Goal: Task Accomplishment & Management: Manage account settings

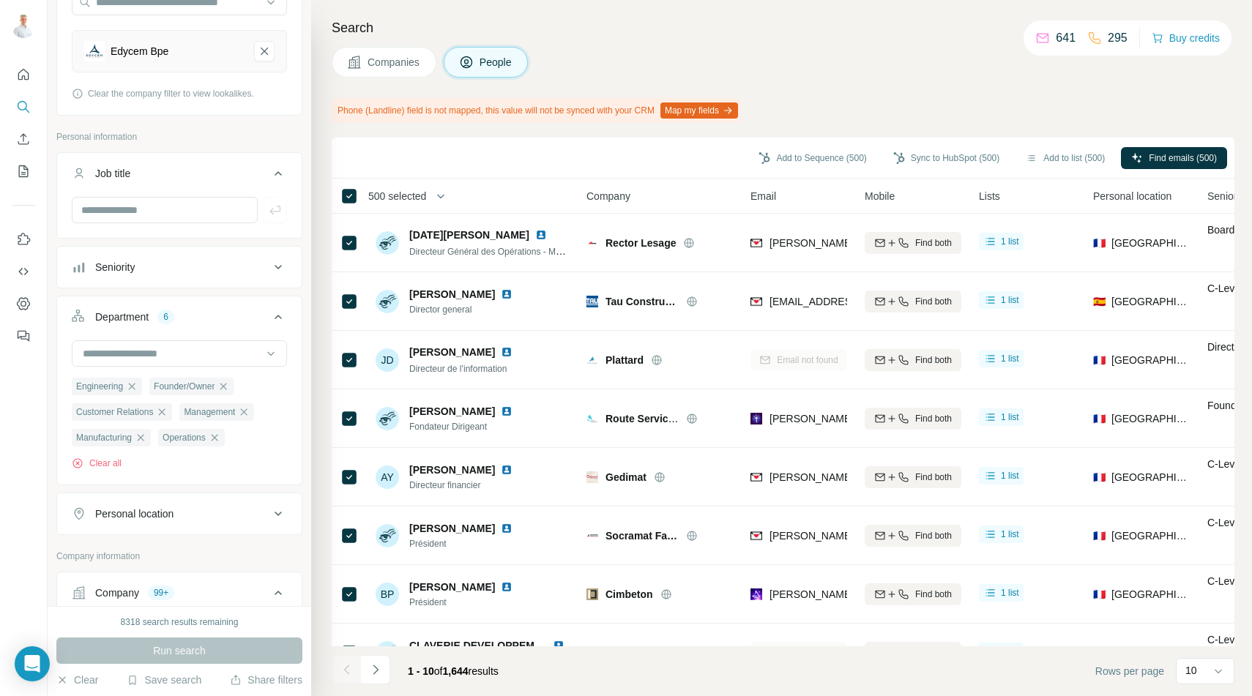
click at [414, 199] on span "500 selected" at bounding box center [397, 196] width 58 height 15
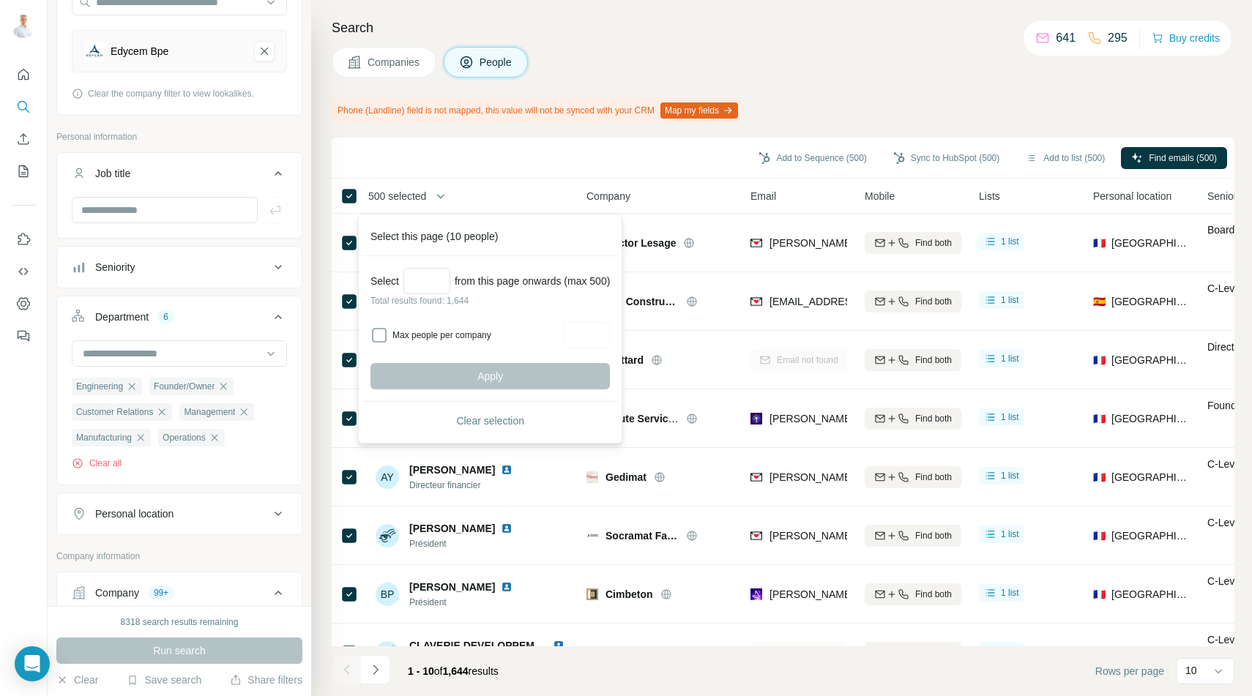
click at [441, 156] on div "Add to Sequence (500) Sync to HubSpot (500) Add to list (500) Find emails (500)" at bounding box center [783, 158] width 888 height 26
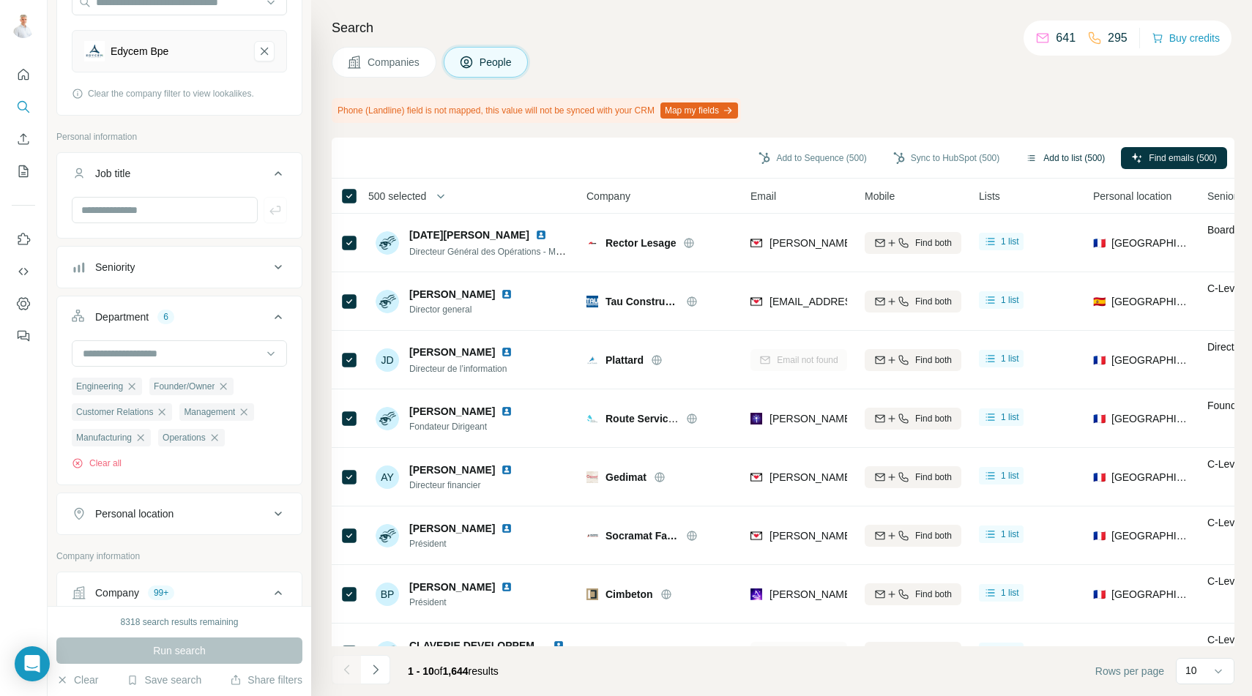
click at [1064, 152] on button "Add to list (500)" at bounding box center [1065, 158] width 100 height 22
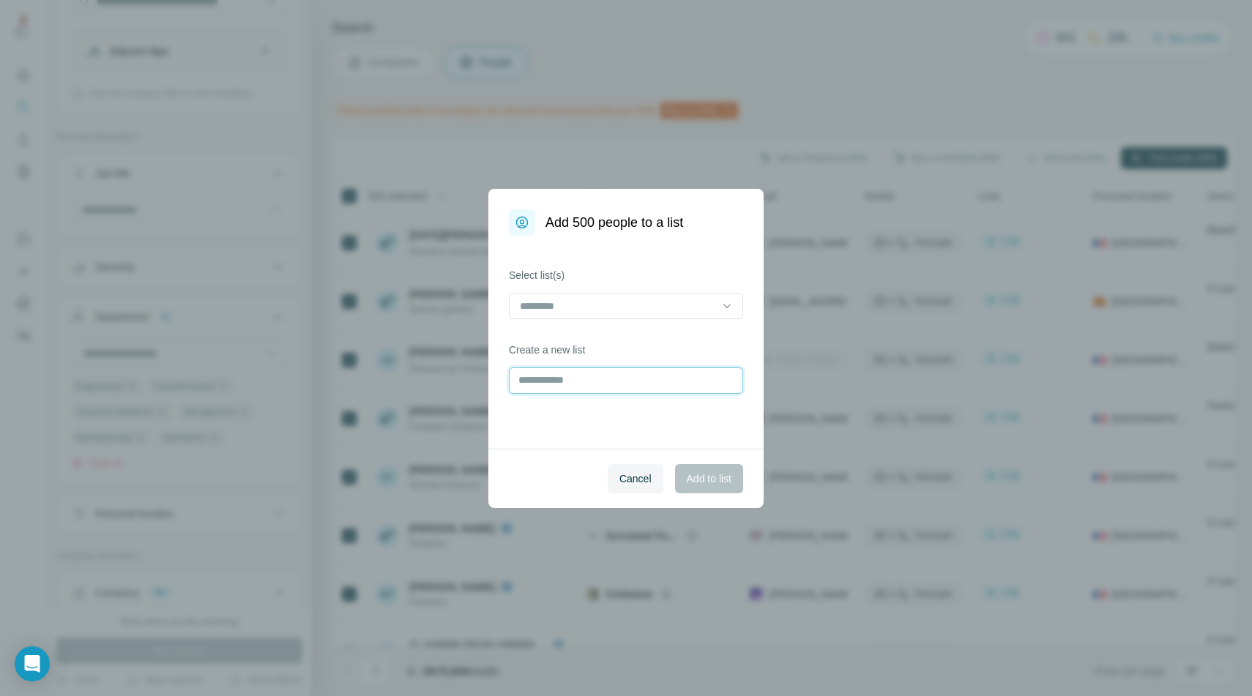
click at [616, 381] on input "text" at bounding box center [626, 381] width 234 height 26
type input "***"
click at [707, 474] on span "Add to list" at bounding box center [709, 478] width 45 height 15
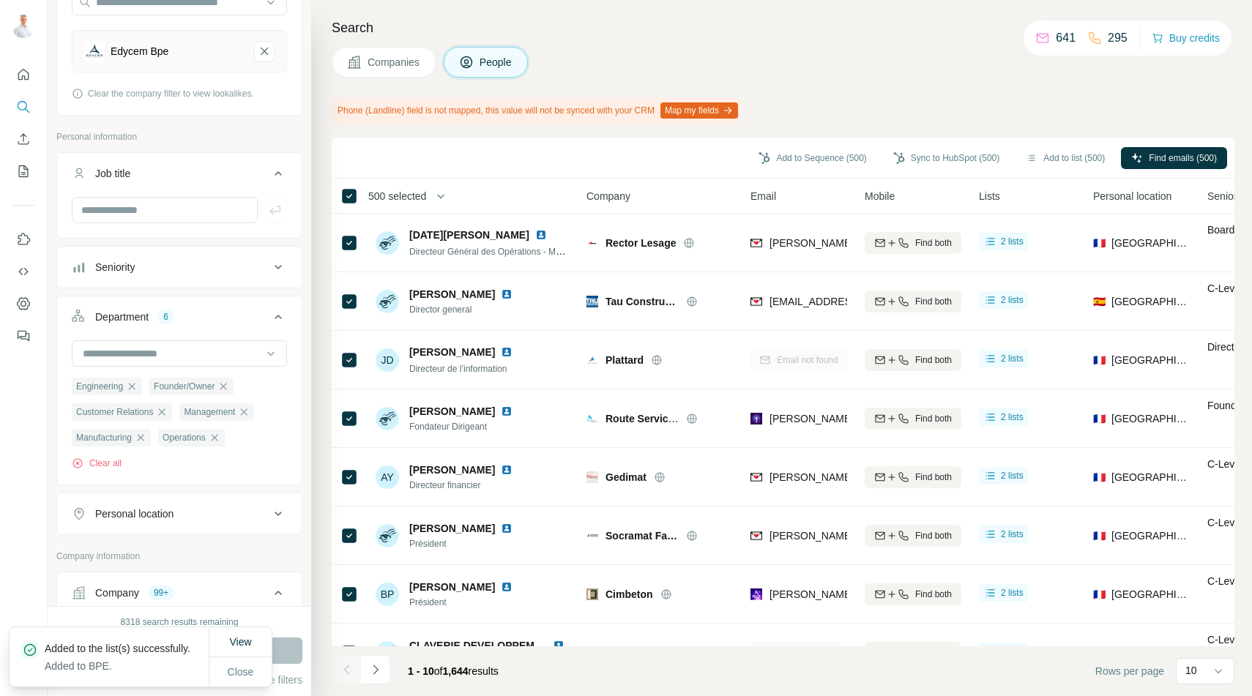
click at [650, 43] on div "Search Companies People Phone (Landline) field is not mapped, this value will n…" at bounding box center [781, 348] width 941 height 696
click at [377, 676] on icon "Navigate to next page" at bounding box center [375, 670] width 15 height 15
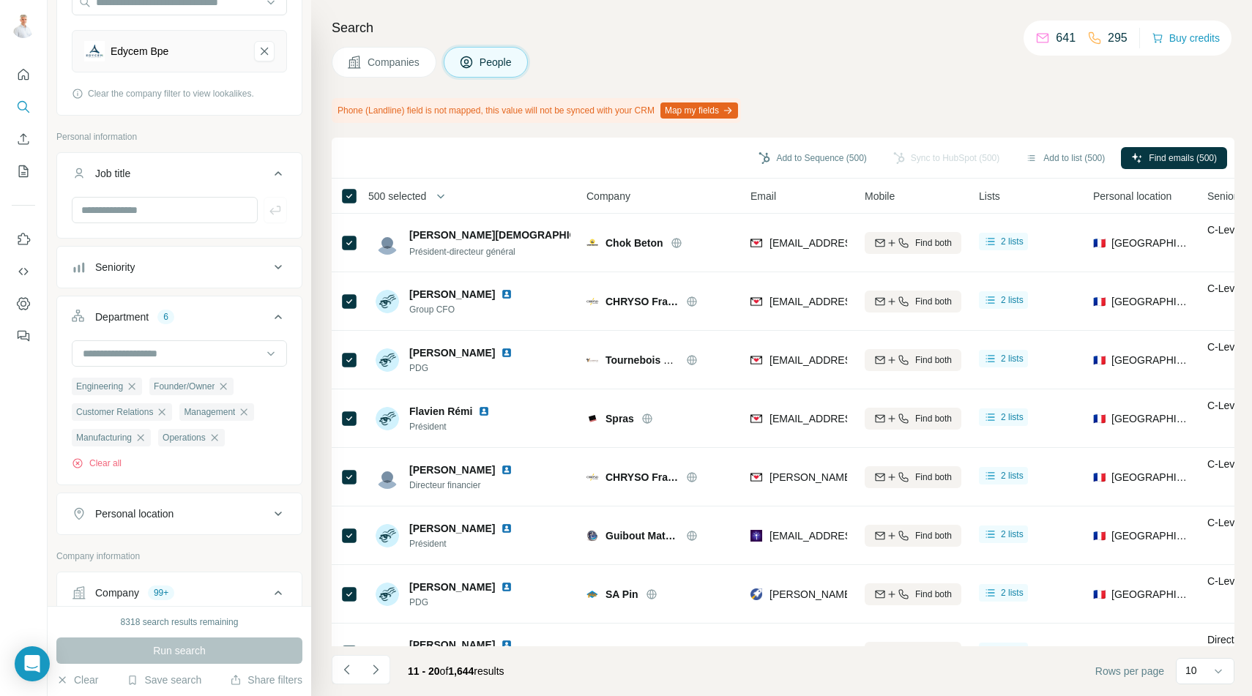
click at [403, 199] on span "500 selected" at bounding box center [397, 196] width 58 height 15
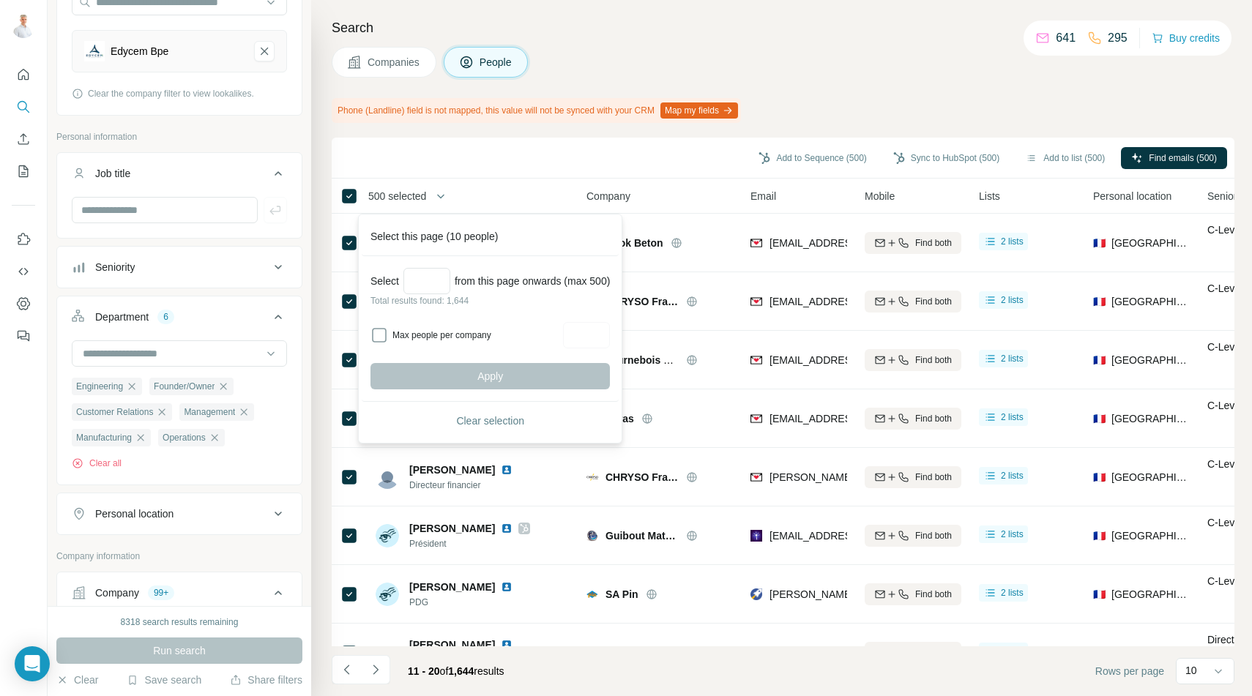
click at [577, 67] on div "Companies People" at bounding box center [783, 62] width 903 height 31
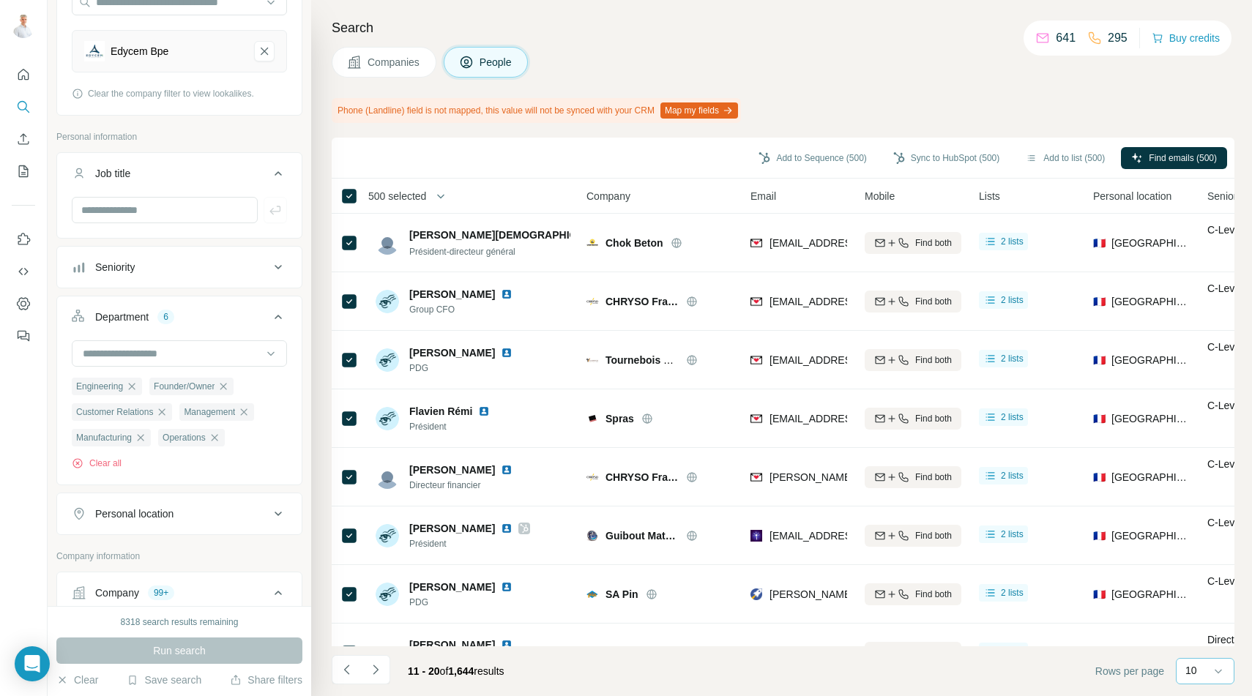
click at [1205, 672] on div "10" at bounding box center [1203, 670] width 37 height 15
click at [1193, 562] on p "60" at bounding box center [1194, 559] width 12 height 15
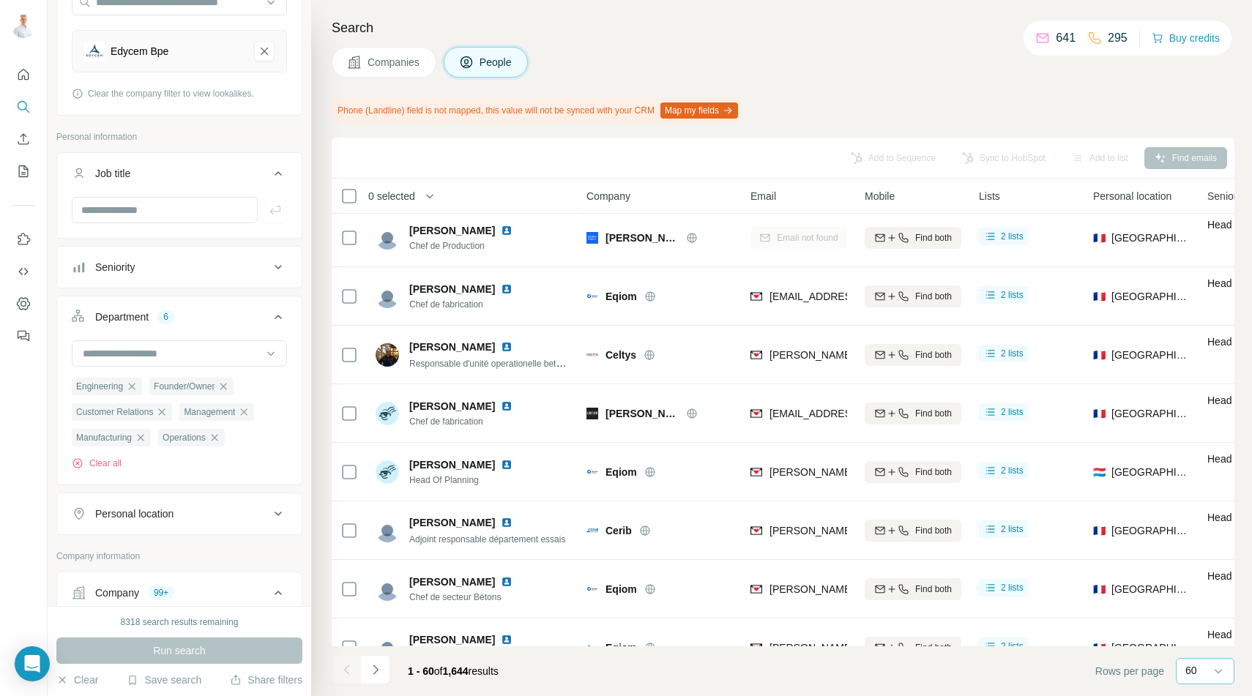
scroll to position [3082, 0]
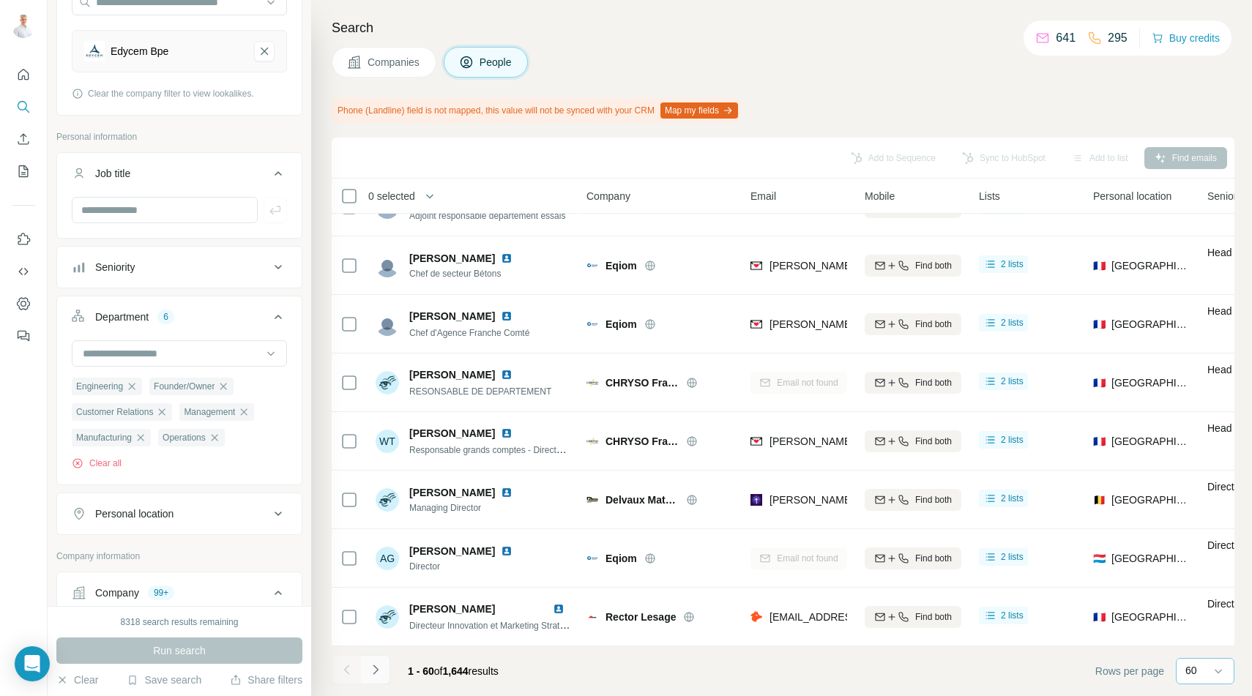
click at [381, 668] on icon "Navigate to next page" at bounding box center [375, 670] width 15 height 15
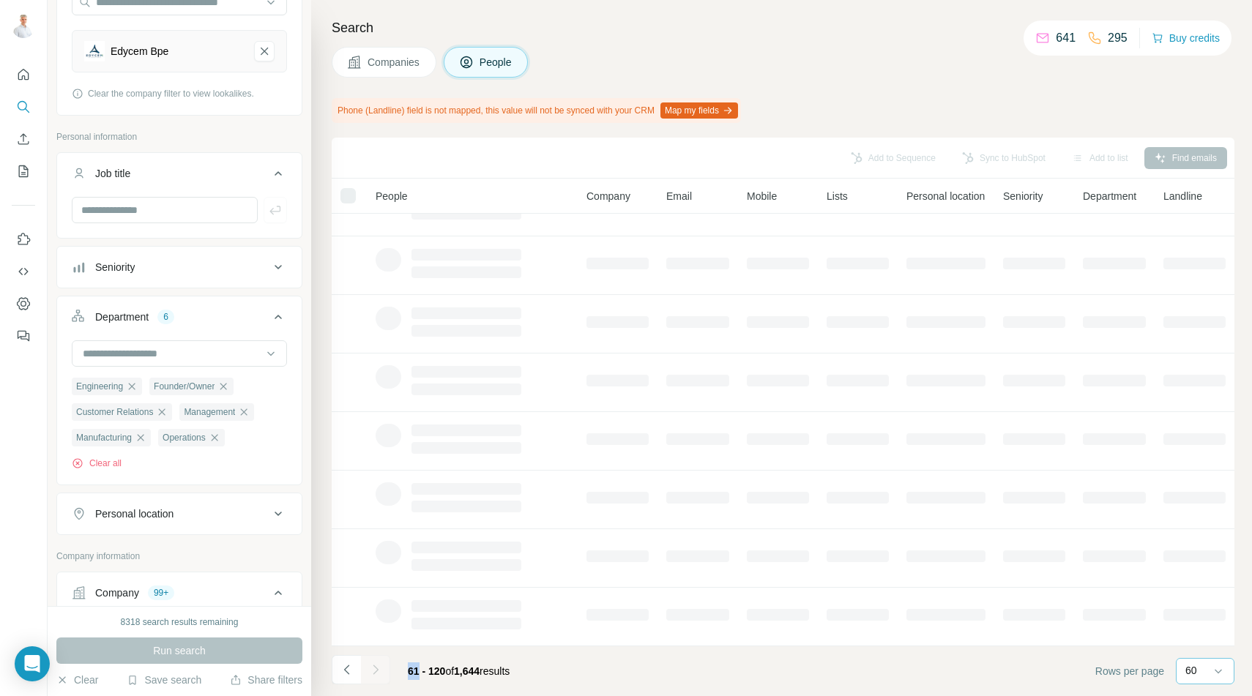
click at [381, 668] on div at bounding box center [375, 669] width 29 height 29
click at [381, 668] on icon "Navigate to next page" at bounding box center [375, 670] width 15 height 15
click at [381, 668] on div at bounding box center [375, 669] width 29 height 29
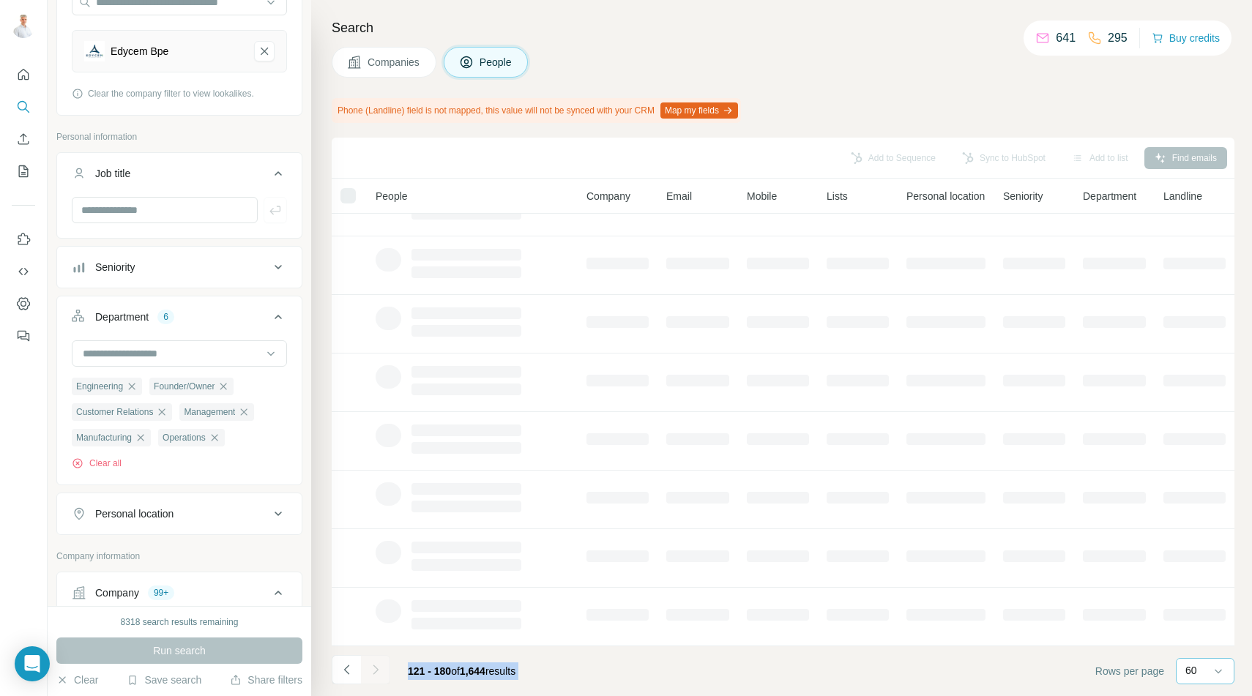
click at [381, 668] on div at bounding box center [375, 669] width 29 height 29
click at [381, 668] on icon "Navigate to next page" at bounding box center [375, 670] width 15 height 15
click at [381, 668] on div at bounding box center [375, 669] width 29 height 29
click at [381, 668] on icon "Navigate to next page" at bounding box center [375, 670] width 15 height 15
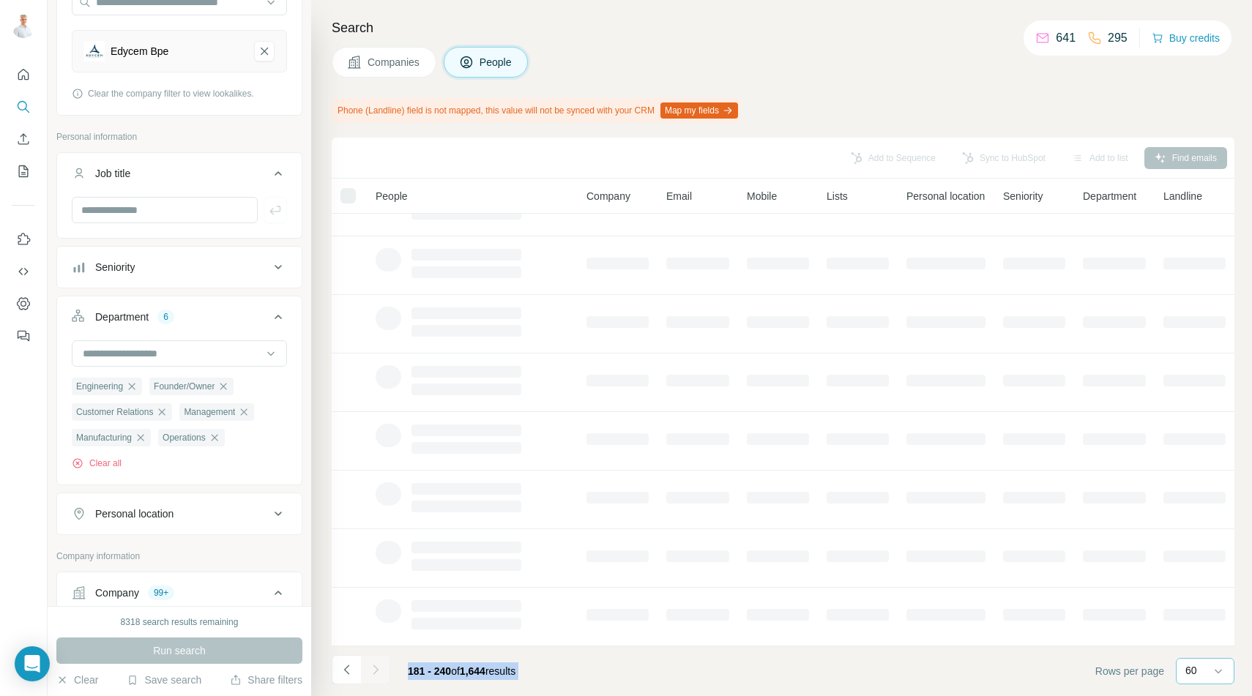
click at [381, 668] on div at bounding box center [375, 669] width 29 height 29
click at [381, 668] on icon "Navigate to next page" at bounding box center [375, 670] width 15 height 15
click at [381, 668] on div at bounding box center [375, 669] width 29 height 29
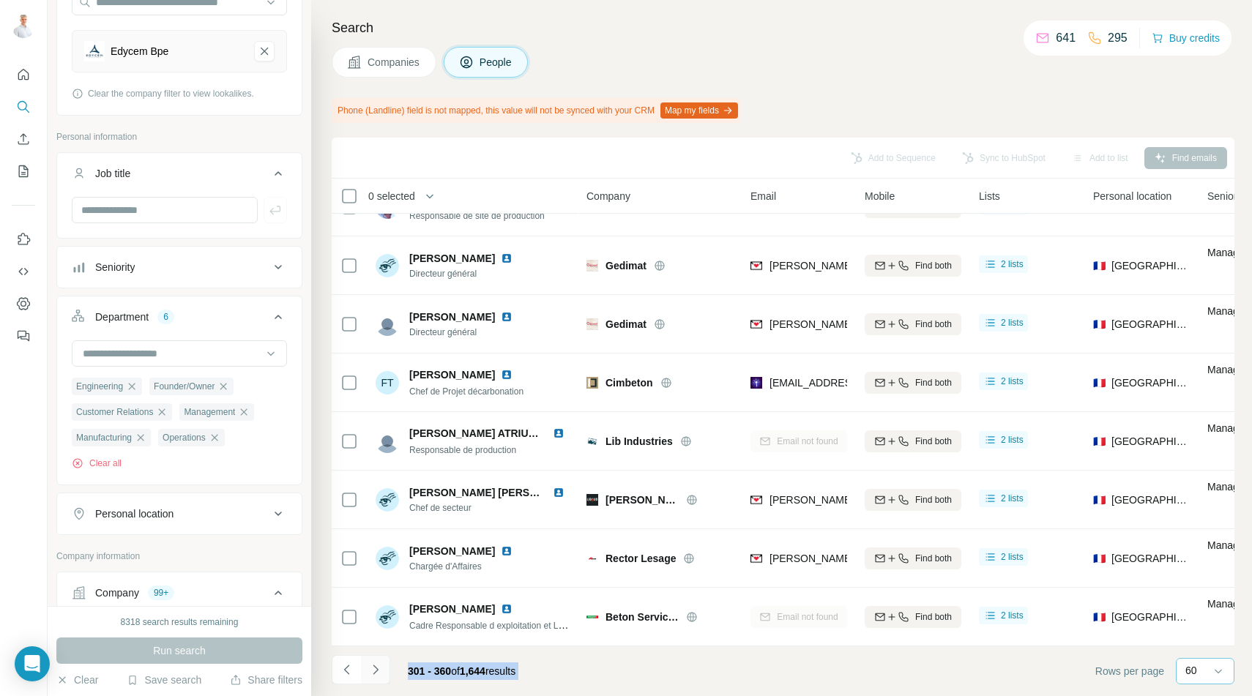
click at [381, 668] on icon "Navigate to next page" at bounding box center [375, 670] width 15 height 15
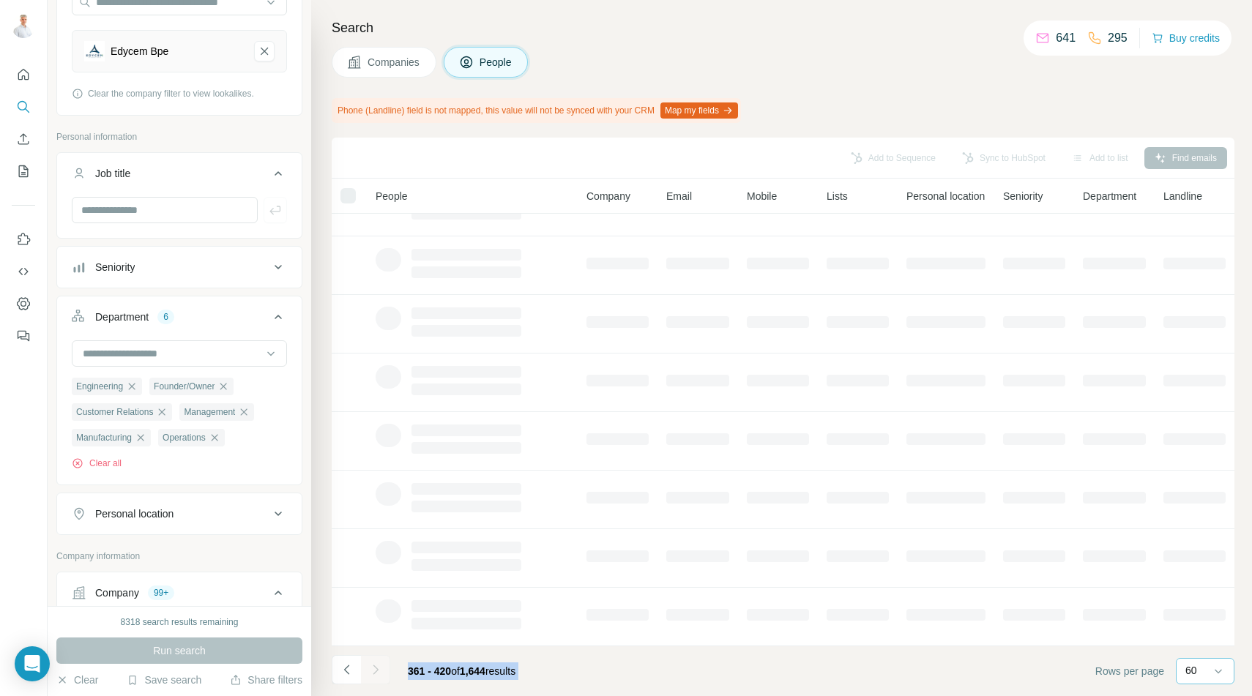
click at [381, 668] on icon "Navigate to next page" at bounding box center [375, 670] width 15 height 15
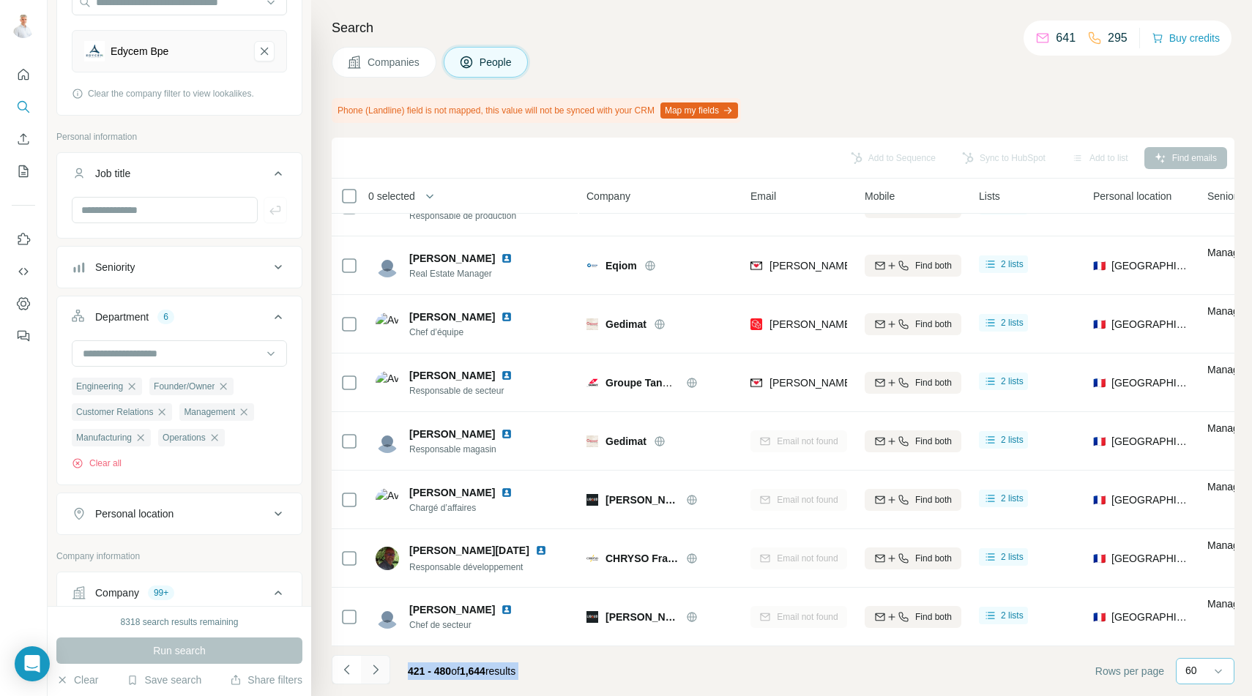
scroll to position [3082, 0]
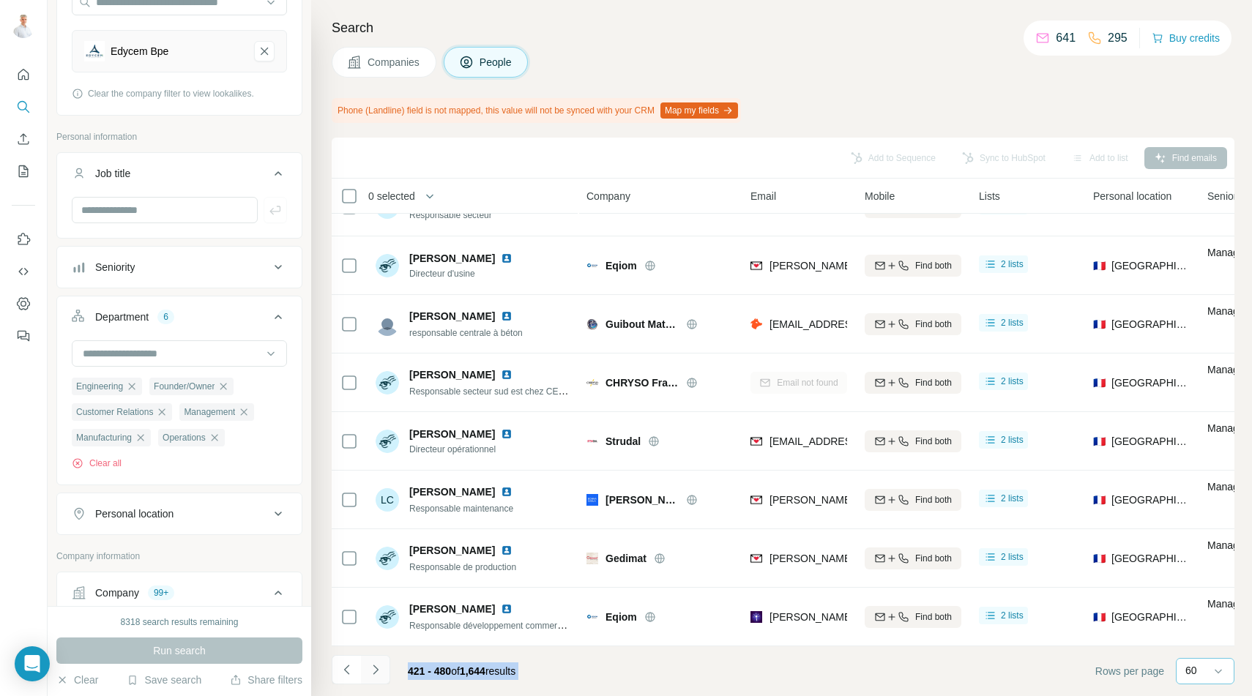
click at [379, 664] on icon "Navigate to next page" at bounding box center [375, 670] width 15 height 15
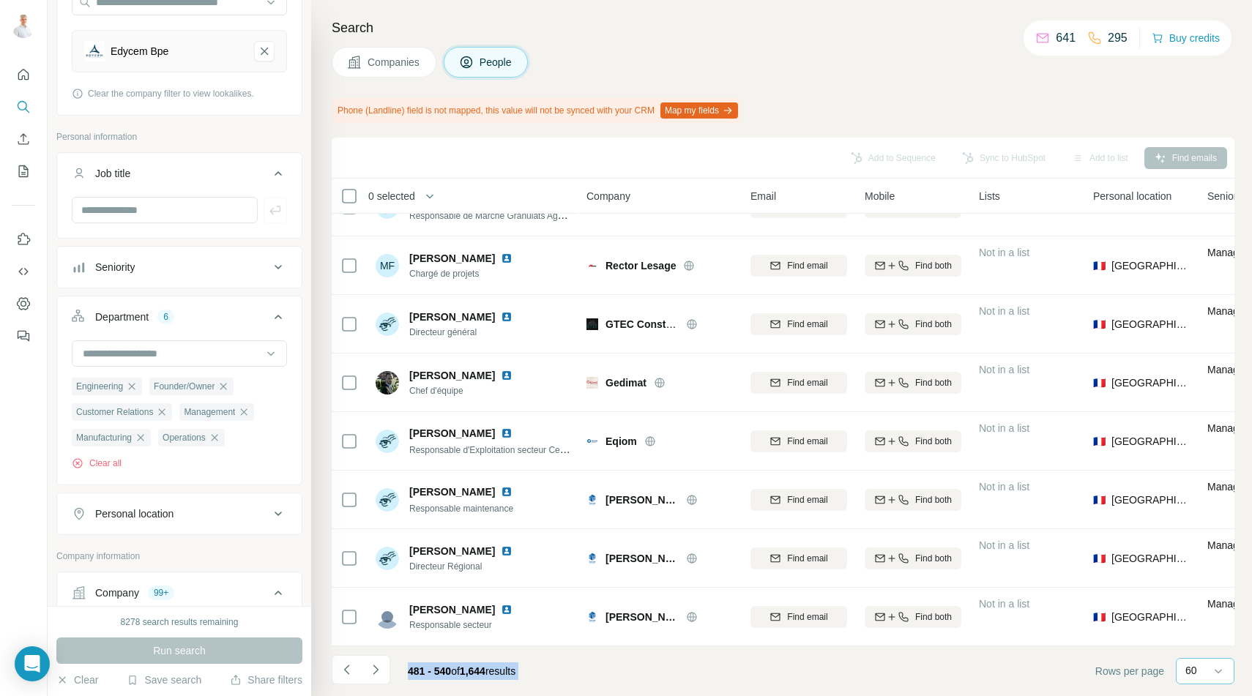
click at [1185, 666] on p "60" at bounding box center [1191, 670] width 12 height 15
click at [1197, 614] on p "20" at bounding box center [1194, 612] width 12 height 15
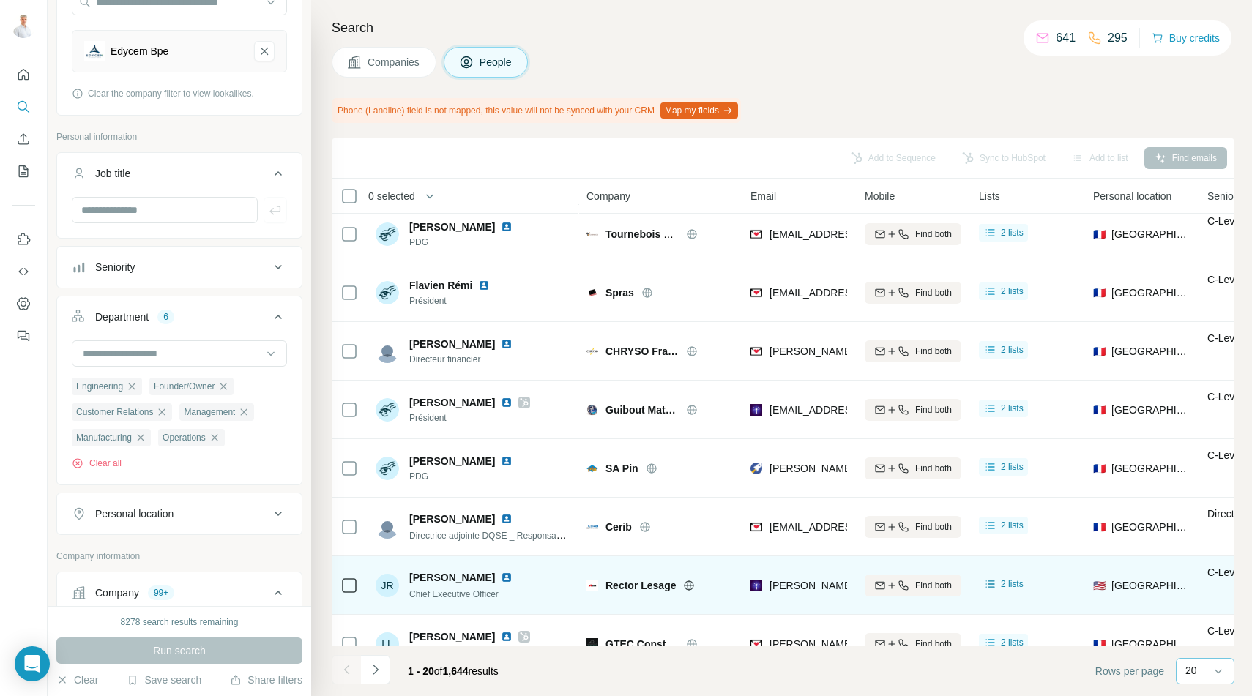
scroll to position [739, 0]
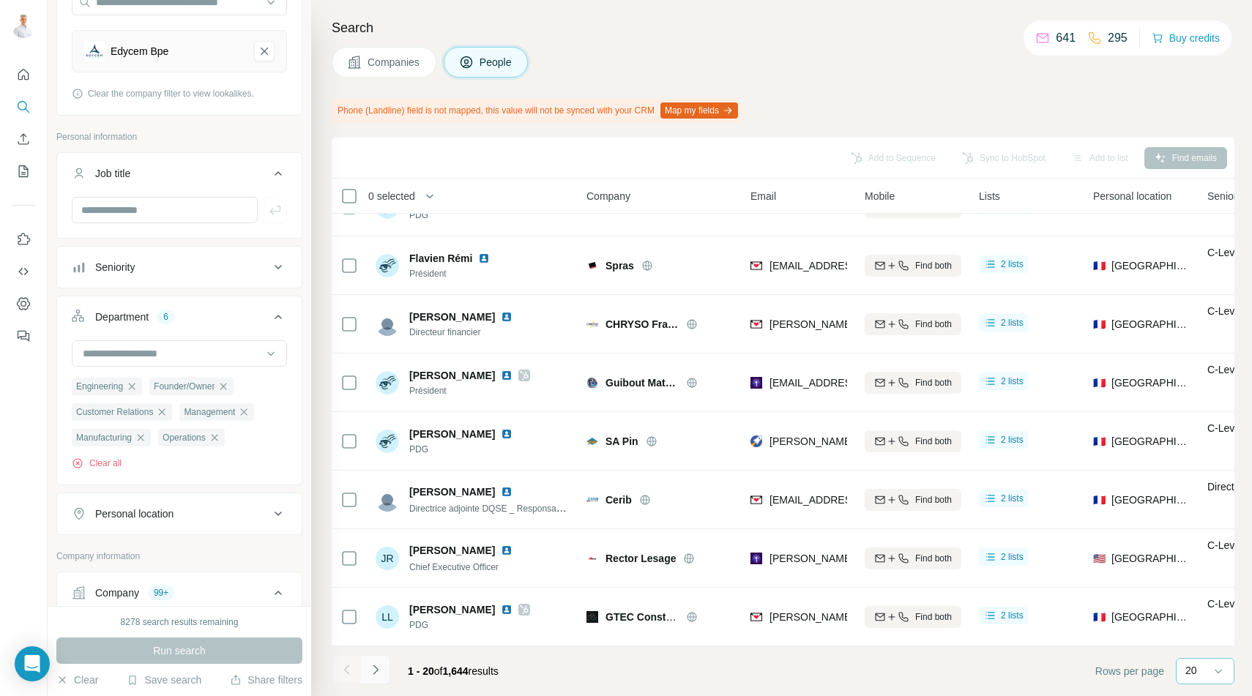
click at [379, 671] on icon "Navigate to next page" at bounding box center [375, 670] width 15 height 15
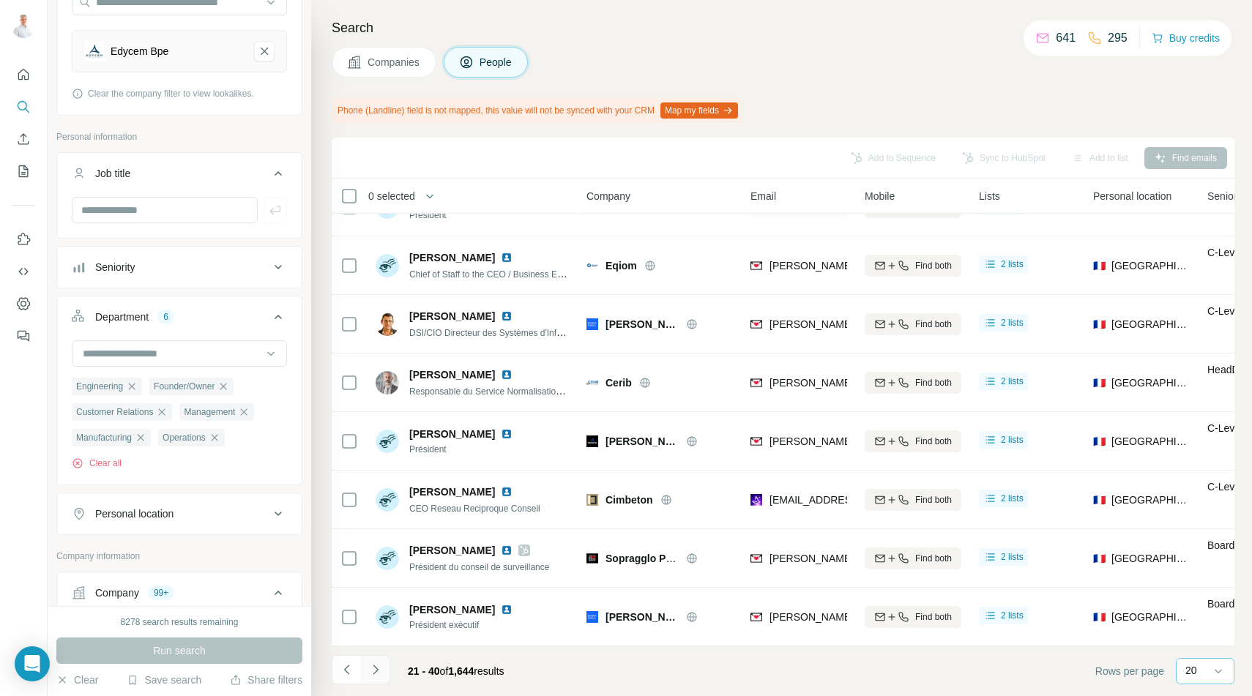
click at [379, 671] on icon "Navigate to next page" at bounding box center [375, 670] width 15 height 15
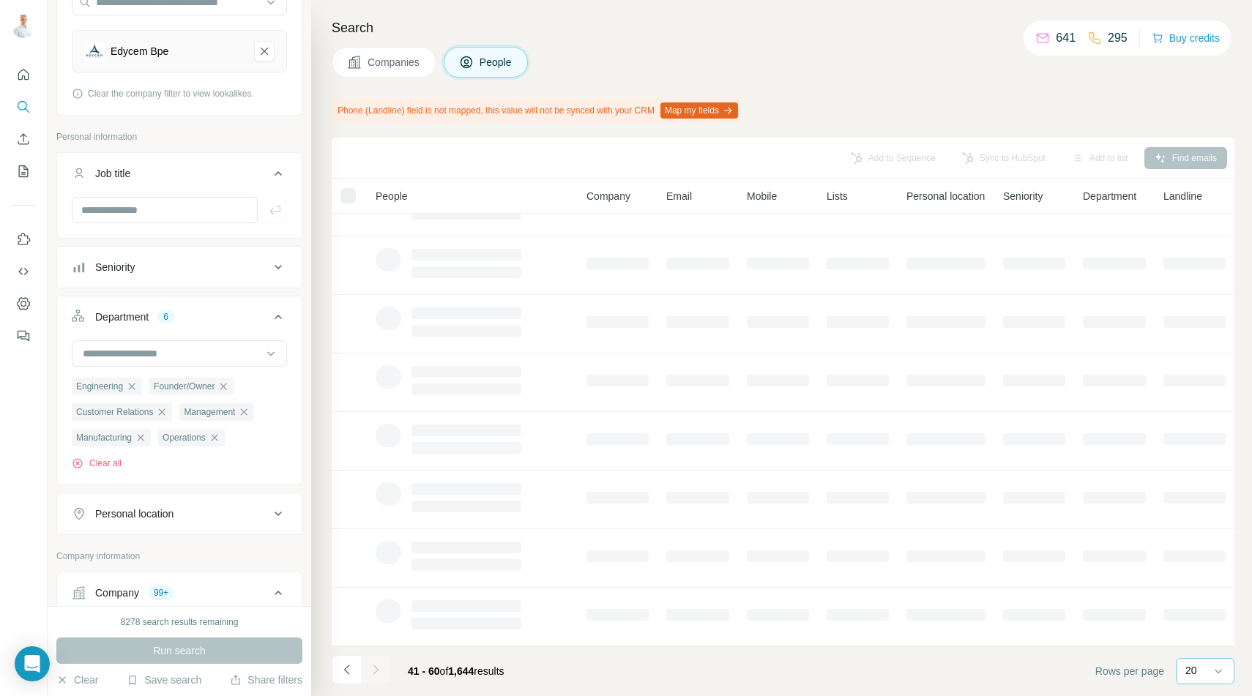
click at [379, 671] on div at bounding box center [375, 669] width 29 height 29
click at [379, 671] on icon "Navigate to next page" at bounding box center [375, 670] width 15 height 15
click at [379, 671] on div at bounding box center [375, 669] width 29 height 29
click at [379, 671] on icon "Navigate to next page" at bounding box center [375, 670] width 15 height 15
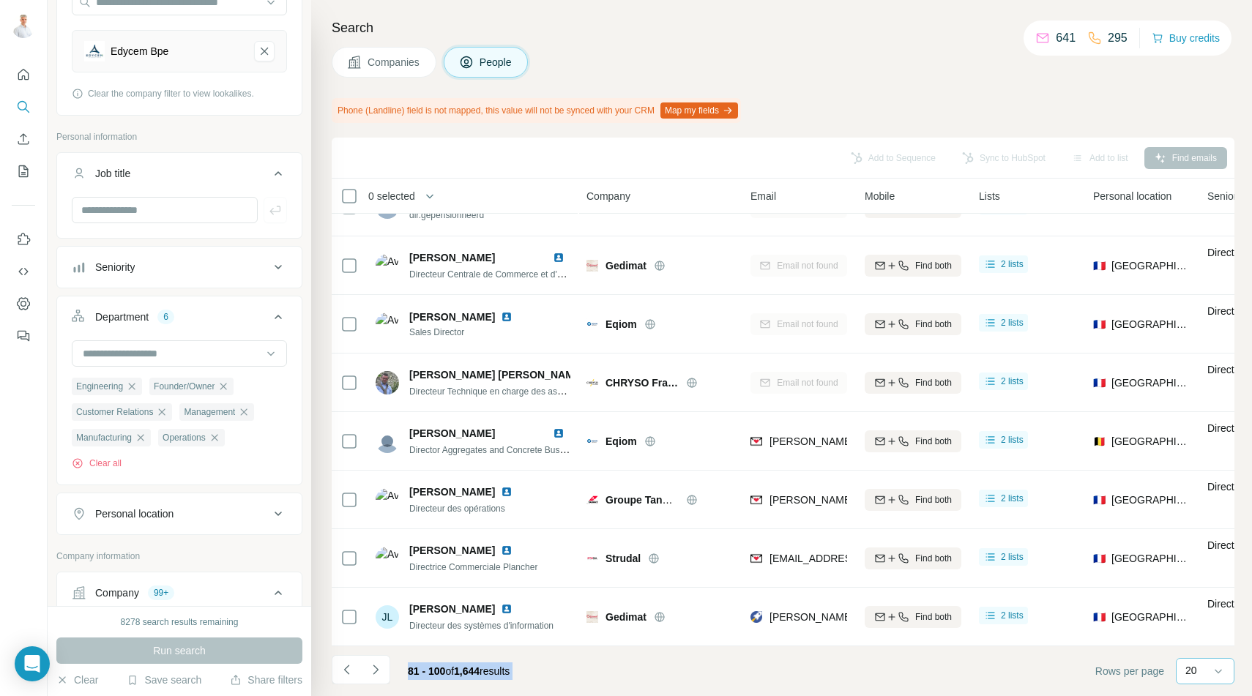
click at [379, 670] on icon "Navigate to next page" at bounding box center [375, 670] width 15 height 15
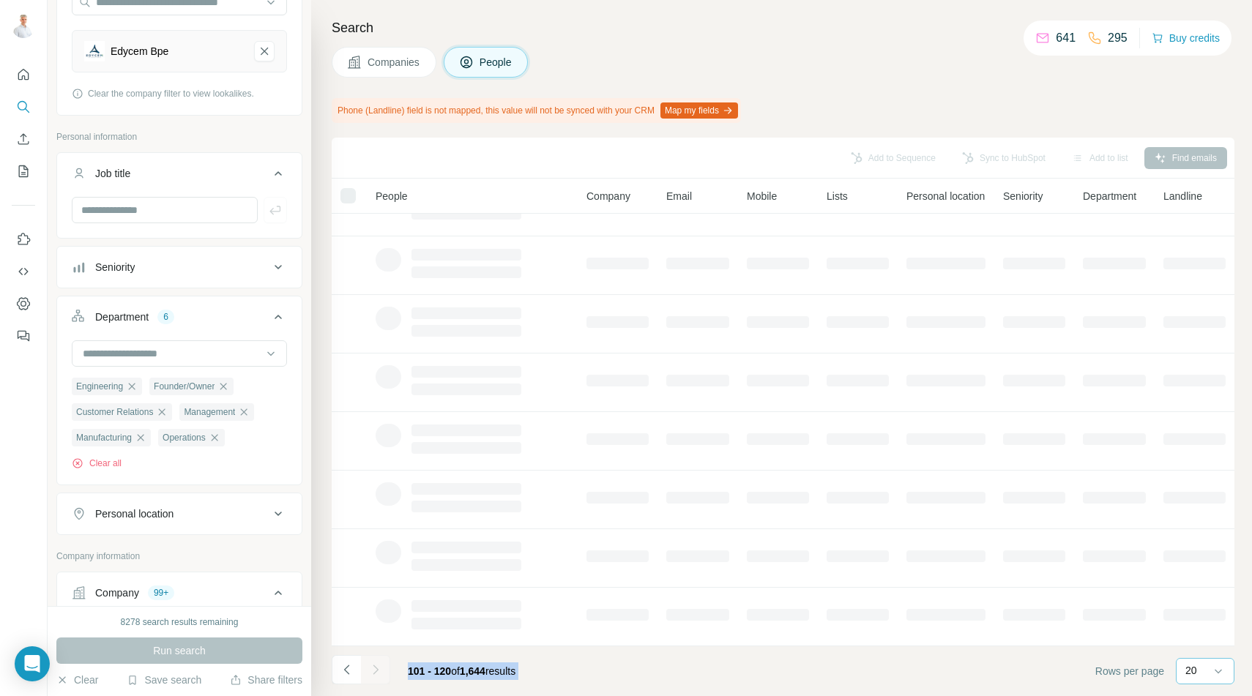
click at [379, 670] on div at bounding box center [375, 669] width 29 height 29
click at [379, 670] on icon "Navigate to next page" at bounding box center [375, 670] width 15 height 15
click at [379, 670] on div at bounding box center [375, 669] width 29 height 29
click at [379, 670] on icon "Navigate to next page" at bounding box center [375, 670] width 15 height 15
click at [379, 670] on div at bounding box center [375, 669] width 29 height 29
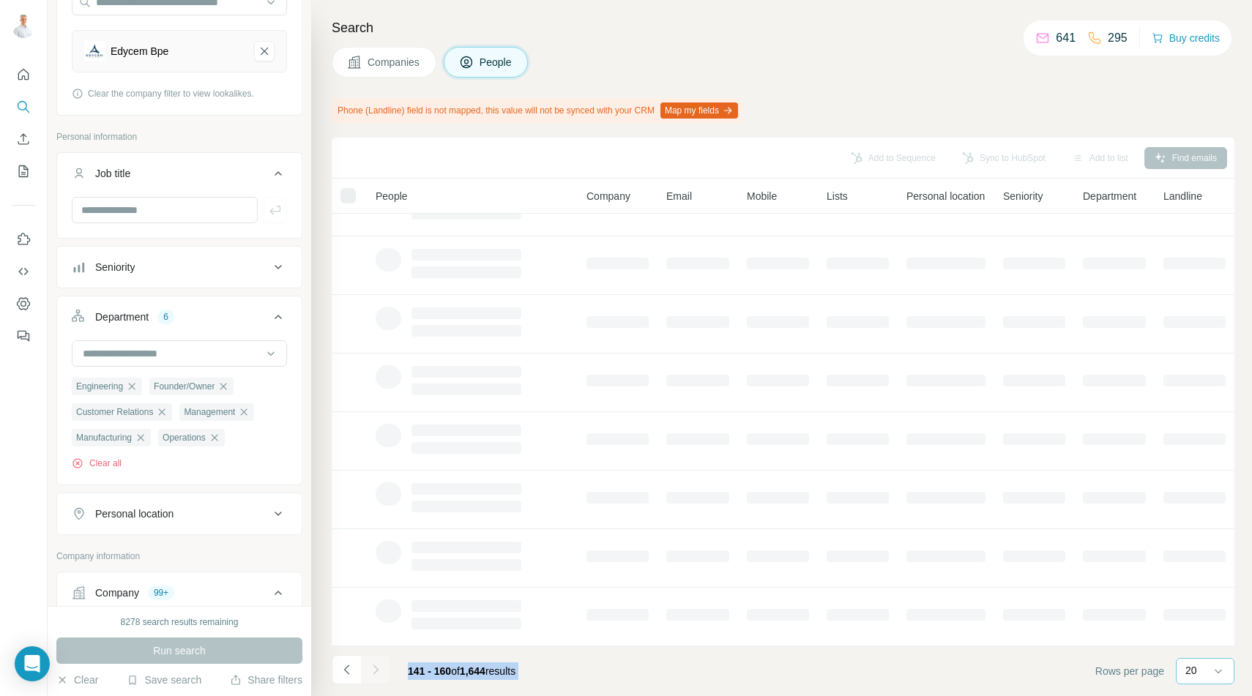
click at [379, 670] on icon "Navigate to next page" at bounding box center [375, 670] width 15 height 15
click at [379, 670] on div at bounding box center [375, 669] width 29 height 29
click at [379, 670] on icon "Navigate to next page" at bounding box center [375, 670] width 15 height 15
click at [379, 670] on div at bounding box center [375, 669] width 29 height 29
click at [379, 670] on icon "Navigate to next page" at bounding box center [375, 670] width 15 height 15
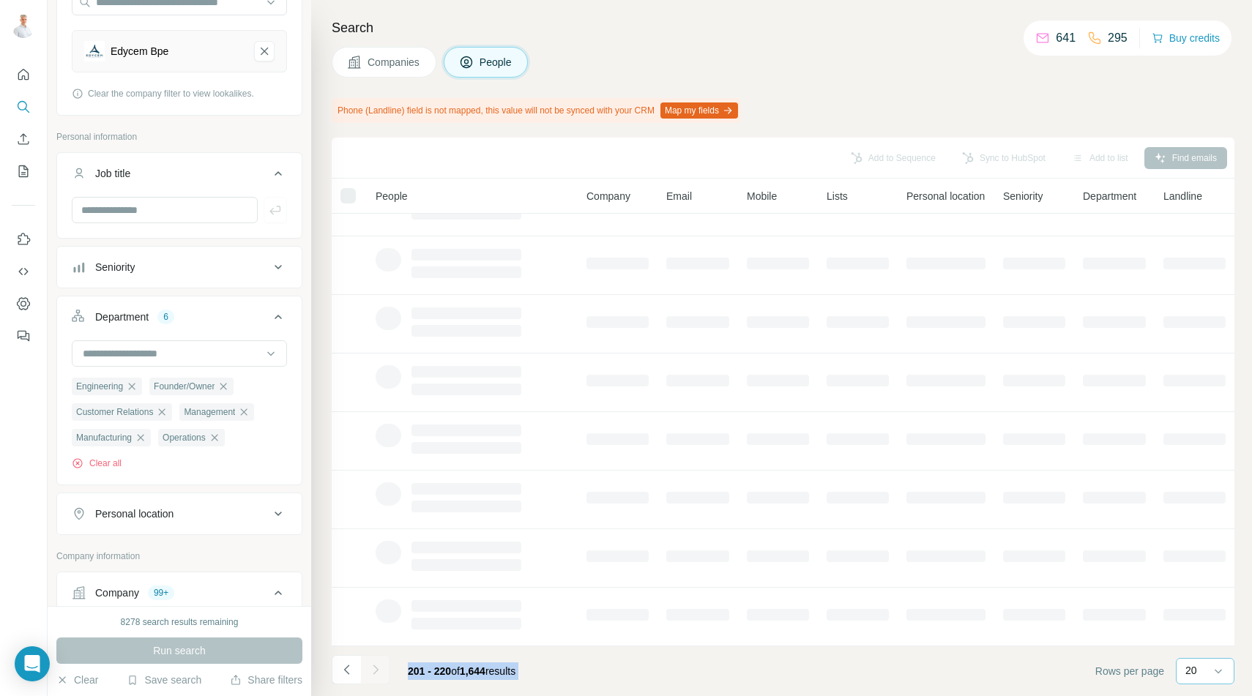
click at [379, 670] on div at bounding box center [375, 669] width 29 height 29
click at [379, 670] on icon "Navigate to next page" at bounding box center [375, 670] width 15 height 15
click at [379, 670] on div at bounding box center [375, 669] width 29 height 29
click at [379, 670] on icon "Navigate to next page" at bounding box center [375, 670] width 15 height 15
click at [379, 670] on div at bounding box center [375, 669] width 29 height 29
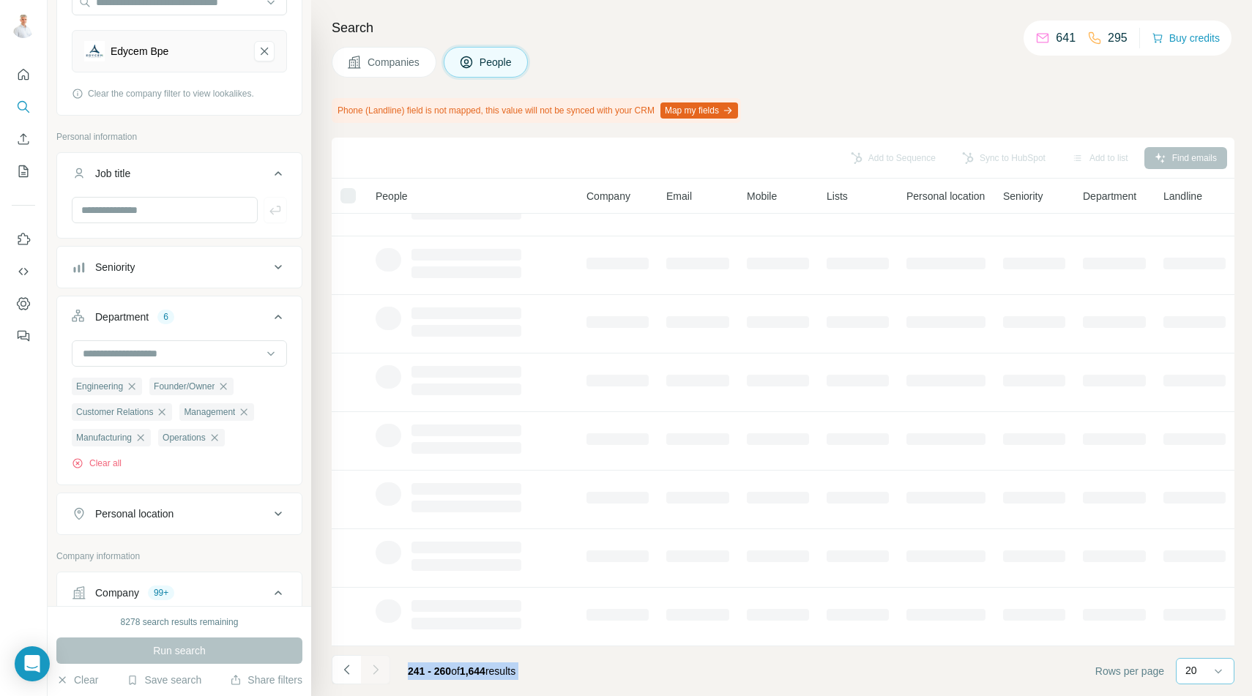
click at [379, 670] on icon "Navigate to next page" at bounding box center [375, 670] width 15 height 15
click at [379, 670] on div at bounding box center [375, 669] width 29 height 29
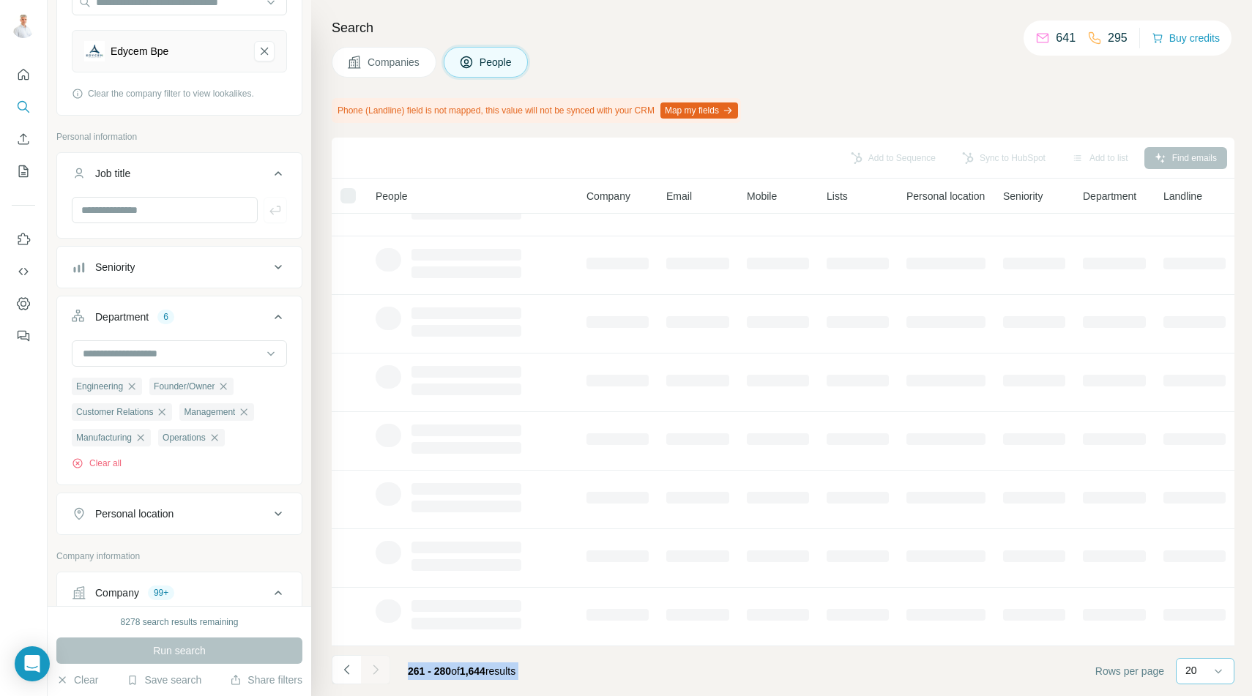
click at [379, 670] on icon "Navigate to next page" at bounding box center [375, 670] width 15 height 15
click at [379, 670] on div at bounding box center [375, 669] width 29 height 29
click at [379, 670] on icon "Navigate to next page" at bounding box center [375, 670] width 15 height 15
click at [379, 670] on div at bounding box center [375, 669] width 29 height 29
click at [379, 670] on icon "Navigate to next page" at bounding box center [375, 670] width 15 height 15
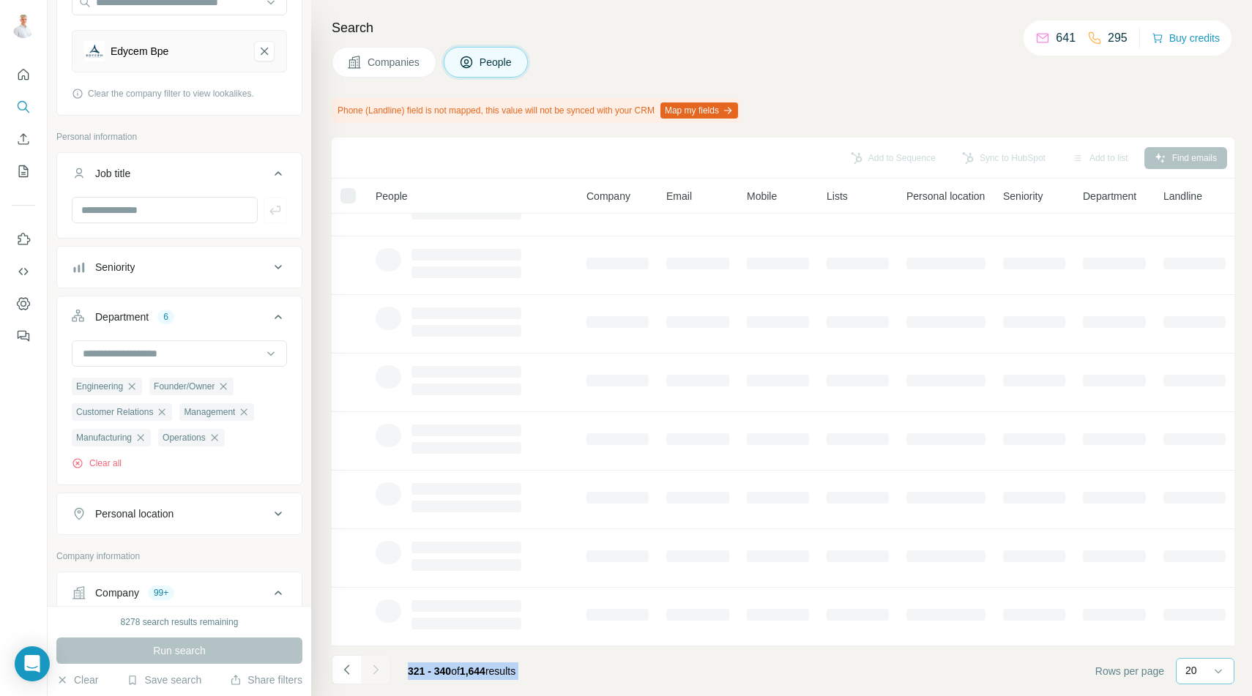
click at [379, 670] on div at bounding box center [375, 669] width 29 height 29
click at [379, 670] on icon "Navigate to next page" at bounding box center [375, 670] width 15 height 15
click at [379, 670] on div at bounding box center [375, 669] width 29 height 29
click at [379, 670] on icon "Navigate to next page" at bounding box center [375, 670] width 15 height 15
click at [379, 670] on div at bounding box center [375, 669] width 29 height 29
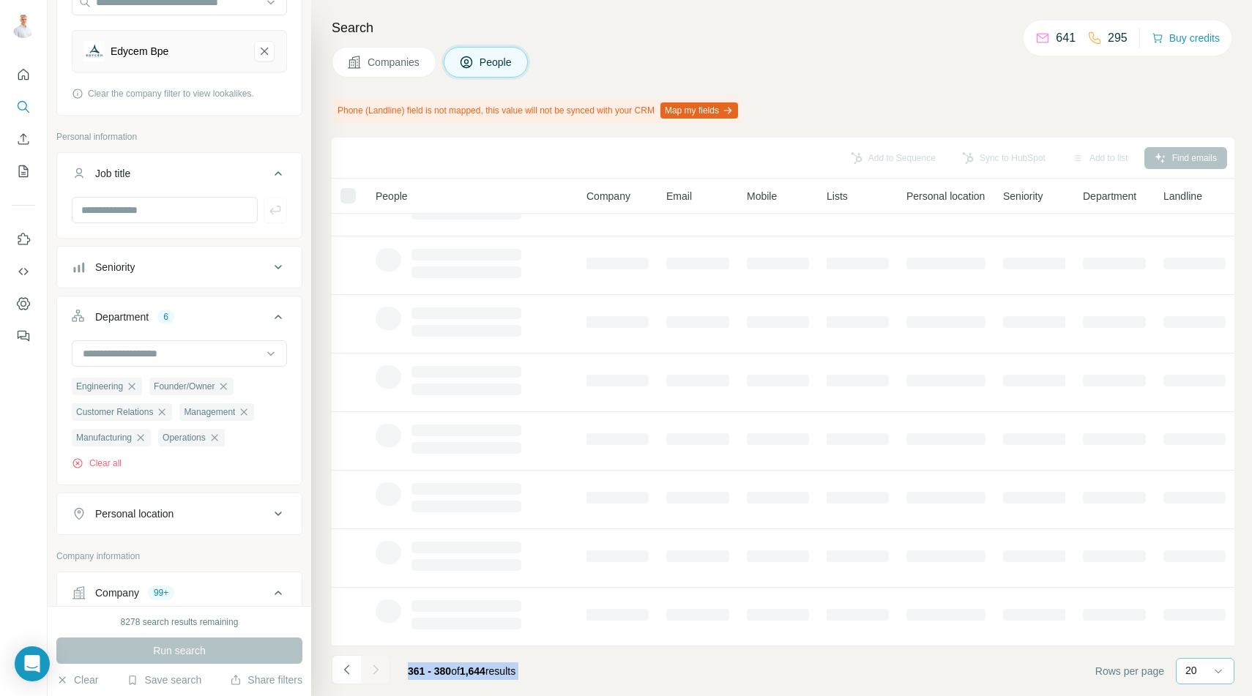
click at [379, 670] on div at bounding box center [375, 669] width 29 height 29
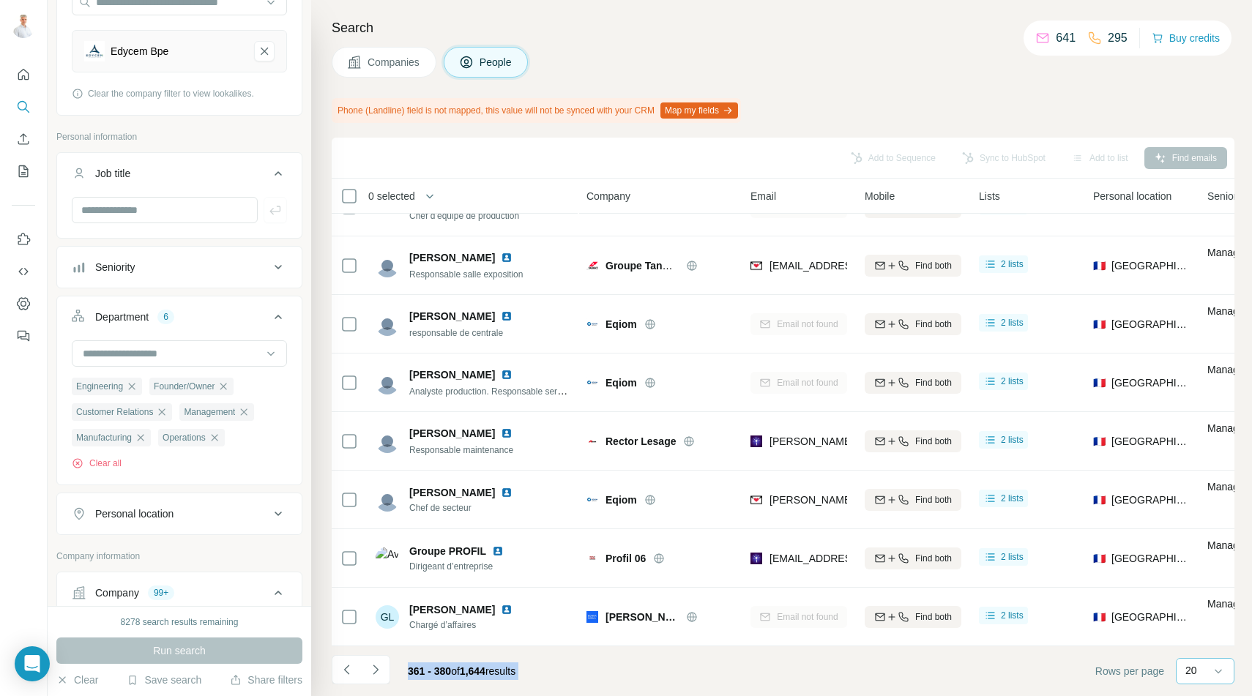
click at [379, 670] on icon "Navigate to next page" at bounding box center [375, 670] width 15 height 15
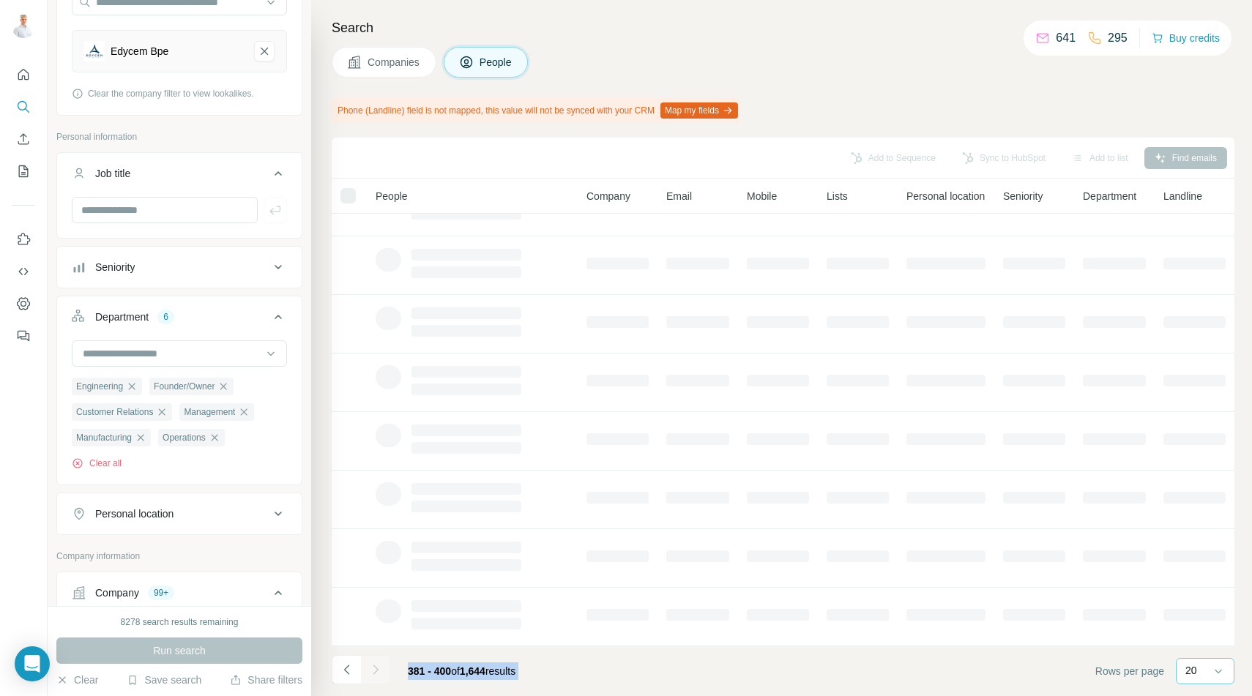
click at [379, 670] on div at bounding box center [375, 669] width 29 height 29
click at [379, 670] on icon "Navigate to next page" at bounding box center [375, 670] width 15 height 15
click at [379, 670] on div at bounding box center [375, 669] width 29 height 29
click at [379, 670] on icon "Navigate to next page" at bounding box center [375, 670] width 15 height 15
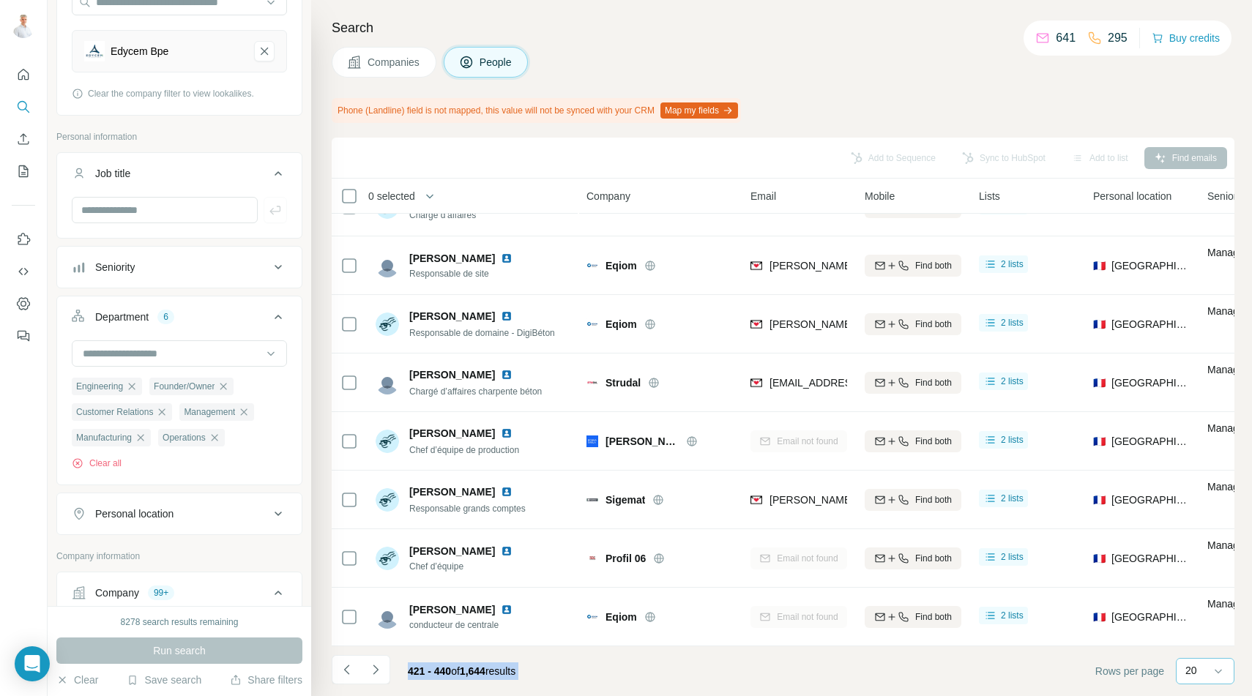
click at [379, 670] on icon "Navigate to next page" at bounding box center [375, 670] width 15 height 15
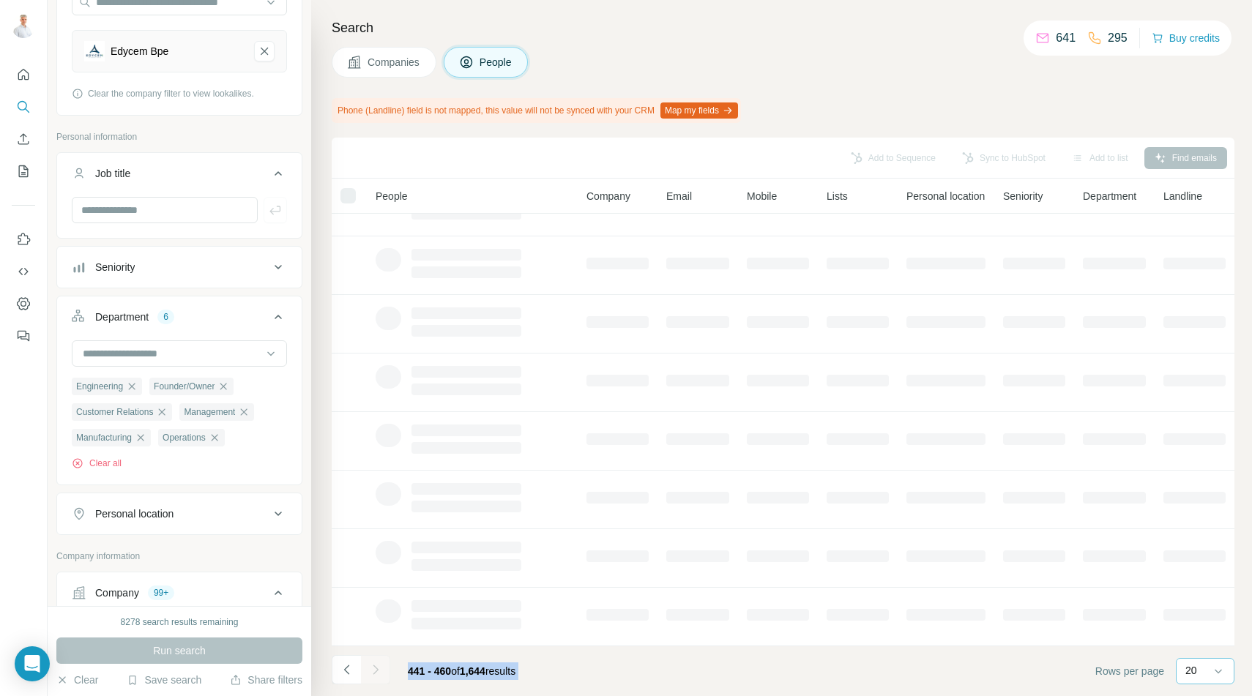
click at [379, 670] on div at bounding box center [375, 669] width 29 height 29
click at [379, 670] on icon "Navigate to next page" at bounding box center [375, 670] width 15 height 15
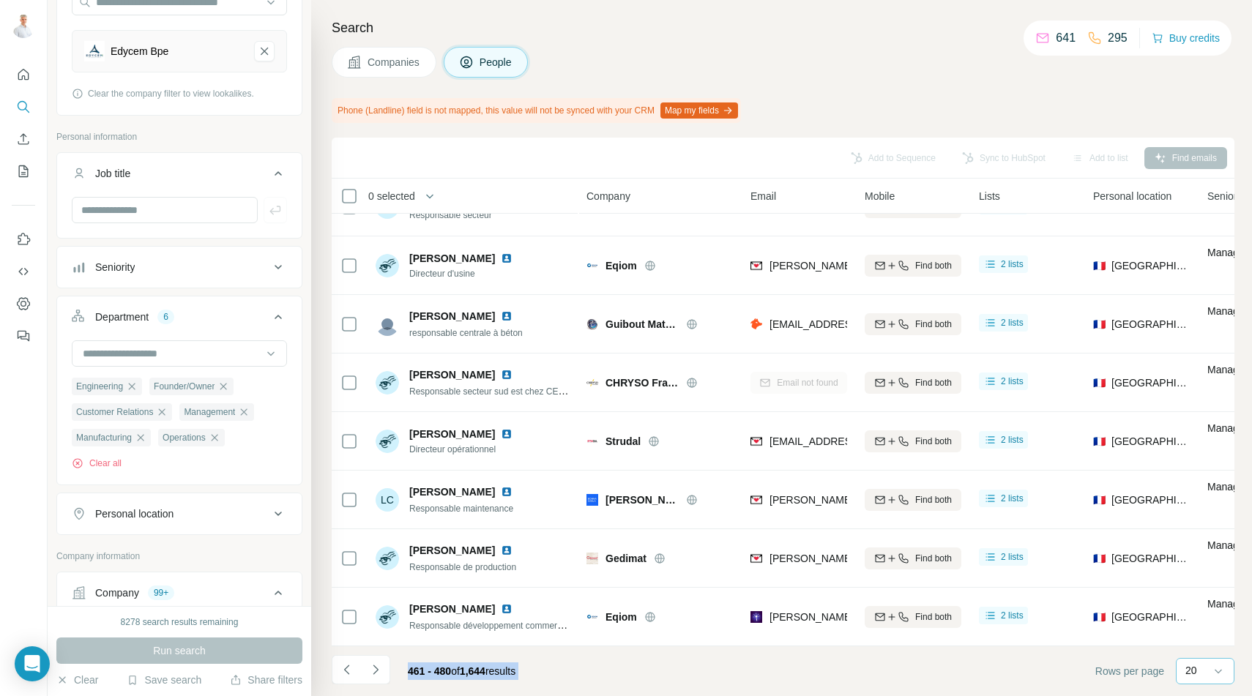
click at [379, 670] on icon "Navigate to next page" at bounding box center [375, 670] width 15 height 15
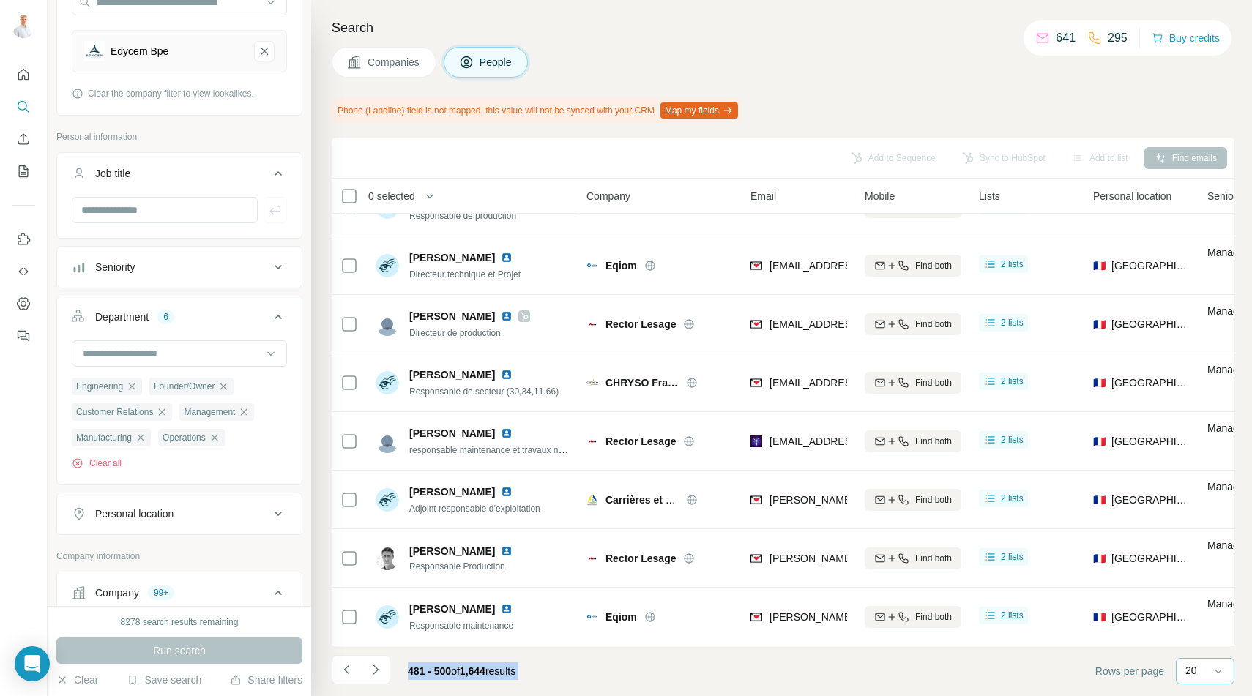
click at [379, 670] on icon "Navigate to next page" at bounding box center [375, 670] width 15 height 15
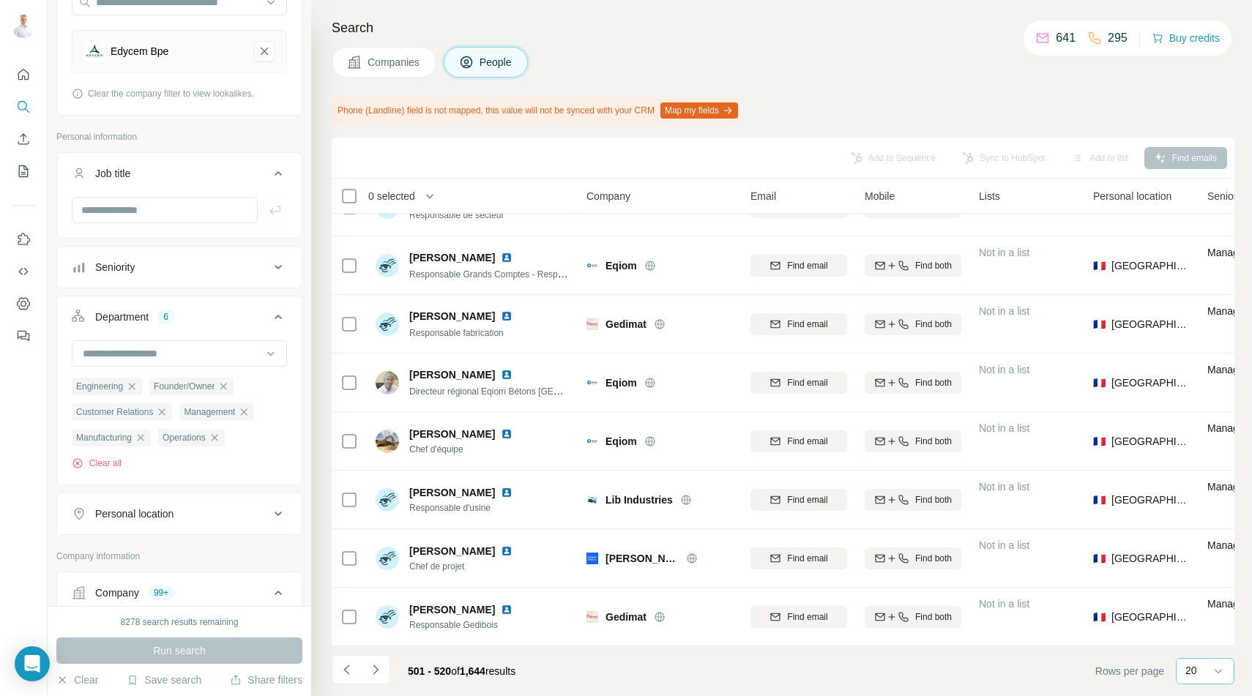
click at [398, 193] on span "0 selected" at bounding box center [391, 196] width 47 height 15
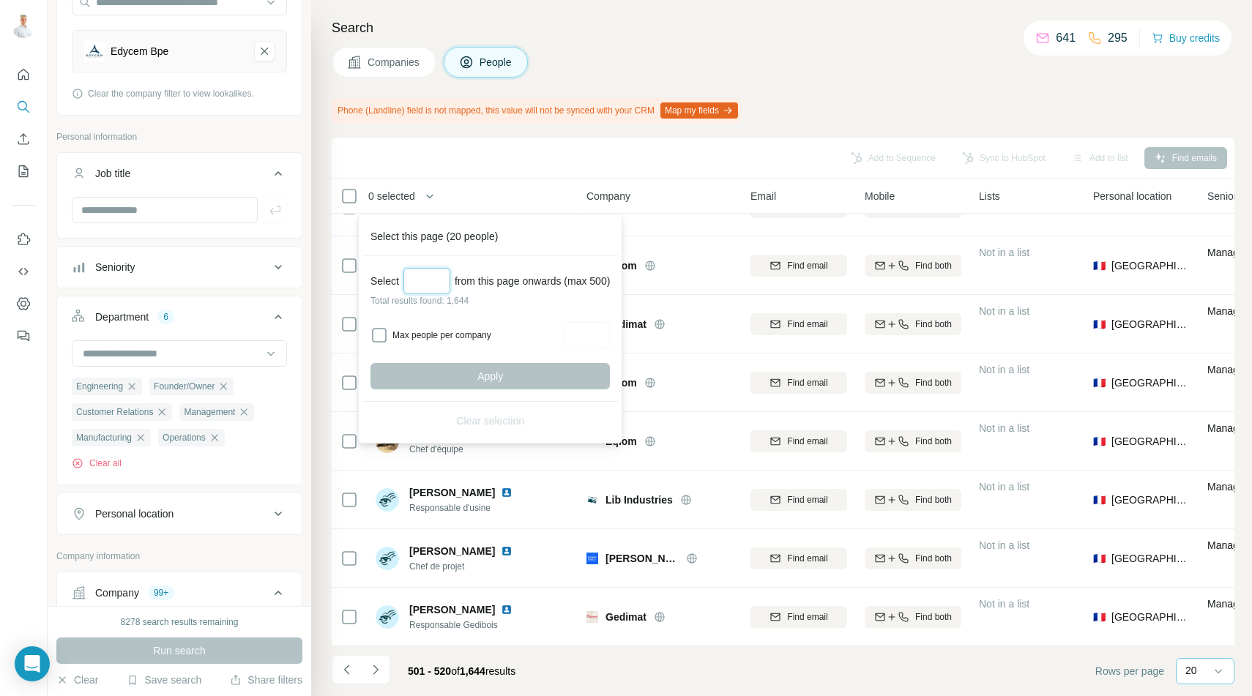
click at [428, 277] on input "Select a number (up to 500)" at bounding box center [426, 281] width 47 height 26
type input "***"
click at [503, 378] on span "Apply" at bounding box center [490, 376] width 26 height 15
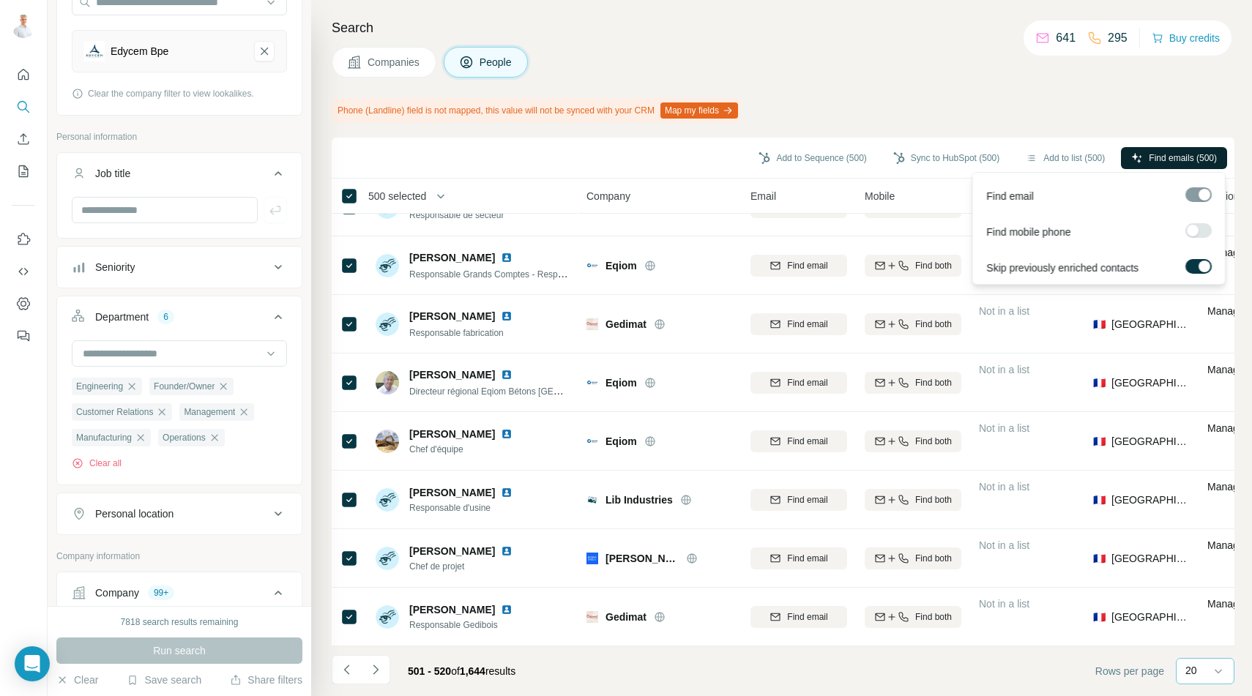
click at [1174, 161] on span "Find emails (500)" at bounding box center [1183, 158] width 68 height 13
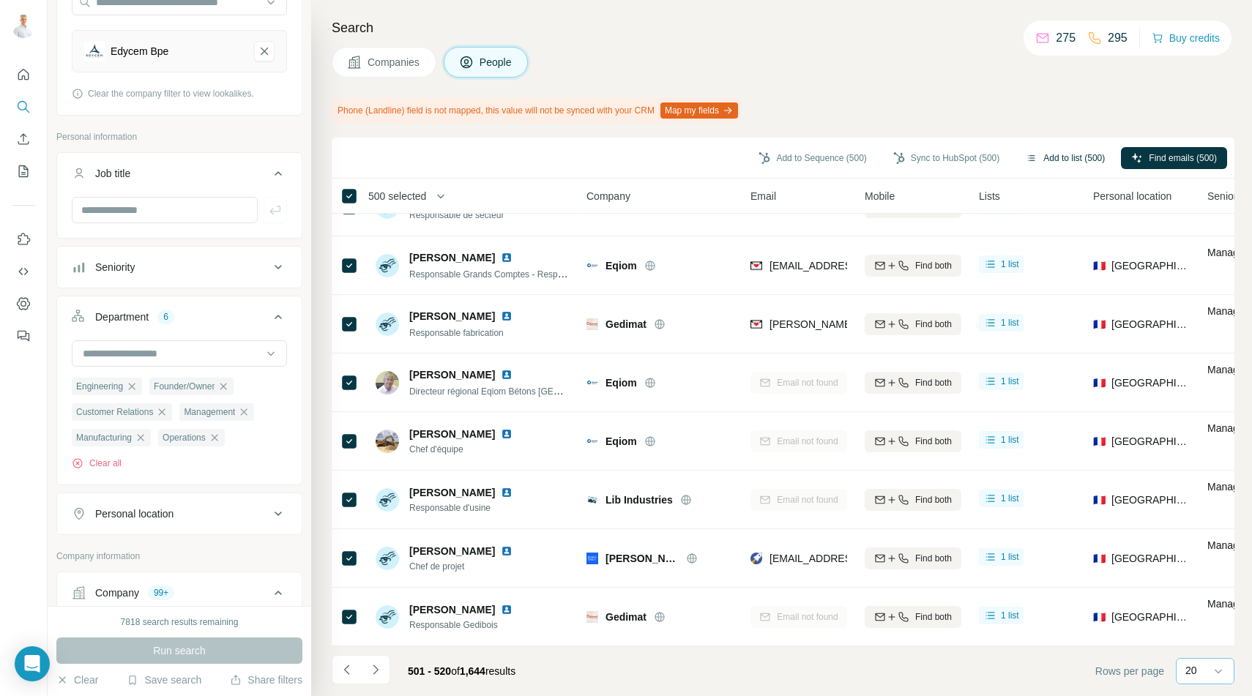
click at [1065, 156] on button "Add to list (500)" at bounding box center [1065, 158] width 100 height 22
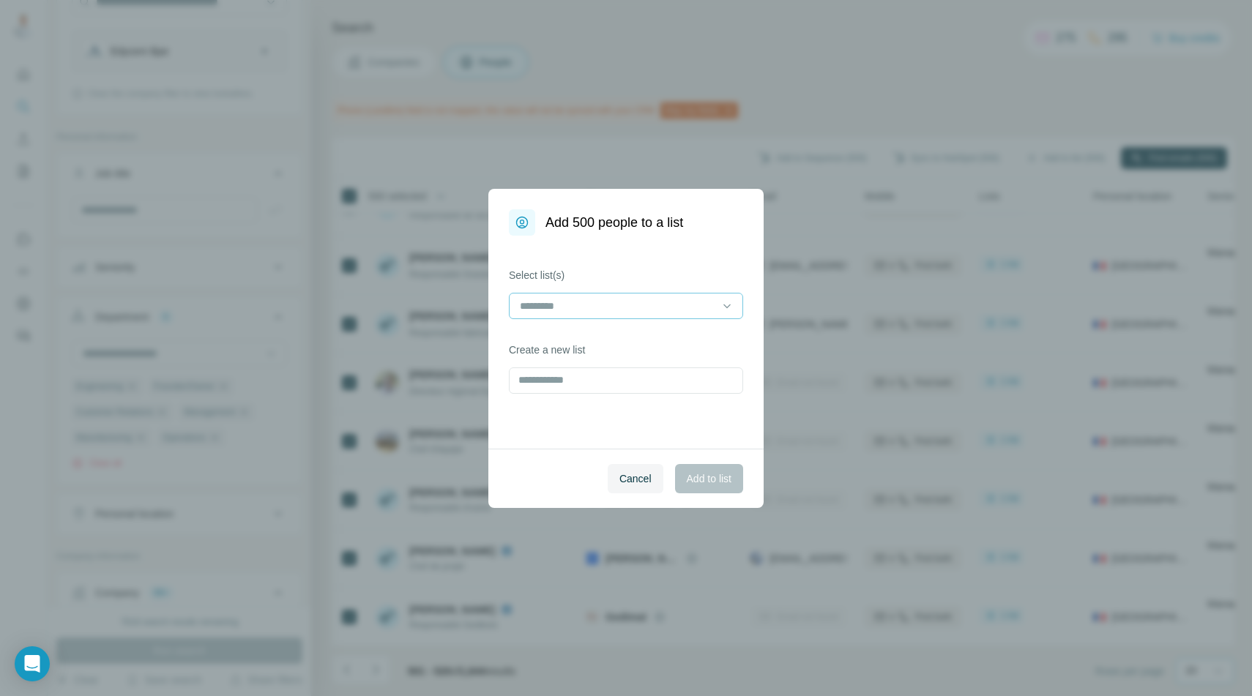
click at [597, 301] on input at bounding box center [617, 306] width 198 height 16
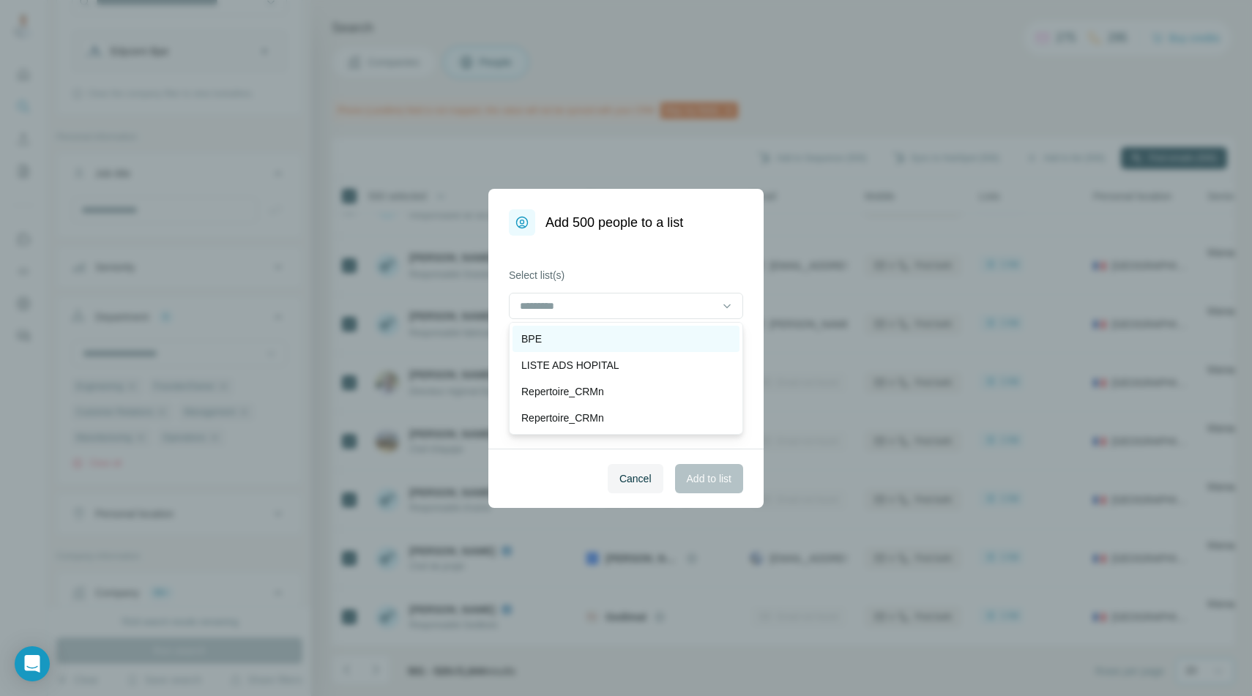
click at [586, 336] on div "BPE" at bounding box center [625, 339] width 209 height 15
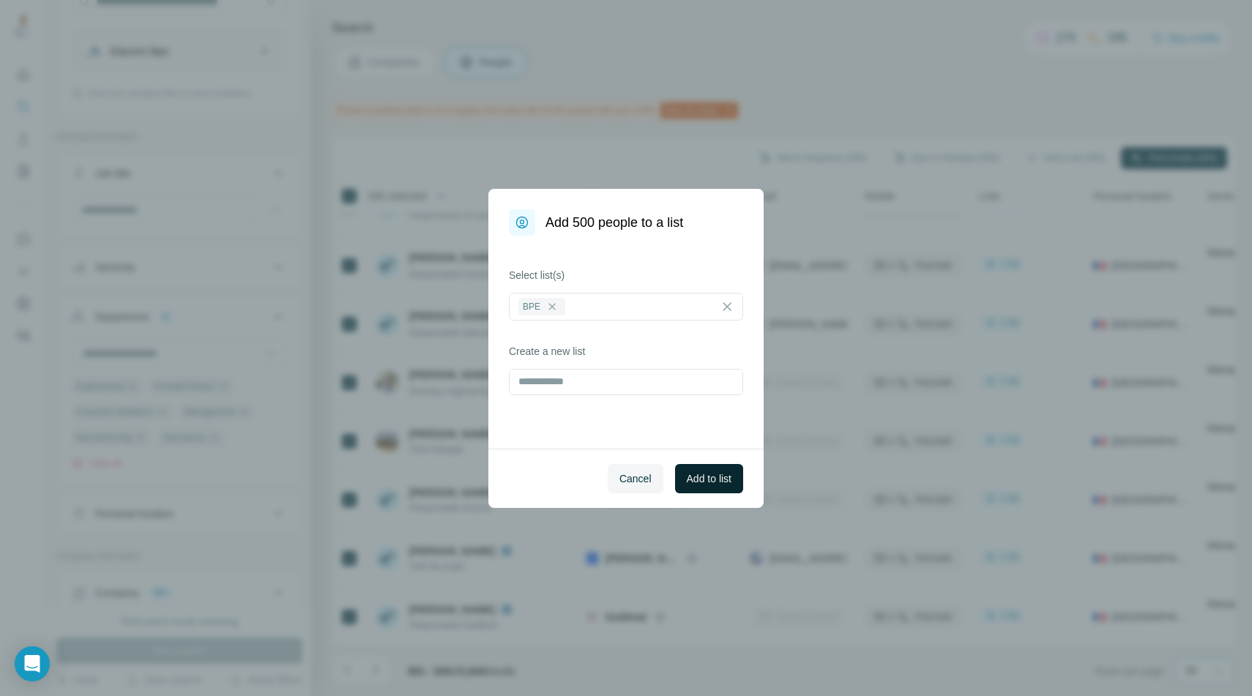
click at [699, 480] on span "Add to list" at bounding box center [709, 478] width 45 height 15
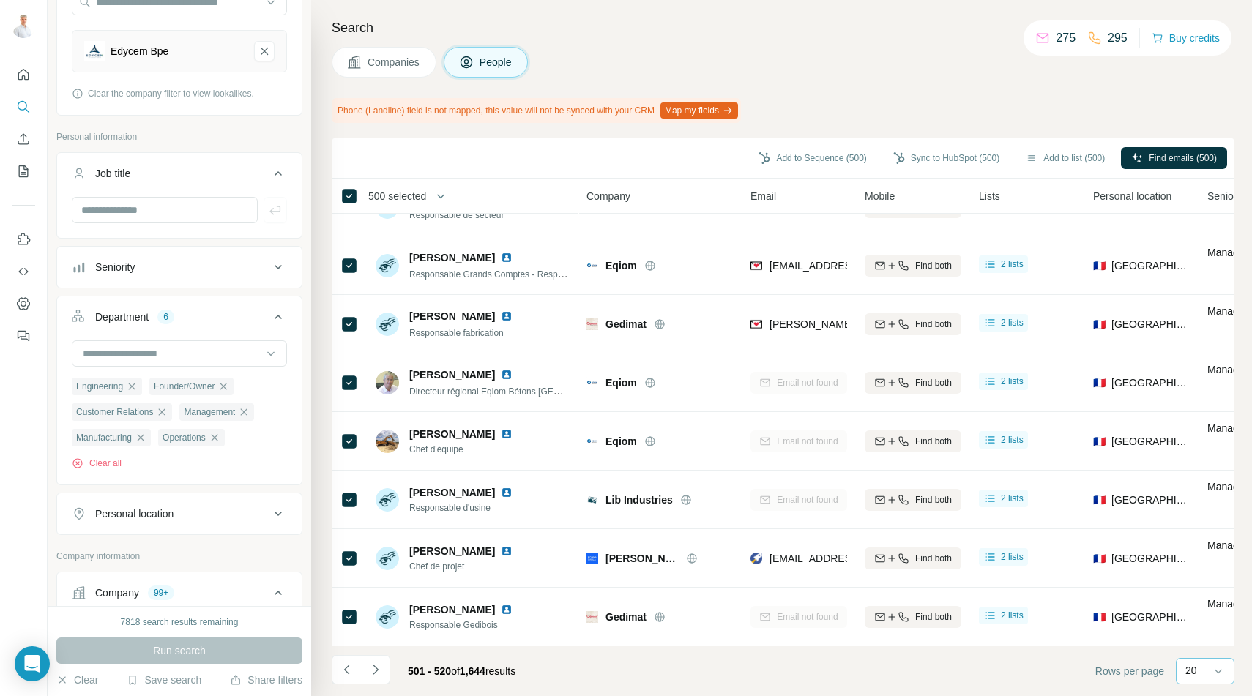
click at [389, 195] on span "500 selected" at bounding box center [397, 196] width 58 height 15
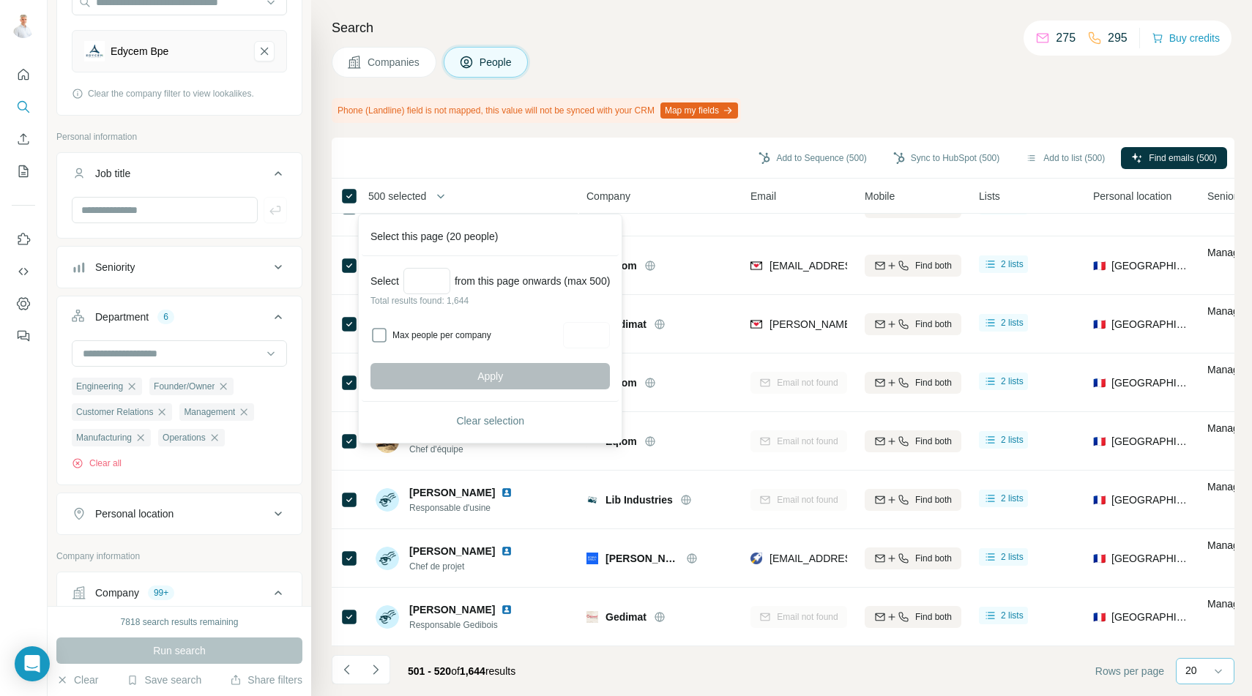
click at [389, 195] on span "500 selected" at bounding box center [397, 196] width 58 height 15
click at [376, 669] on icon "Navigate to next page" at bounding box center [375, 670] width 15 height 15
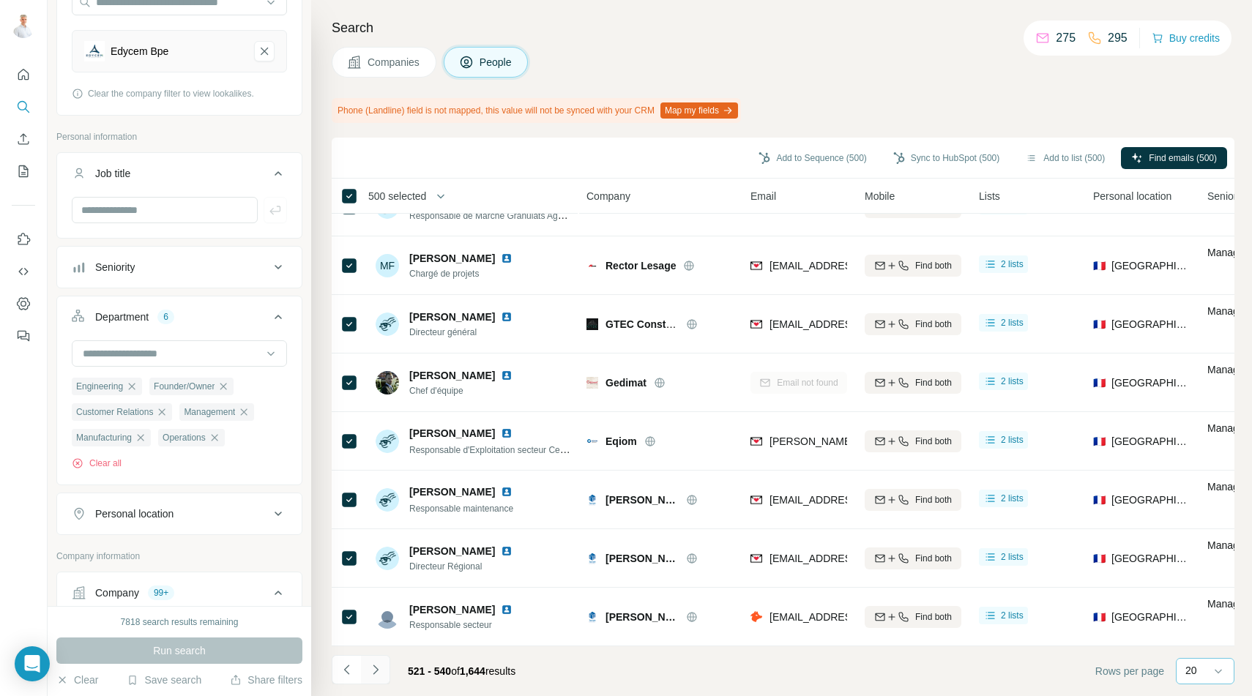
click at [376, 669] on icon "Navigate to next page" at bounding box center [375, 670] width 15 height 15
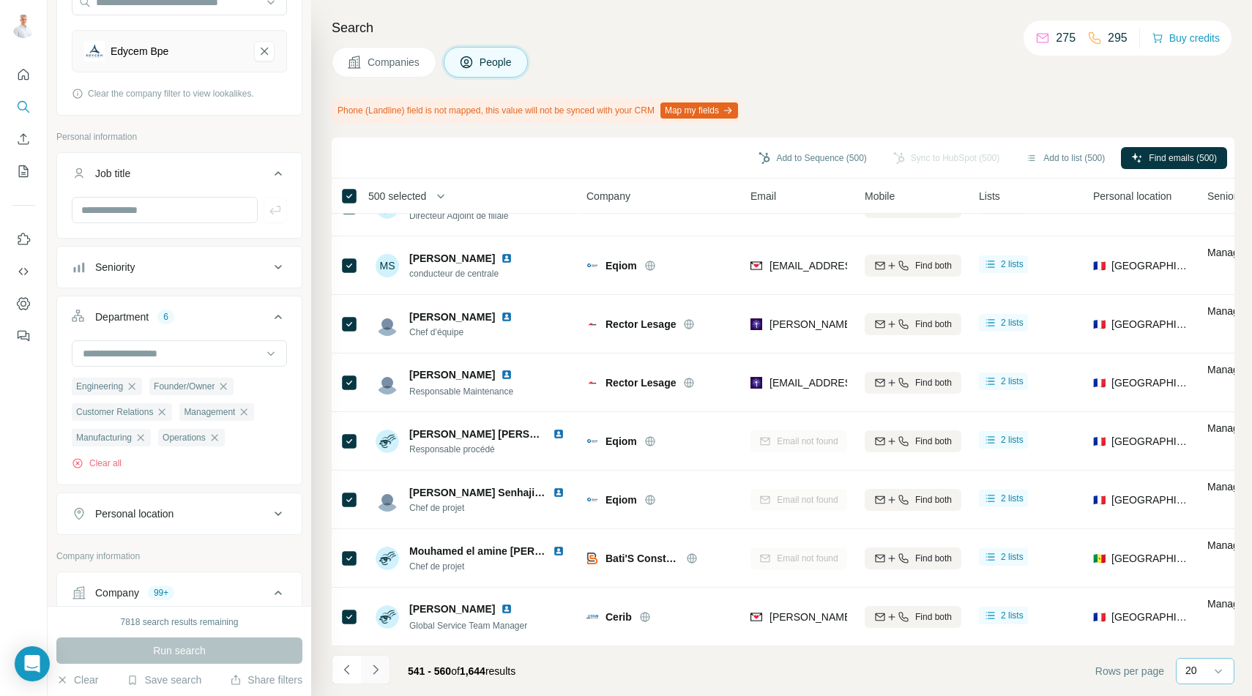
click at [376, 669] on icon "Navigate to next page" at bounding box center [375, 670] width 15 height 15
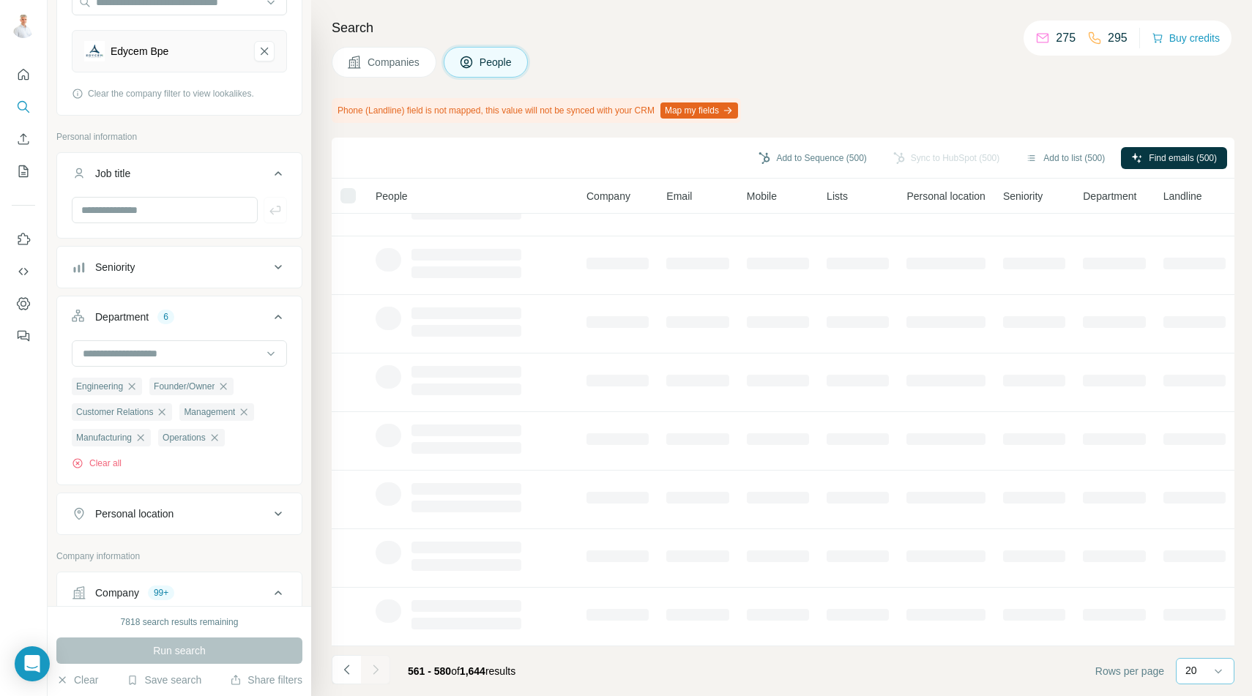
click at [376, 669] on icon "Navigate to next page" at bounding box center [375, 670] width 15 height 15
click at [376, 669] on div at bounding box center [375, 669] width 29 height 29
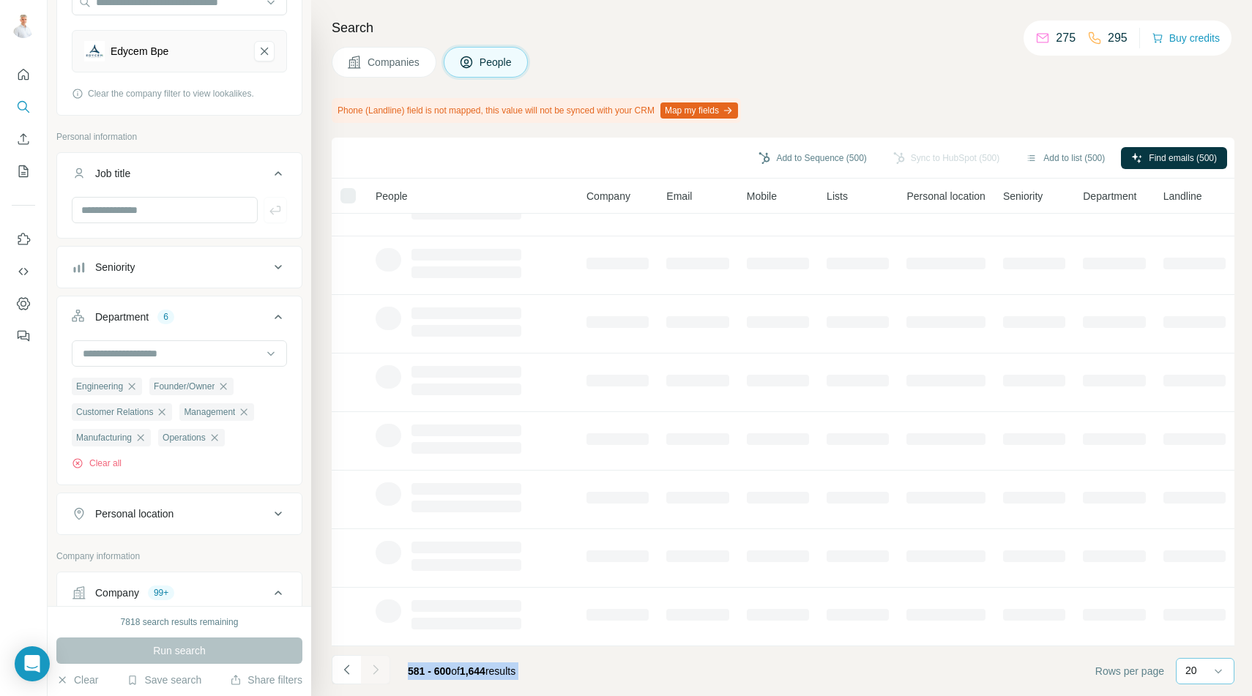
click at [376, 669] on icon "Navigate to next page" at bounding box center [375, 670] width 15 height 15
click at [376, 669] on div at bounding box center [375, 669] width 29 height 29
click at [376, 669] on icon "Navigate to next page" at bounding box center [375, 670] width 15 height 15
click at [376, 669] on div at bounding box center [375, 669] width 29 height 29
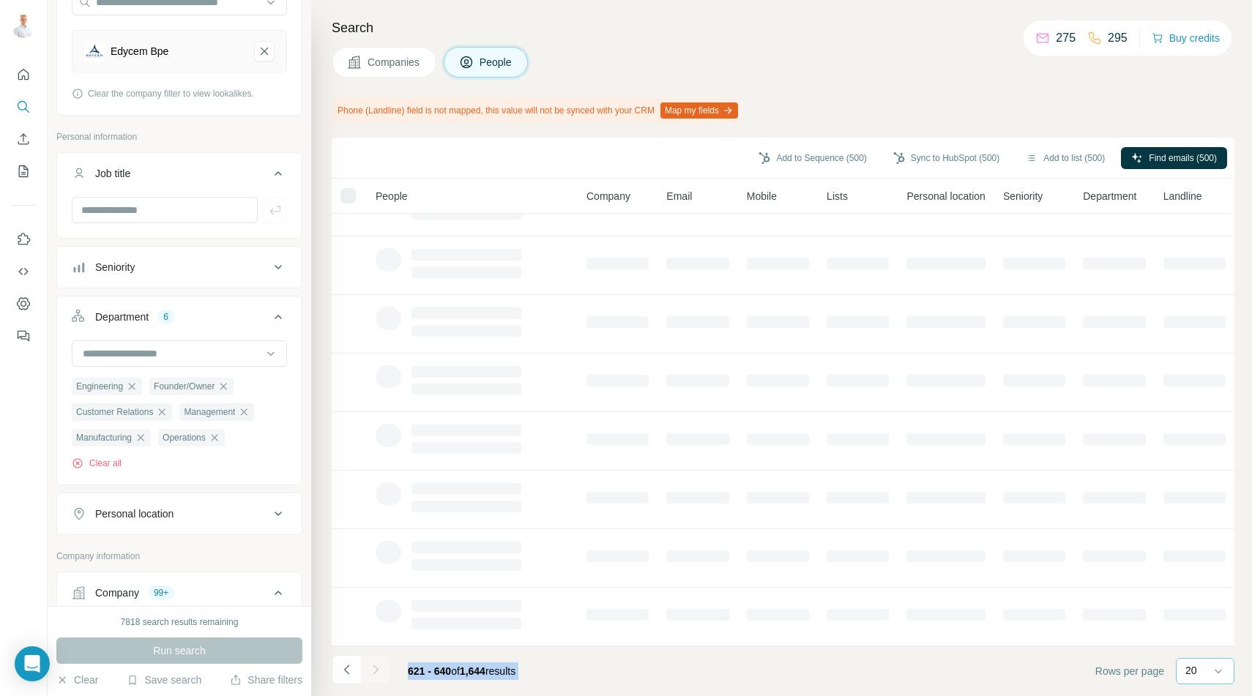
click at [376, 669] on div at bounding box center [375, 669] width 29 height 29
click at [376, 669] on icon "Navigate to next page" at bounding box center [375, 670] width 15 height 15
click at [376, 669] on div at bounding box center [375, 669] width 29 height 29
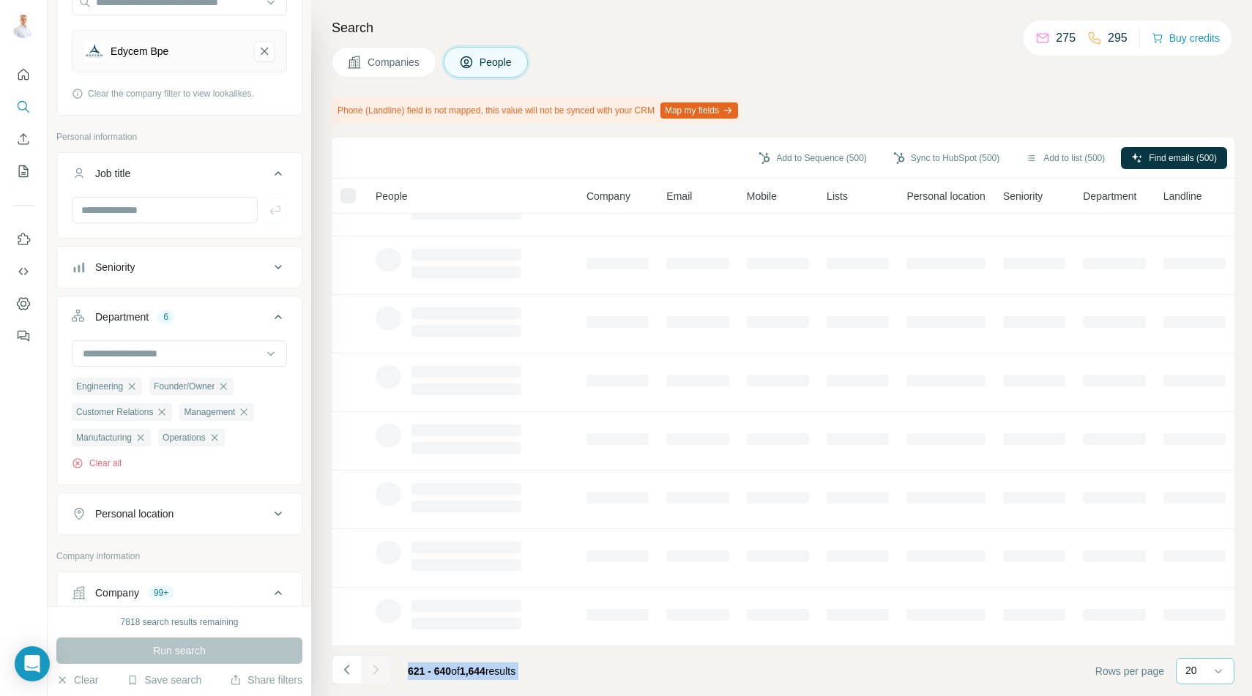
click at [376, 669] on div at bounding box center [375, 669] width 29 height 29
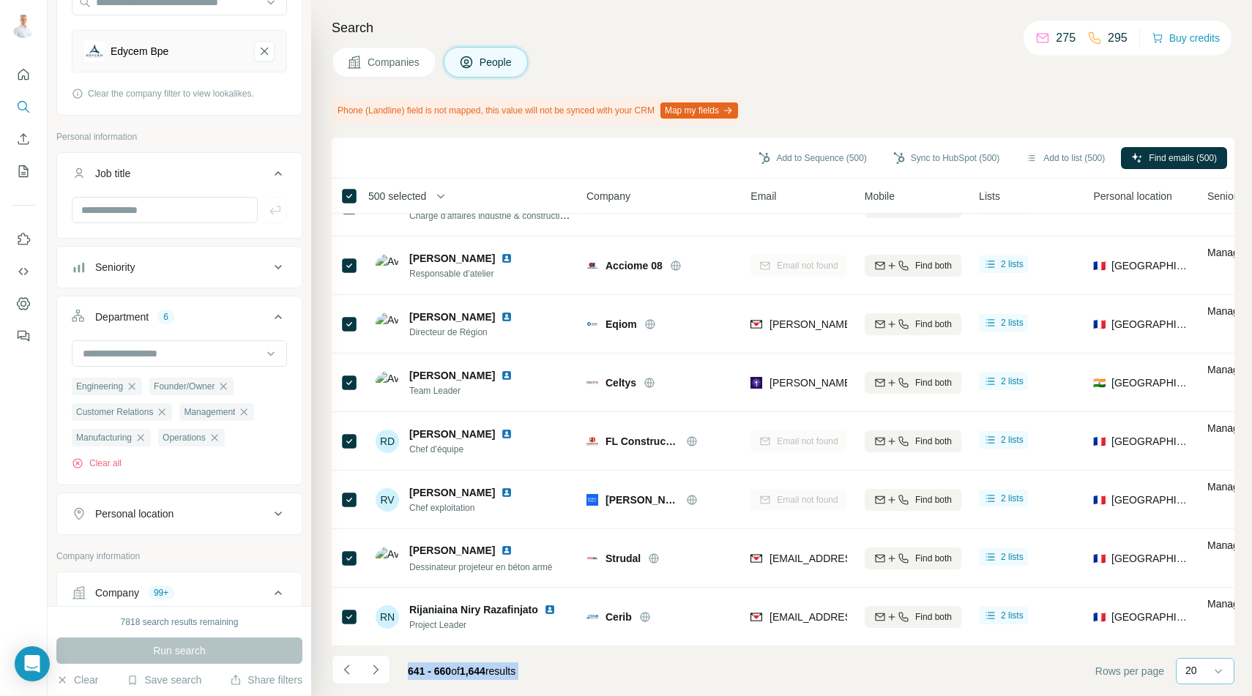
scroll to position [739, 0]
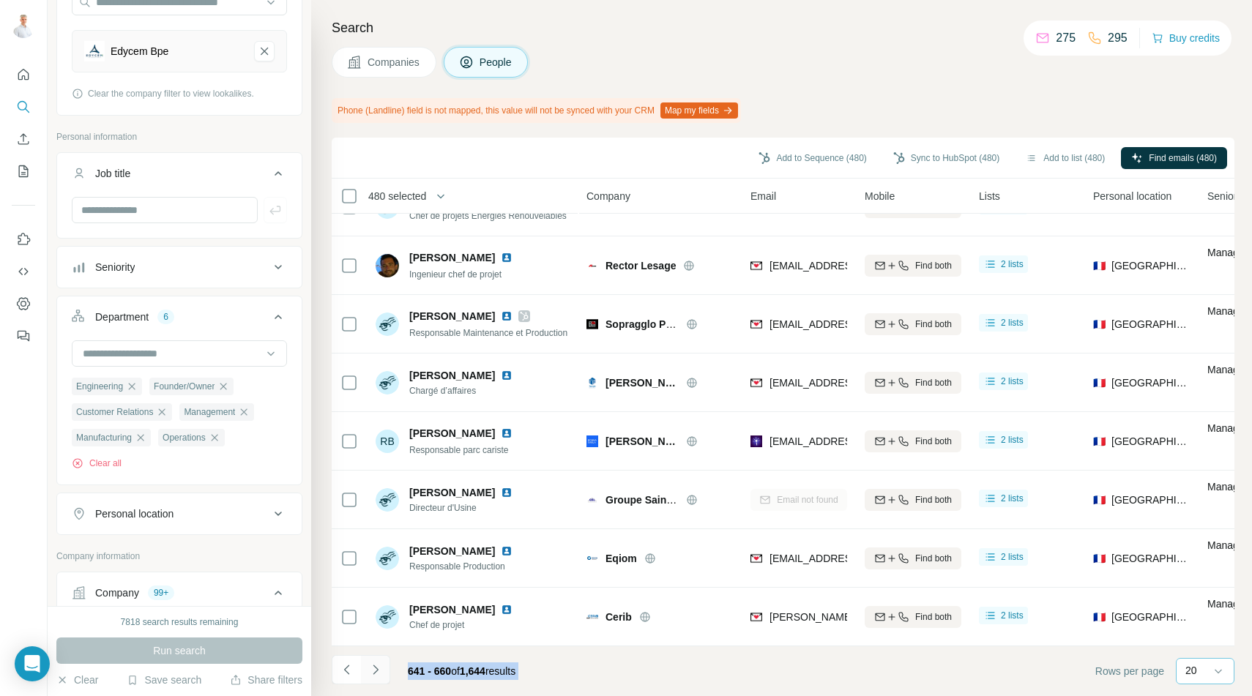
click at [379, 671] on icon "Navigate to next page" at bounding box center [375, 670] width 15 height 15
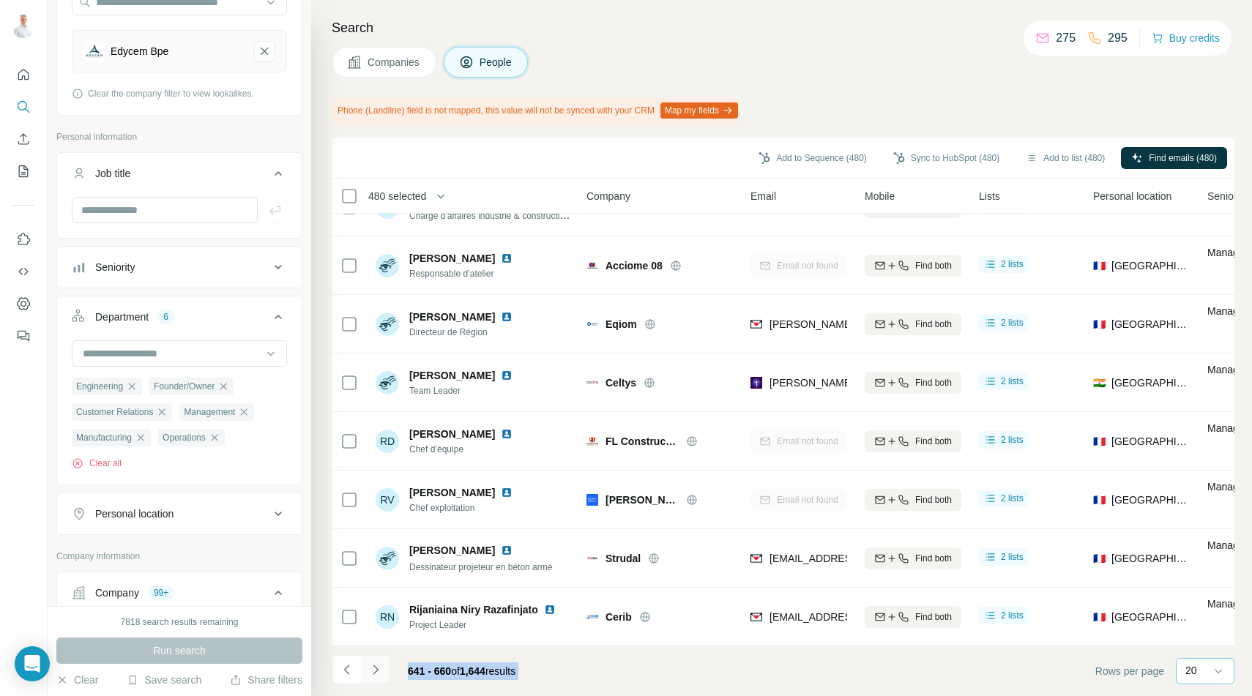
click at [379, 671] on icon "Navigate to next page" at bounding box center [375, 670] width 15 height 15
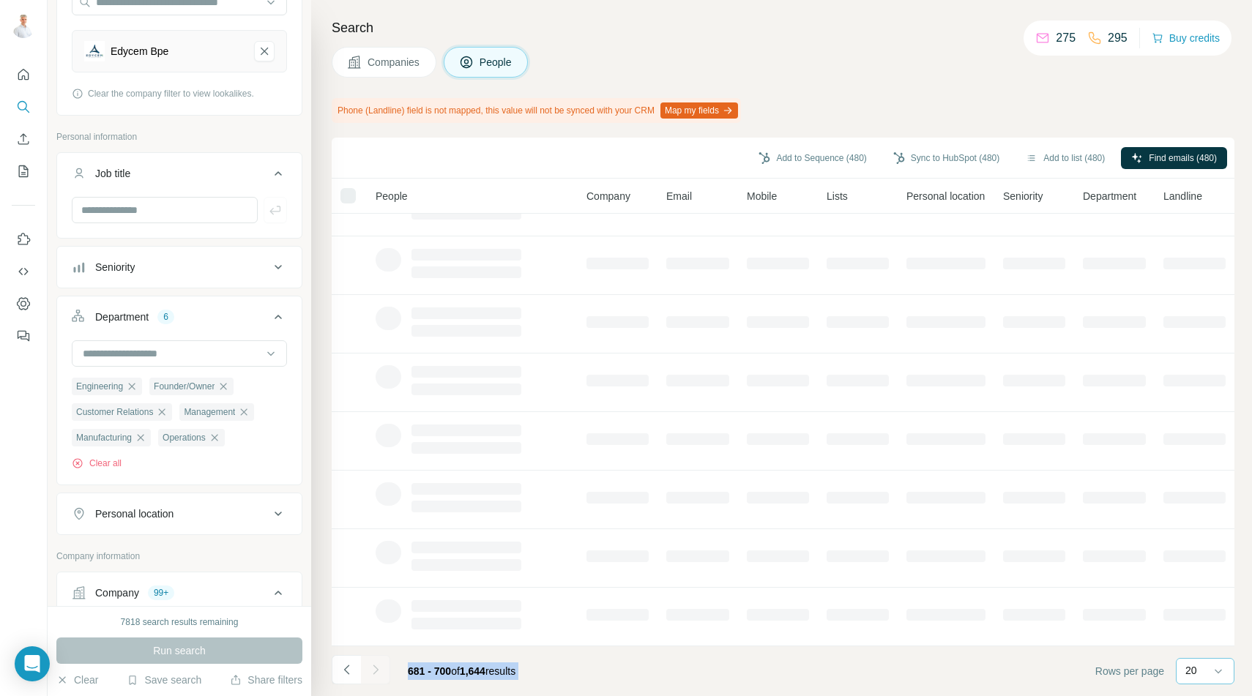
click at [379, 671] on div at bounding box center [375, 669] width 29 height 29
click at [379, 671] on icon "Navigate to next page" at bounding box center [375, 670] width 15 height 15
click at [379, 671] on div at bounding box center [375, 669] width 29 height 29
click at [379, 671] on icon "Navigate to next page" at bounding box center [375, 670] width 15 height 15
click at [379, 671] on div at bounding box center [375, 669] width 29 height 29
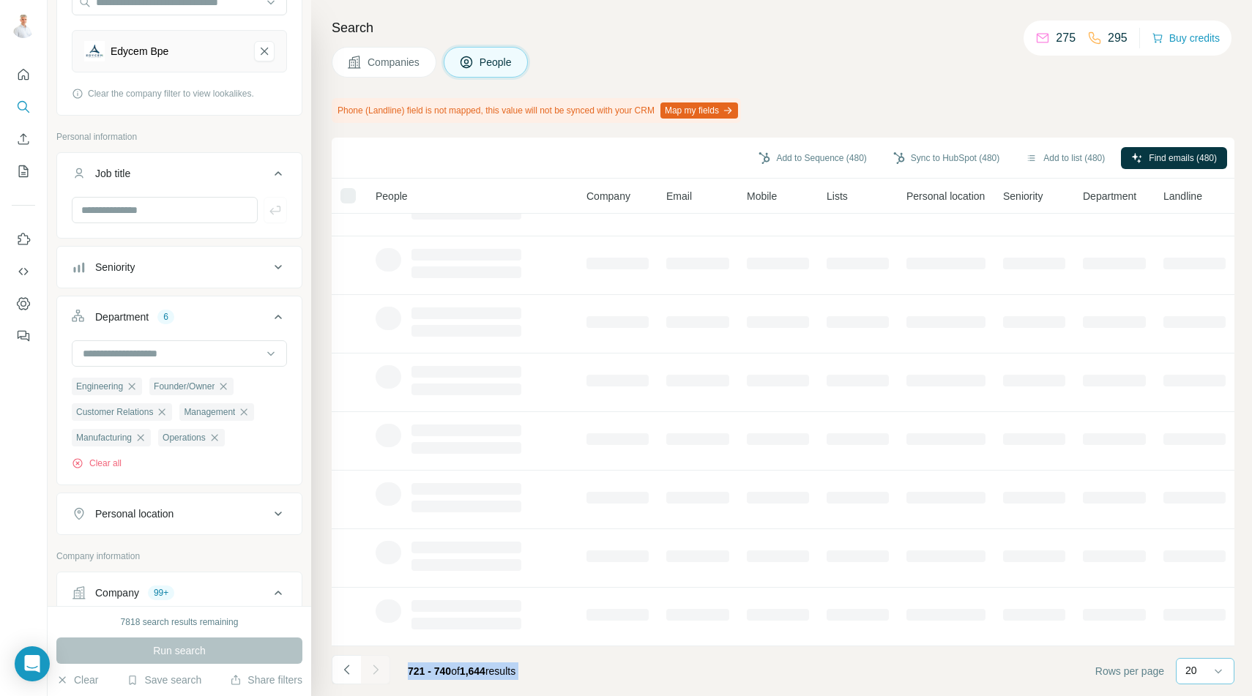
click at [379, 671] on icon "Navigate to next page" at bounding box center [375, 670] width 15 height 15
click at [379, 671] on div at bounding box center [375, 669] width 29 height 29
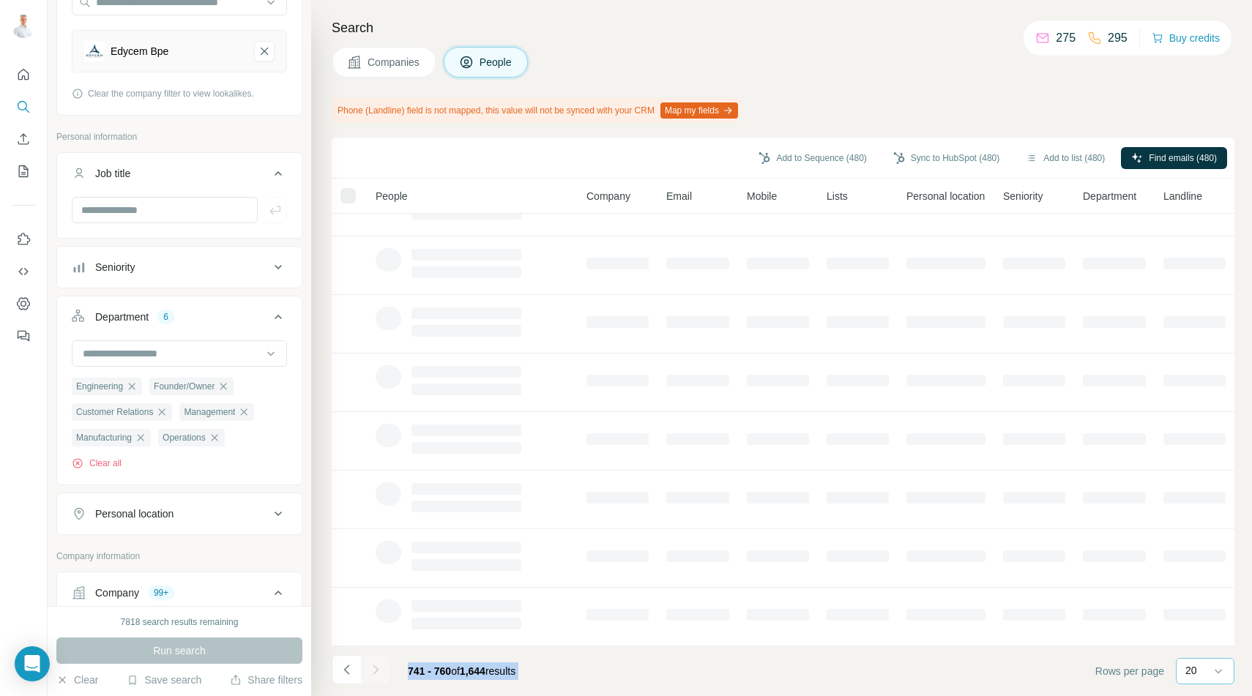
click at [379, 671] on div at bounding box center [375, 669] width 29 height 29
click at [379, 671] on icon "Navigate to next page" at bounding box center [375, 670] width 15 height 15
click at [379, 671] on div at bounding box center [375, 669] width 29 height 29
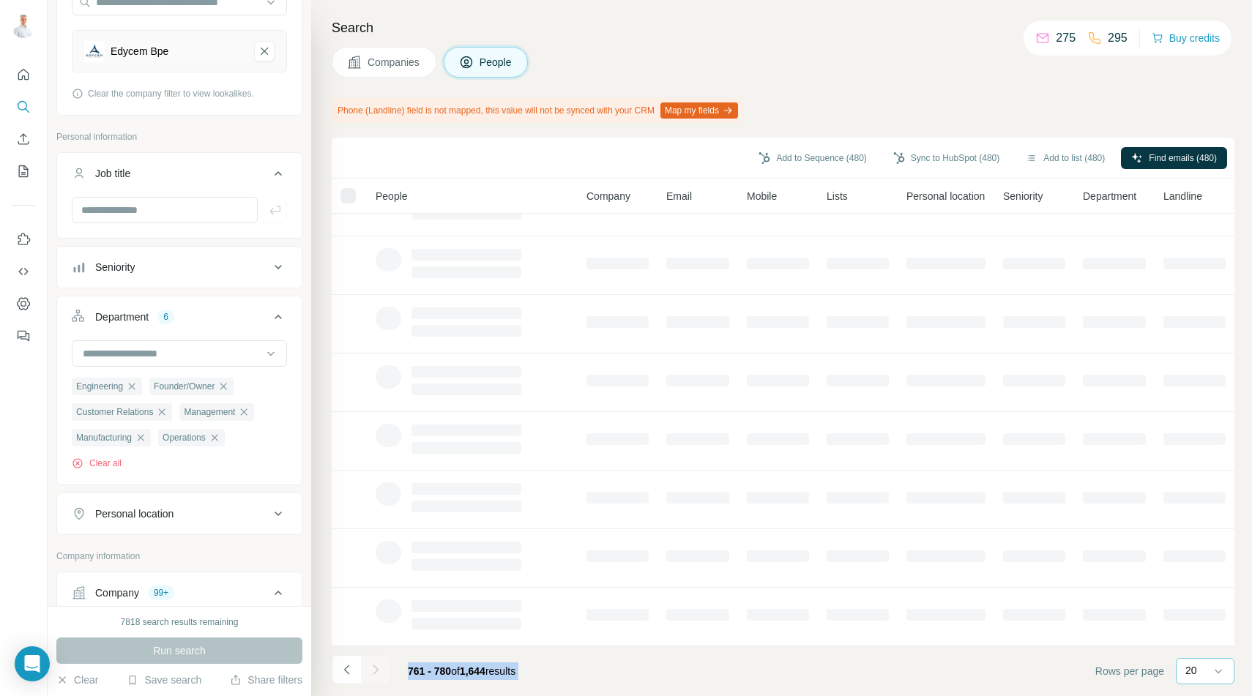
click at [379, 671] on div at bounding box center [375, 669] width 29 height 29
click at [379, 671] on icon "Navigate to next page" at bounding box center [375, 670] width 15 height 15
click at [379, 671] on div at bounding box center [375, 669] width 29 height 29
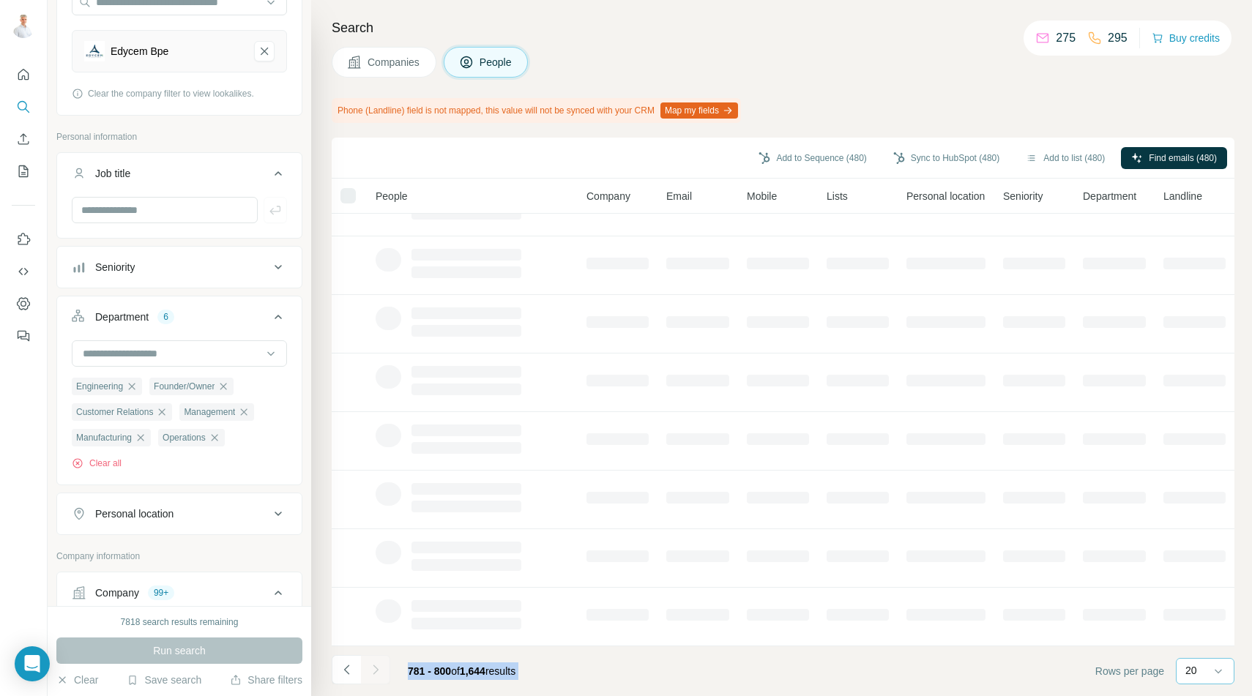
click at [379, 671] on icon "Navigate to next page" at bounding box center [375, 670] width 15 height 15
click at [379, 671] on div at bounding box center [375, 669] width 29 height 29
click at [379, 671] on icon "Navigate to next page" at bounding box center [375, 670] width 15 height 15
click at [379, 671] on div at bounding box center [375, 669] width 29 height 29
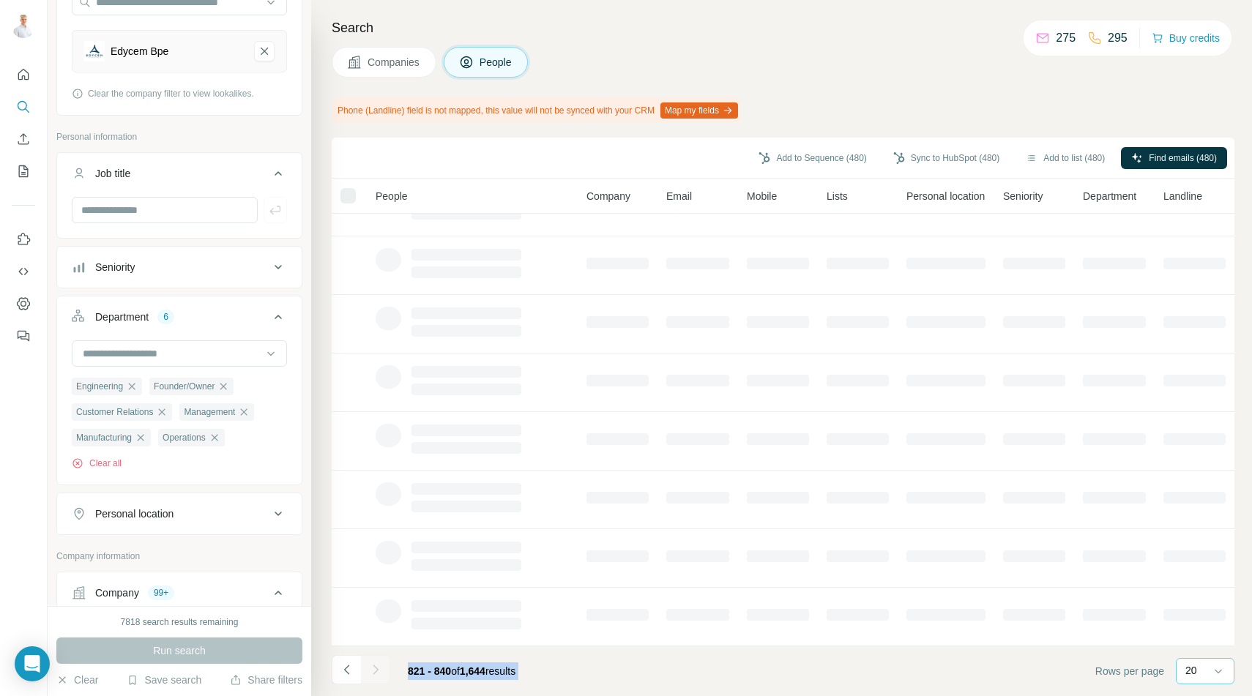
click at [379, 671] on icon "Navigate to next page" at bounding box center [375, 670] width 15 height 15
click at [379, 671] on div at bounding box center [375, 669] width 29 height 29
click at [379, 671] on icon "Navigate to next page" at bounding box center [375, 670] width 15 height 15
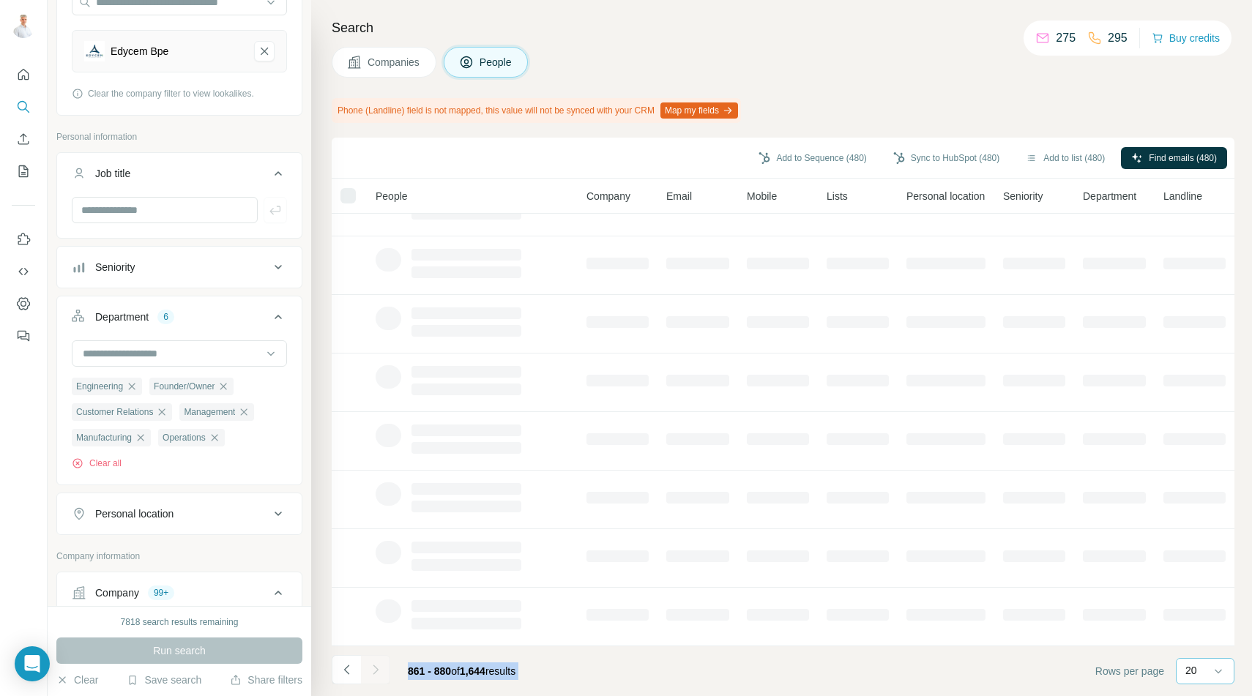
click at [379, 671] on div at bounding box center [375, 669] width 29 height 29
click at [379, 671] on icon "Navigate to next page" at bounding box center [375, 670] width 15 height 15
click at [379, 671] on div at bounding box center [375, 669] width 29 height 29
click at [379, 671] on icon "Navigate to next page" at bounding box center [375, 670] width 15 height 15
click at [379, 671] on div at bounding box center [375, 669] width 29 height 29
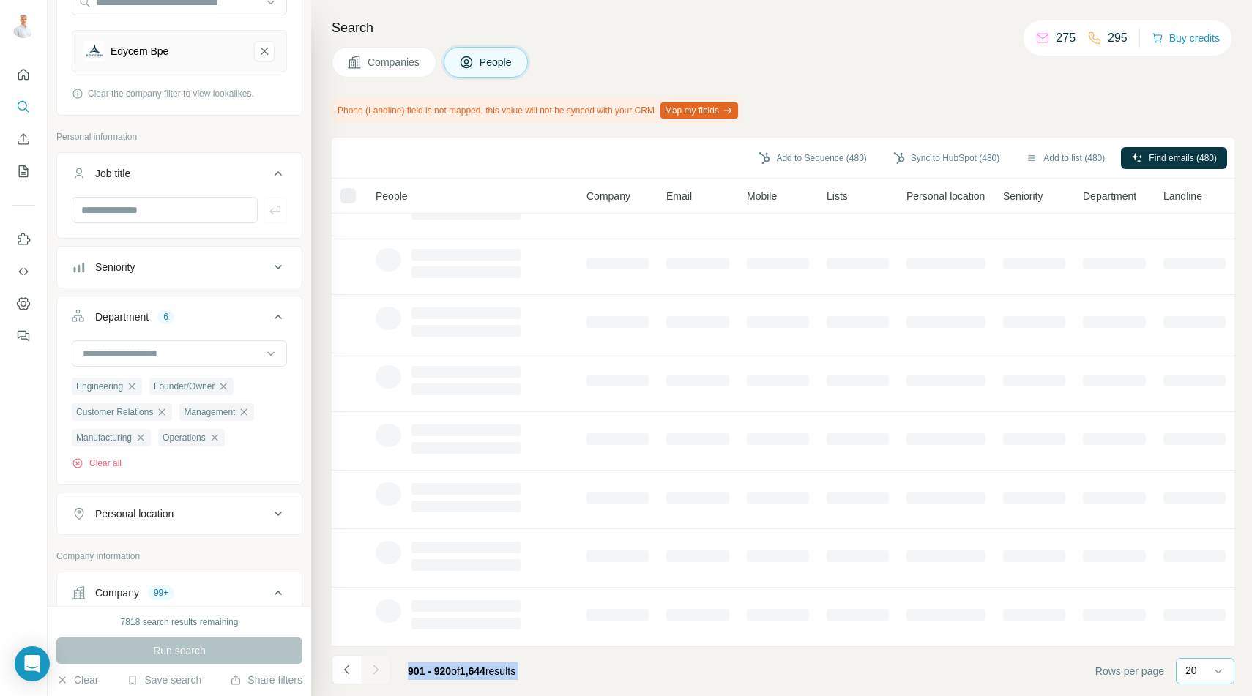
click at [379, 671] on icon "Navigate to next page" at bounding box center [375, 670] width 15 height 15
click at [379, 671] on div at bounding box center [375, 669] width 29 height 29
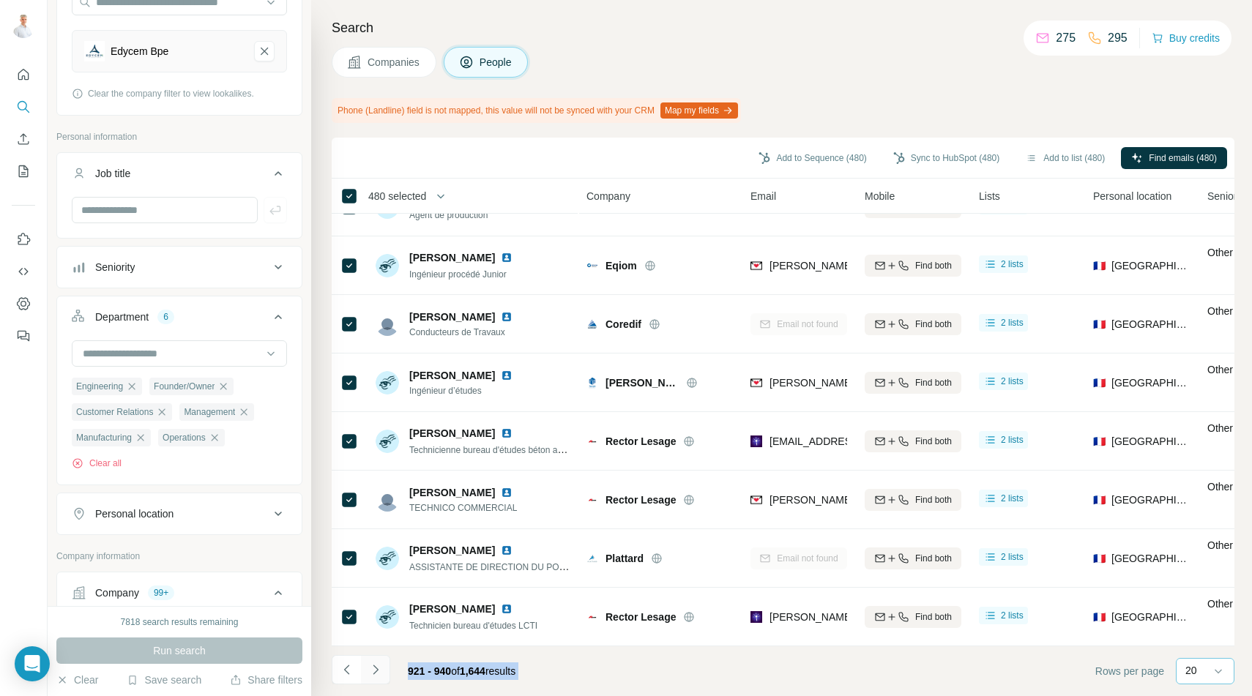
click at [379, 671] on icon "Navigate to next page" at bounding box center [375, 670] width 15 height 15
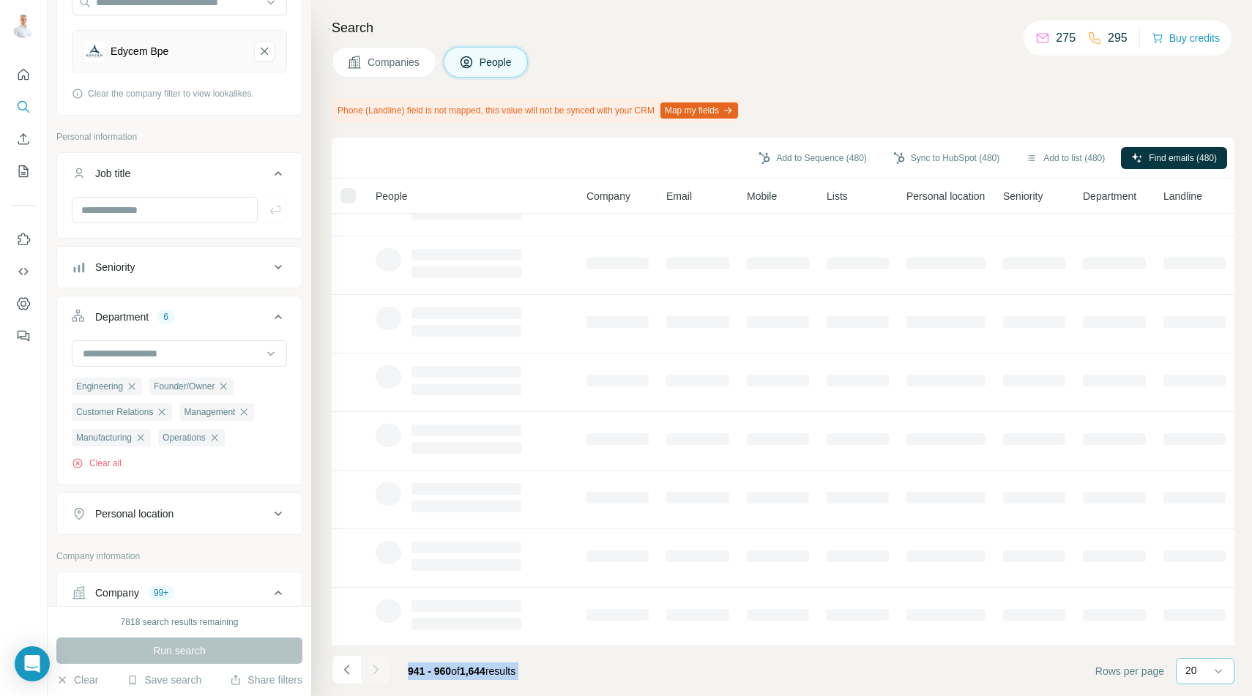
click at [379, 671] on div at bounding box center [375, 669] width 29 height 29
click at [379, 671] on icon "Navigate to next page" at bounding box center [375, 670] width 15 height 15
click at [379, 671] on div at bounding box center [375, 669] width 29 height 29
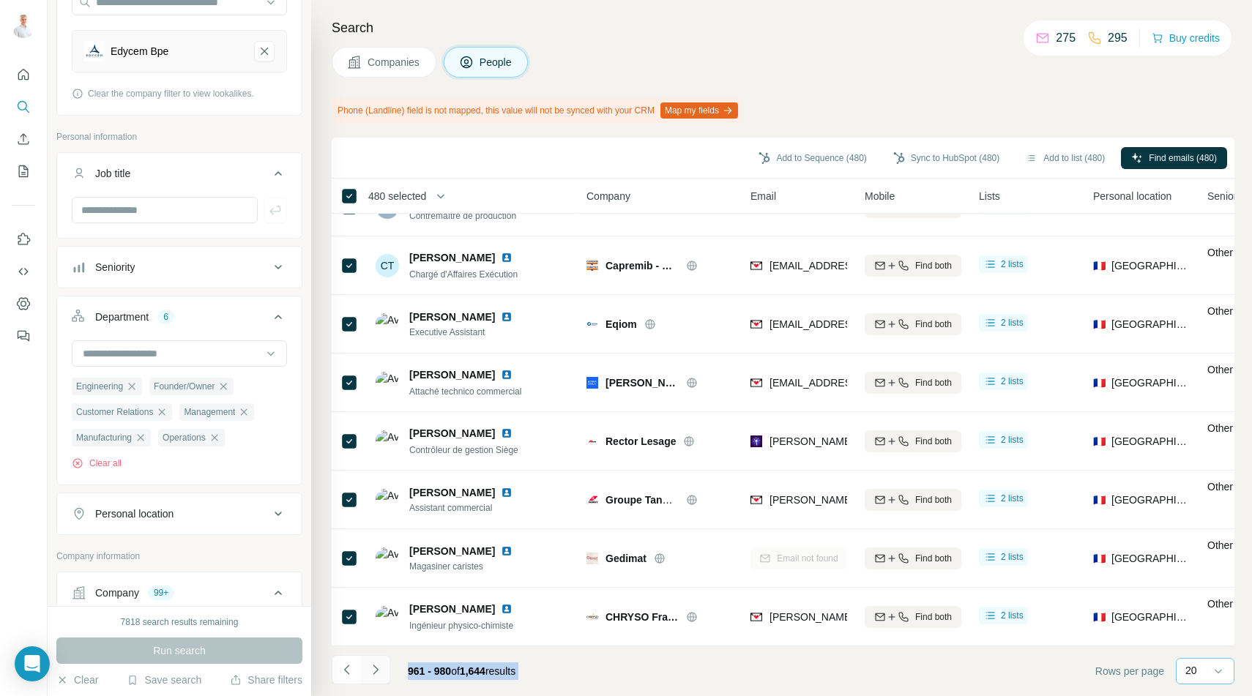
click at [379, 671] on icon "Navigate to next page" at bounding box center [375, 670] width 15 height 15
click at [379, 671] on div at bounding box center [375, 669] width 29 height 29
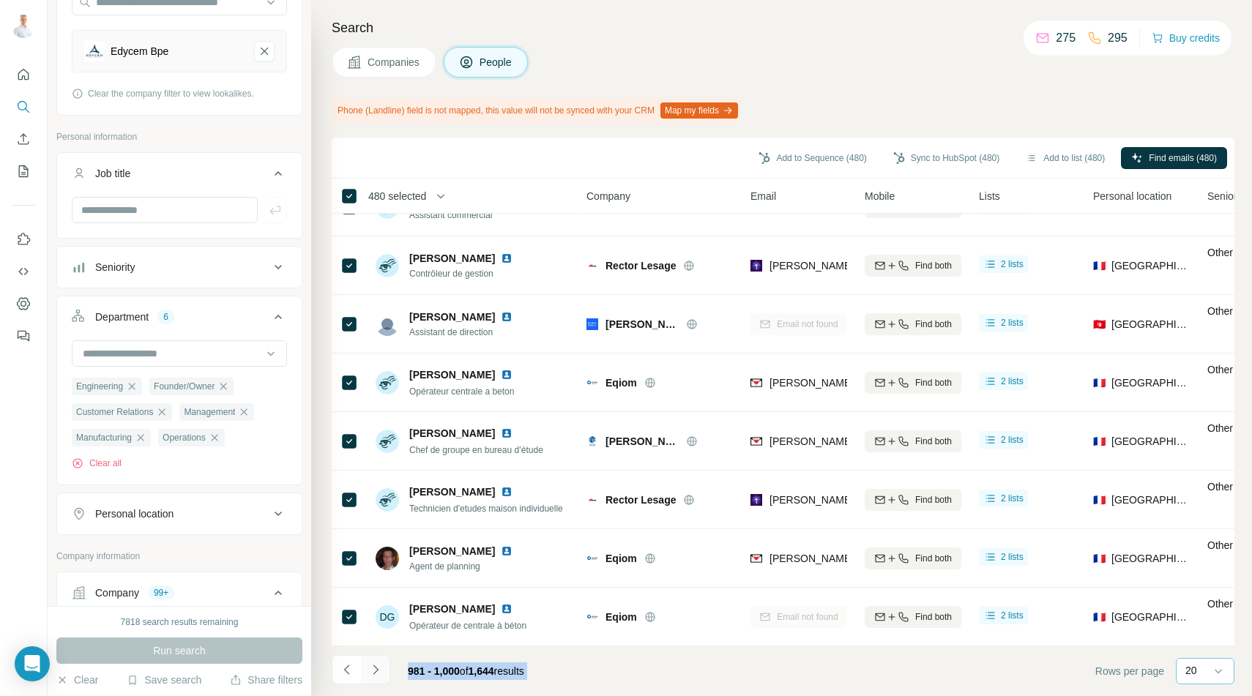
scroll to position [739, 0]
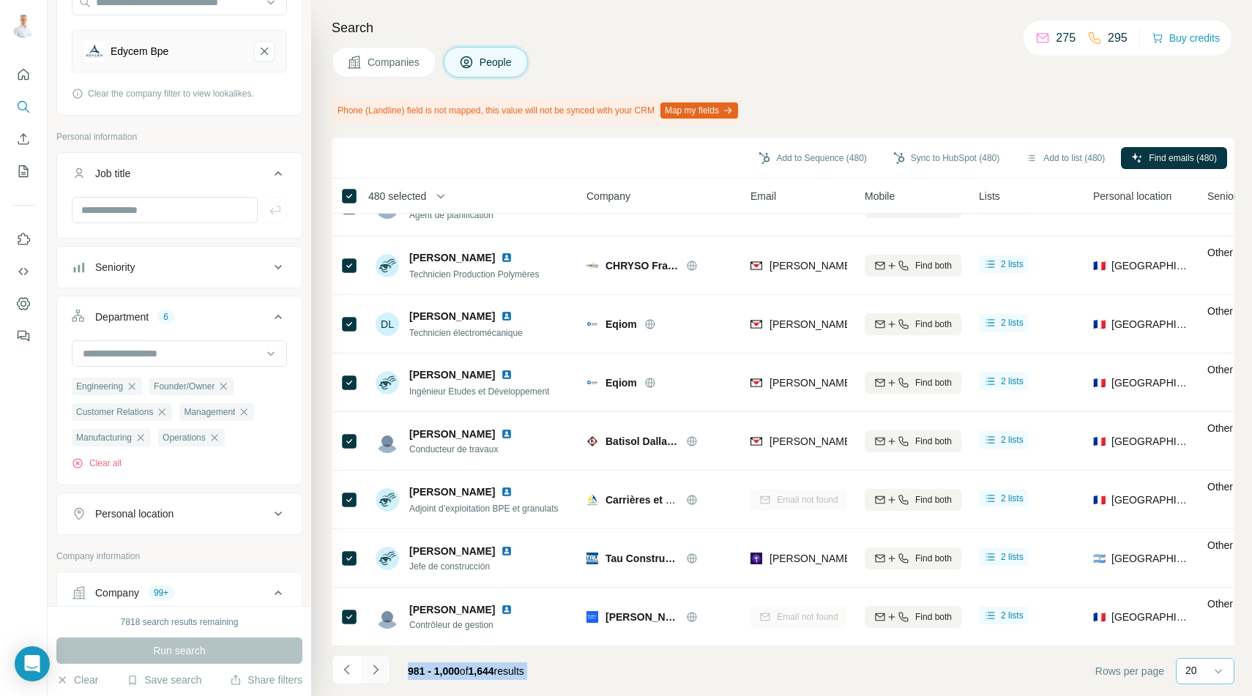
click at [375, 666] on icon "Navigate to next page" at bounding box center [375, 670] width 15 height 15
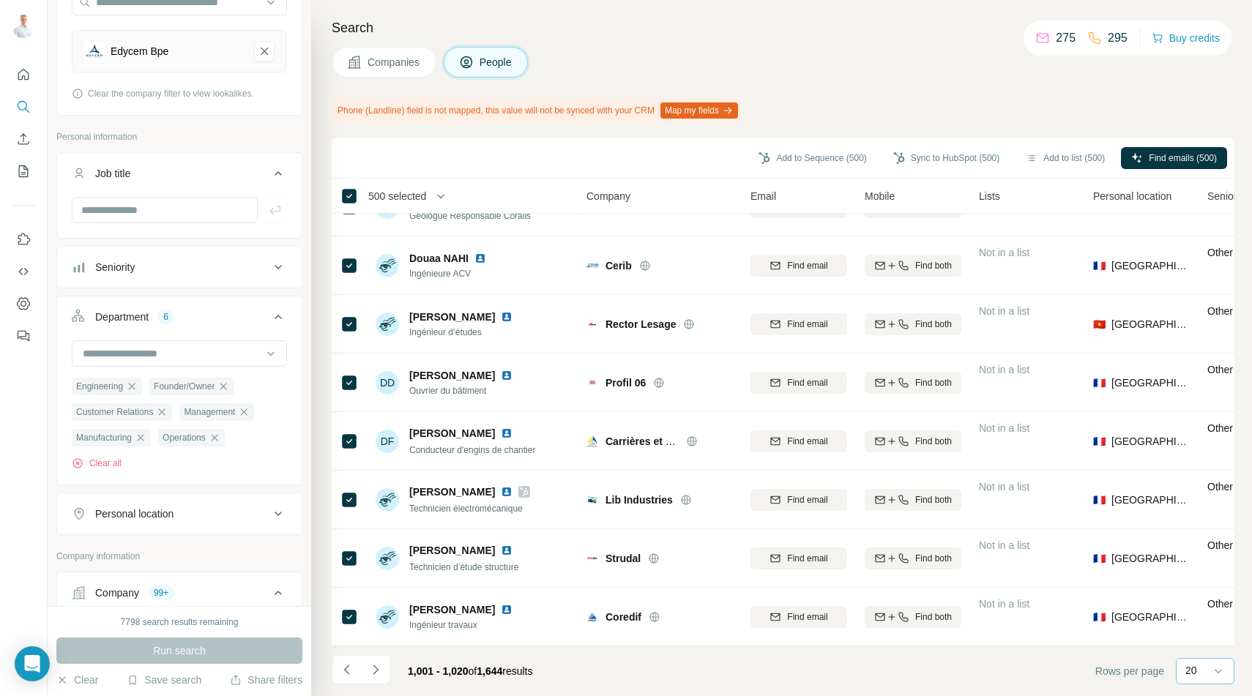
click at [411, 199] on span "500 selected" at bounding box center [397, 196] width 58 height 15
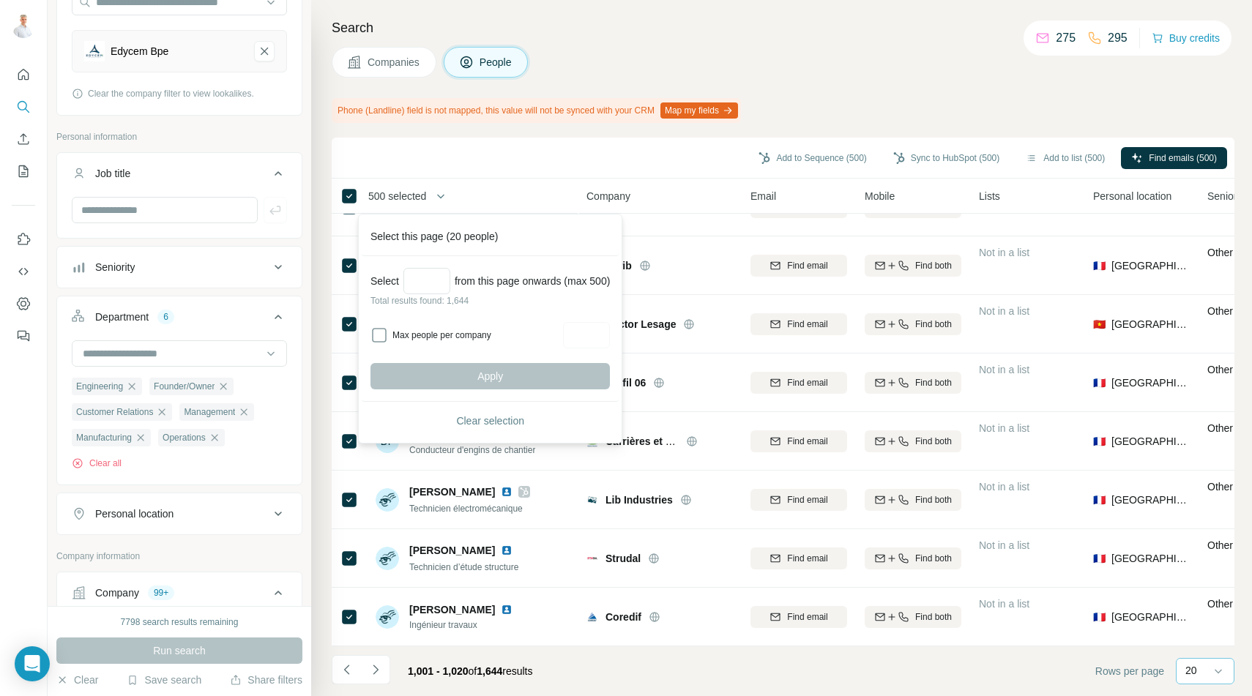
click at [411, 199] on span "500 selected" at bounding box center [397, 196] width 58 height 15
click at [430, 283] on input "Select a number (up to 500)" at bounding box center [426, 281] width 47 height 26
type input "***"
click at [521, 373] on button "Apply" at bounding box center [489, 376] width 239 height 26
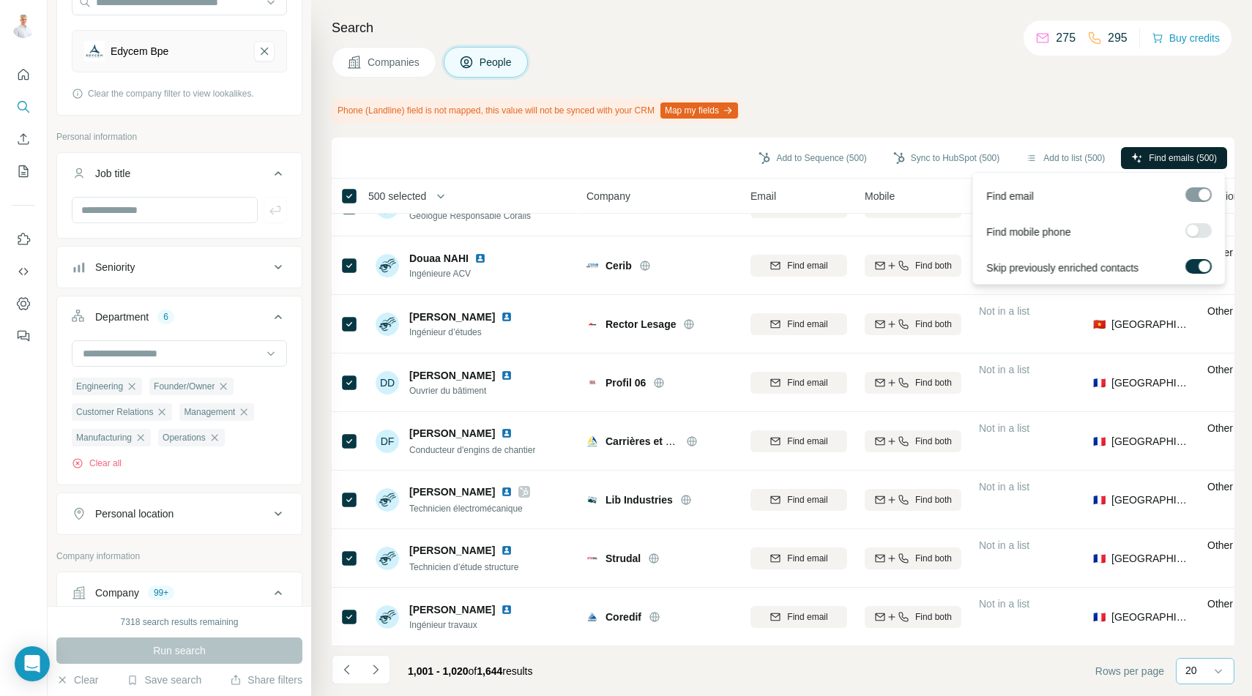
click at [1163, 160] on span "Find emails (500)" at bounding box center [1183, 158] width 68 height 13
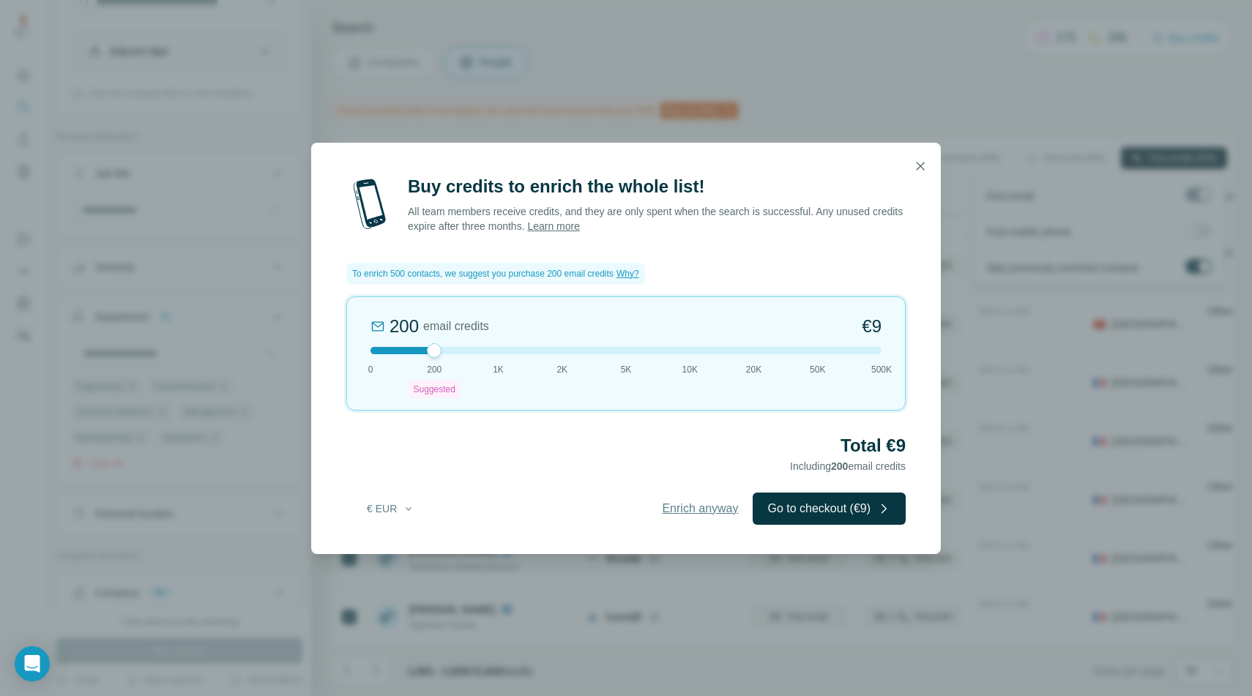
click at [685, 507] on span "Enrich anyway" at bounding box center [700, 509] width 76 height 18
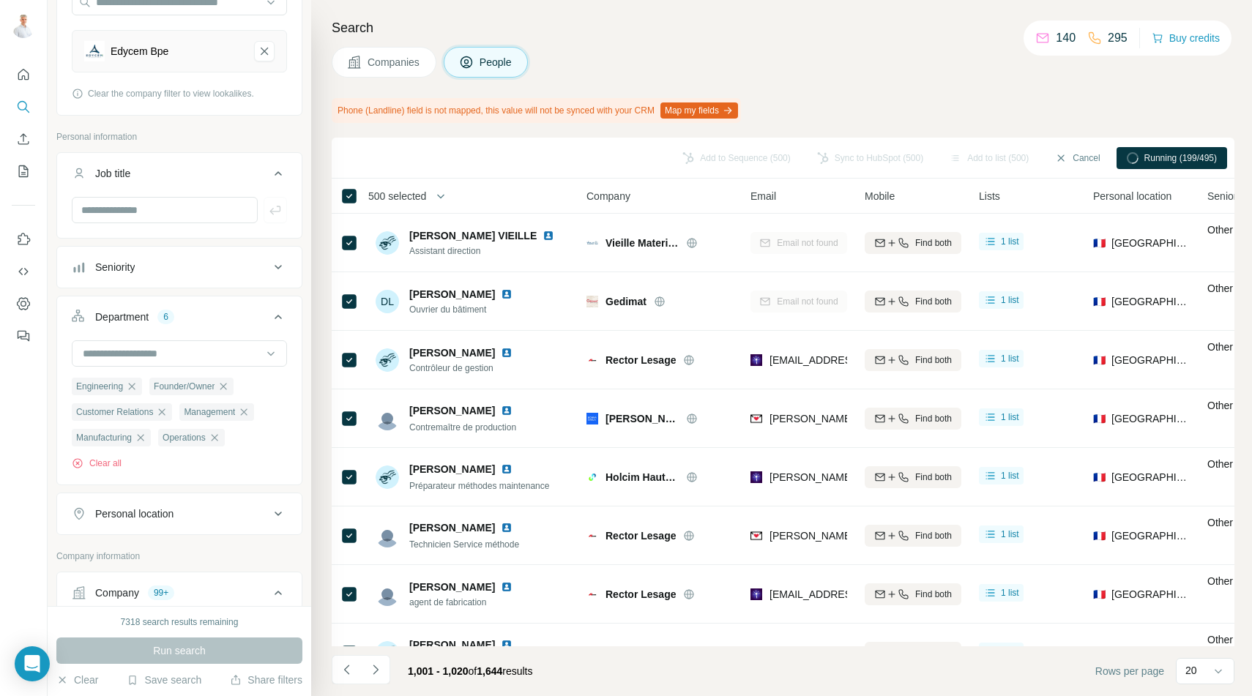
scroll to position [739, 0]
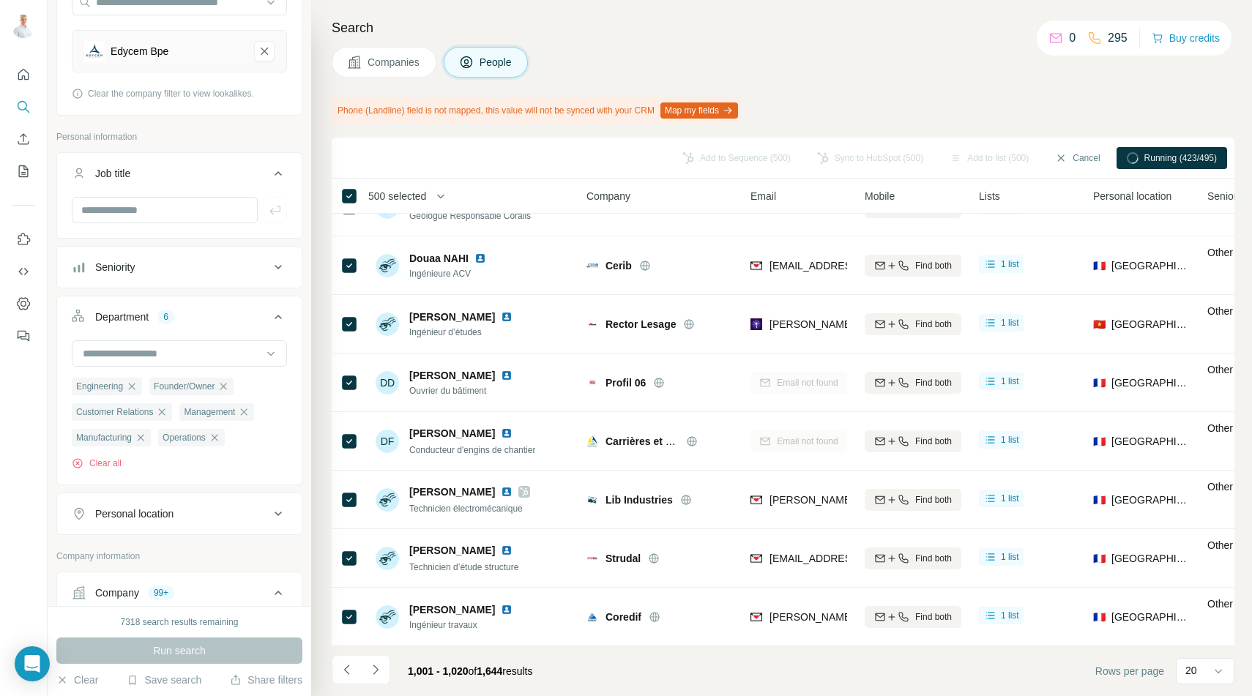
click at [846, 30] on h4 "Search" at bounding box center [783, 28] width 903 height 20
click at [1131, 160] on icon at bounding box center [1133, 158] width 12 height 12
click at [379, 663] on icon "Navigate to next page" at bounding box center [375, 670] width 15 height 15
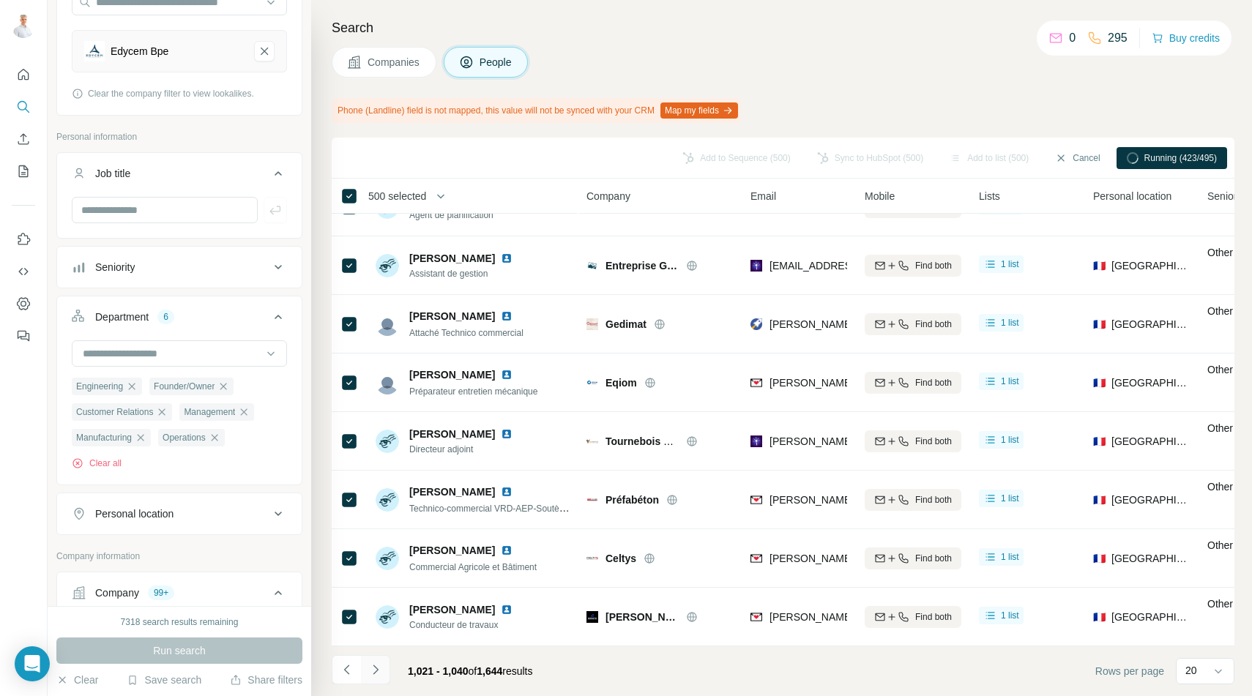
click at [376, 674] on icon "Navigate to next page" at bounding box center [375, 670] width 15 height 15
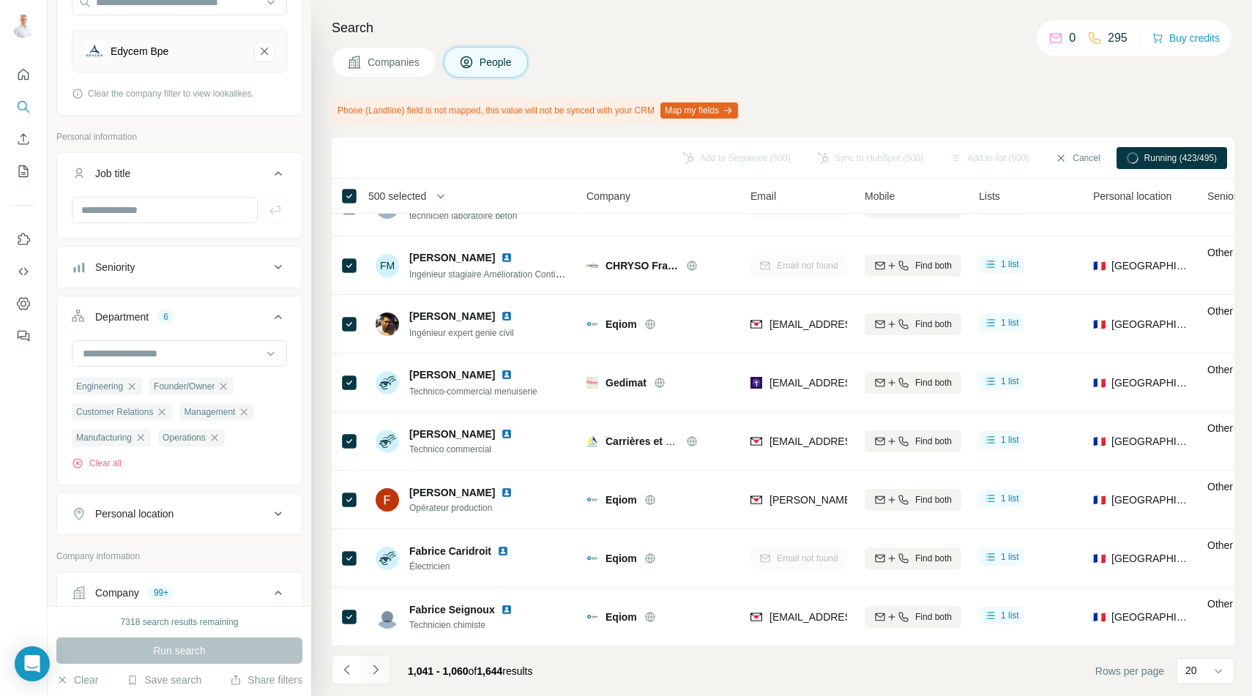
click at [376, 674] on icon "Navigate to next page" at bounding box center [375, 670] width 15 height 15
click at [376, 674] on div at bounding box center [375, 669] width 29 height 29
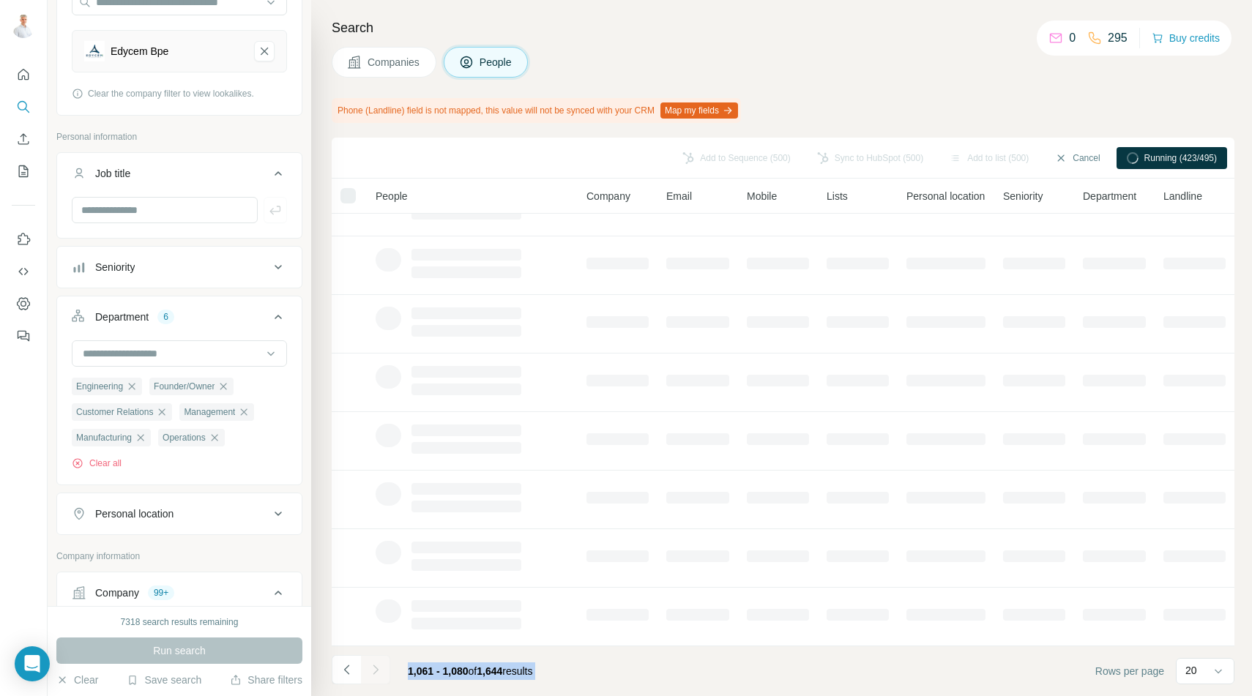
click at [376, 674] on div at bounding box center [375, 669] width 29 height 29
click at [376, 674] on icon "Navigate to next page" at bounding box center [375, 670] width 15 height 15
click at [376, 674] on div at bounding box center [375, 669] width 29 height 29
click at [376, 674] on icon "Navigate to next page" at bounding box center [375, 670] width 15 height 15
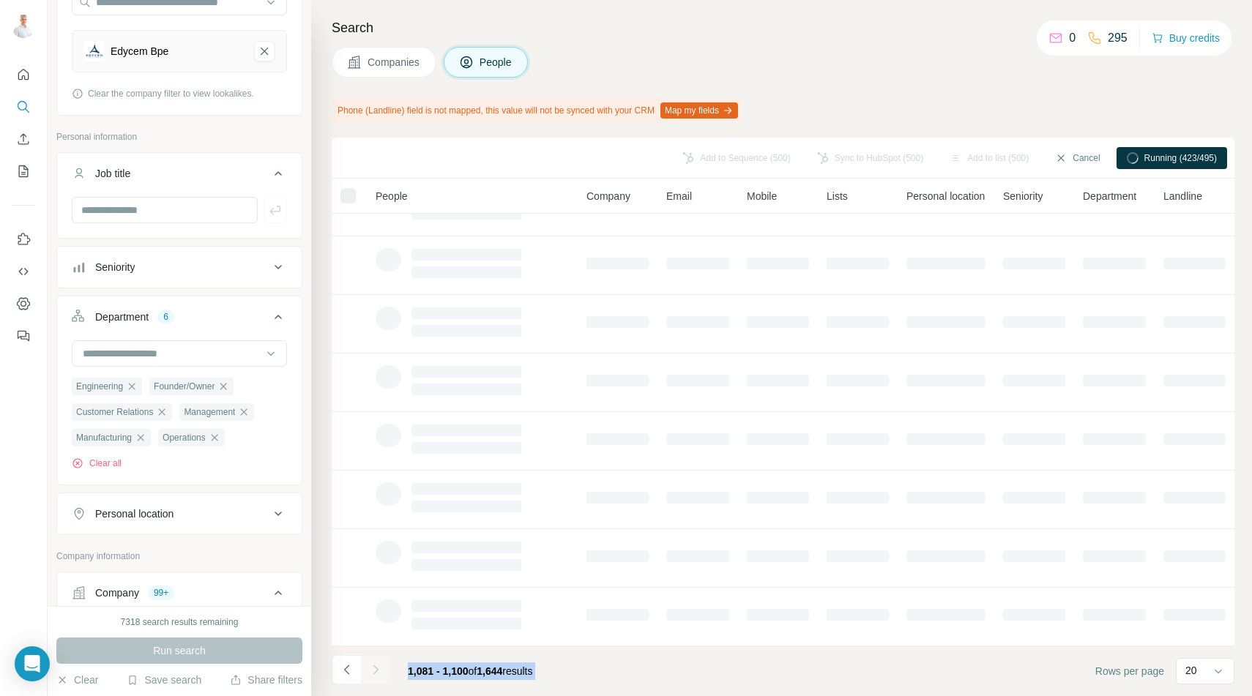
click at [376, 674] on div at bounding box center [375, 669] width 29 height 29
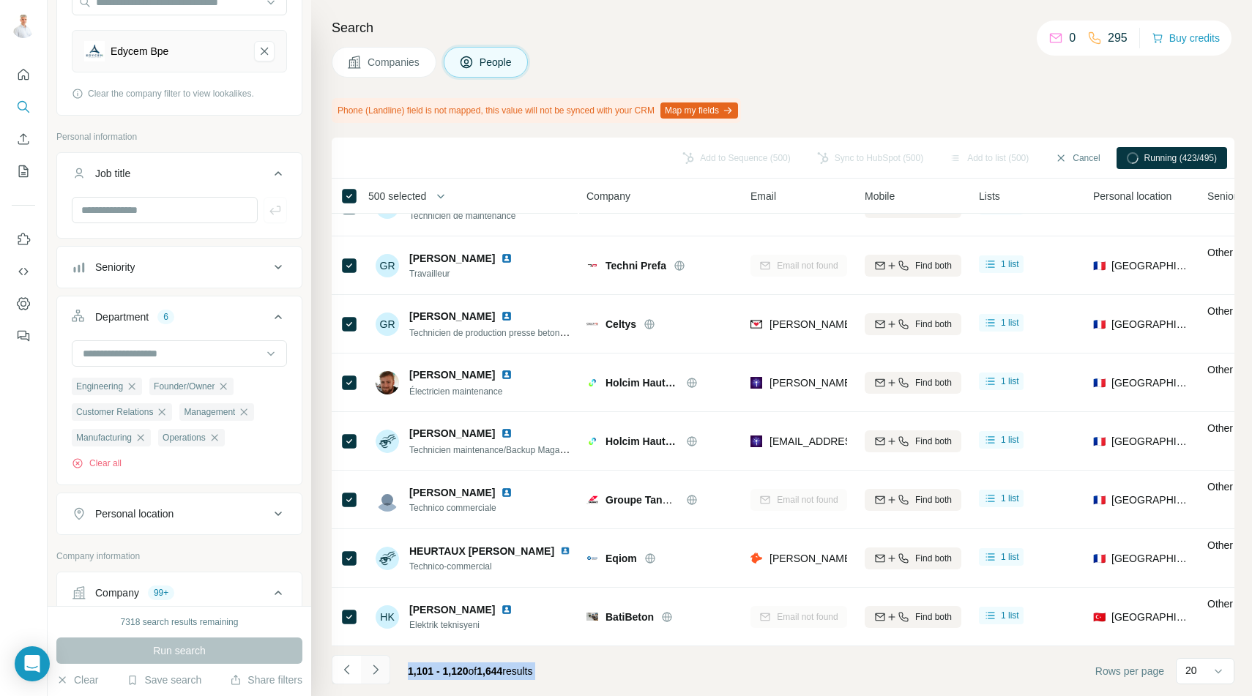
click at [375, 677] on button "Navigate to next page" at bounding box center [375, 669] width 29 height 29
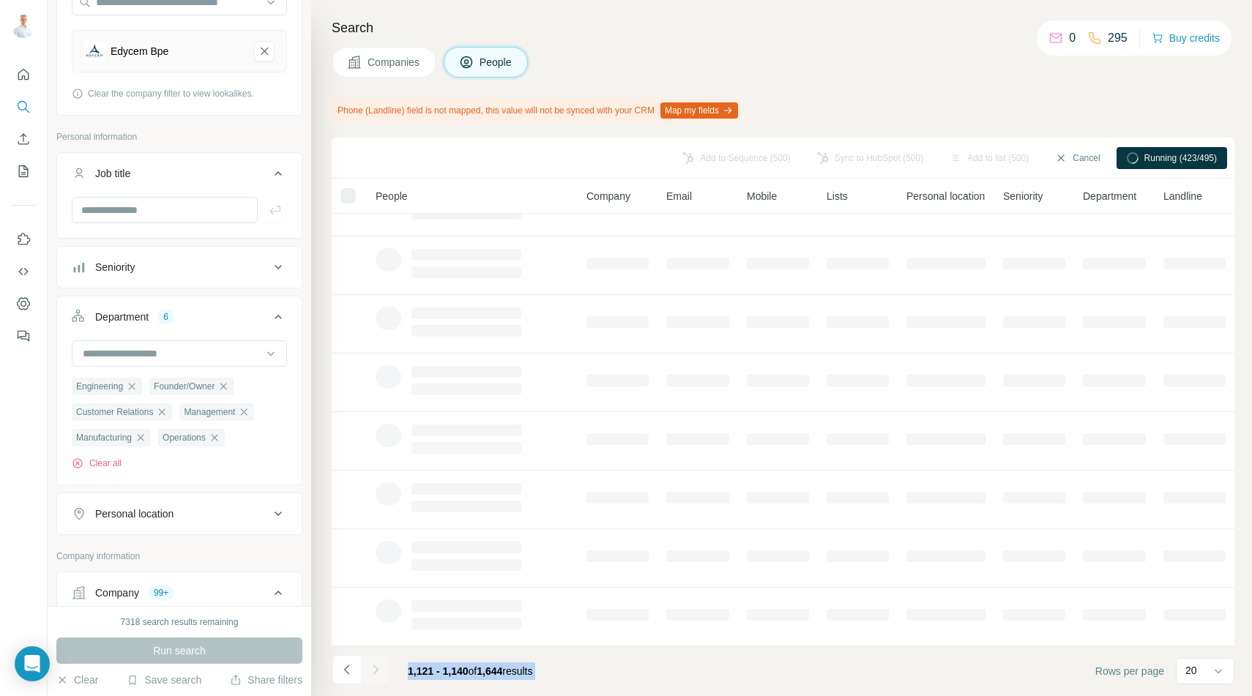
click at [375, 677] on div at bounding box center [375, 669] width 29 height 29
click at [375, 677] on button "Navigate to next page" at bounding box center [375, 669] width 29 height 29
click at [375, 677] on div at bounding box center [375, 669] width 29 height 29
click at [375, 677] on button "Navigate to next page" at bounding box center [375, 669] width 29 height 29
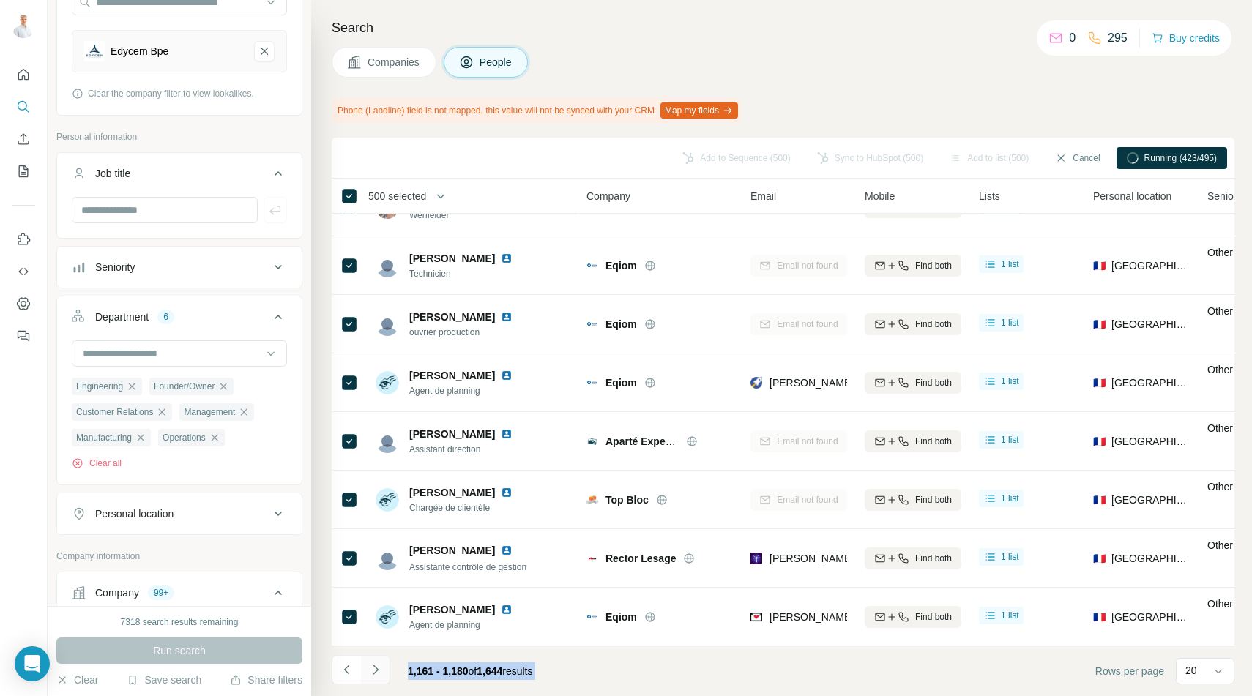
click at [374, 674] on icon "Navigate to next page" at bounding box center [375, 670] width 5 height 10
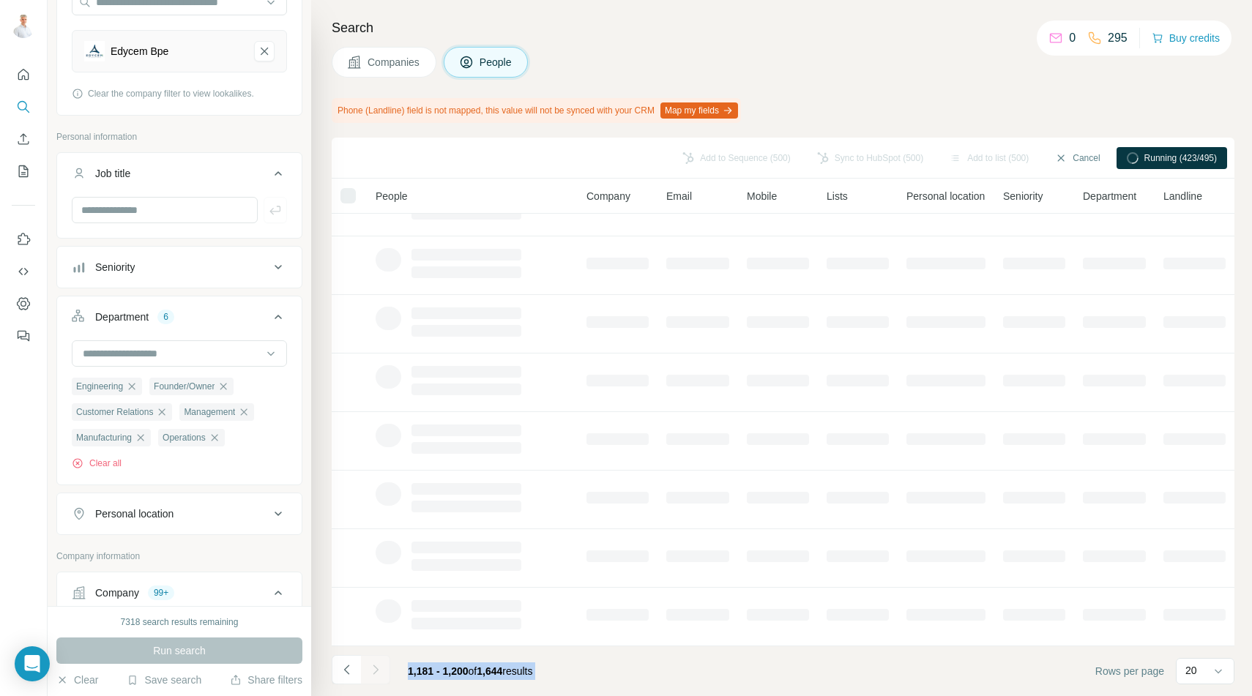
click at [374, 674] on div at bounding box center [375, 669] width 29 height 29
click at [374, 674] on icon "Navigate to next page" at bounding box center [375, 670] width 5 height 10
click at [374, 674] on div at bounding box center [375, 669] width 29 height 29
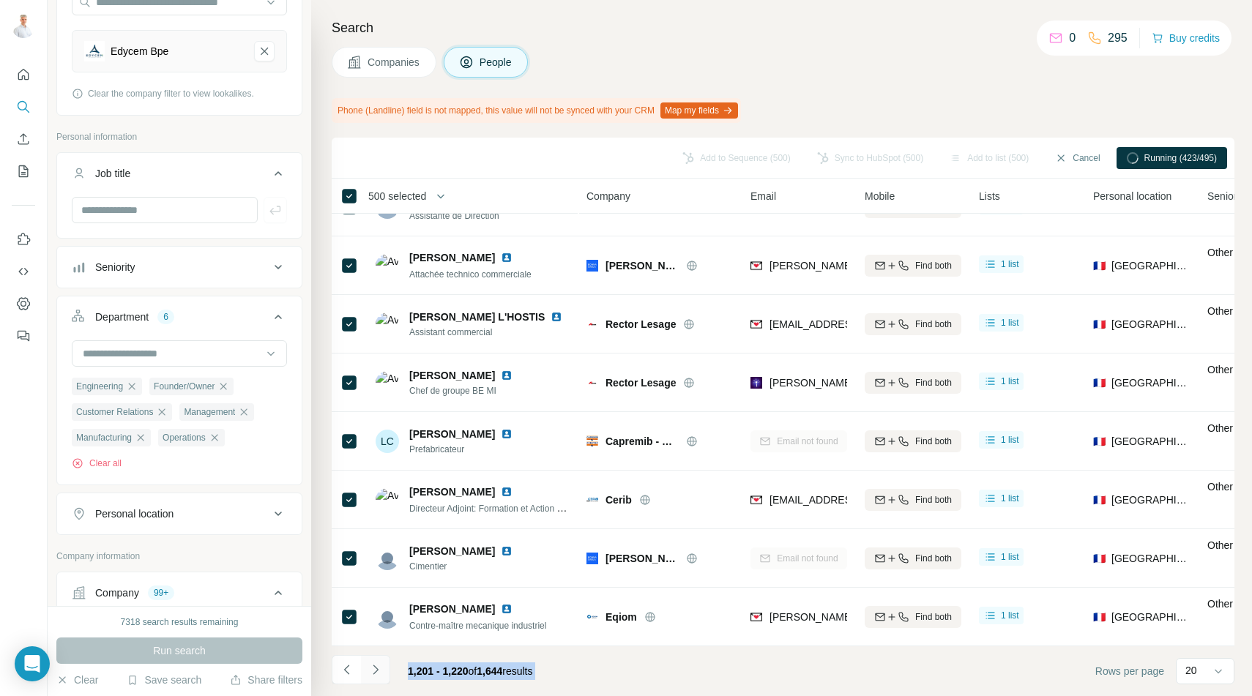
click at [374, 674] on icon "Navigate to next page" at bounding box center [375, 670] width 5 height 10
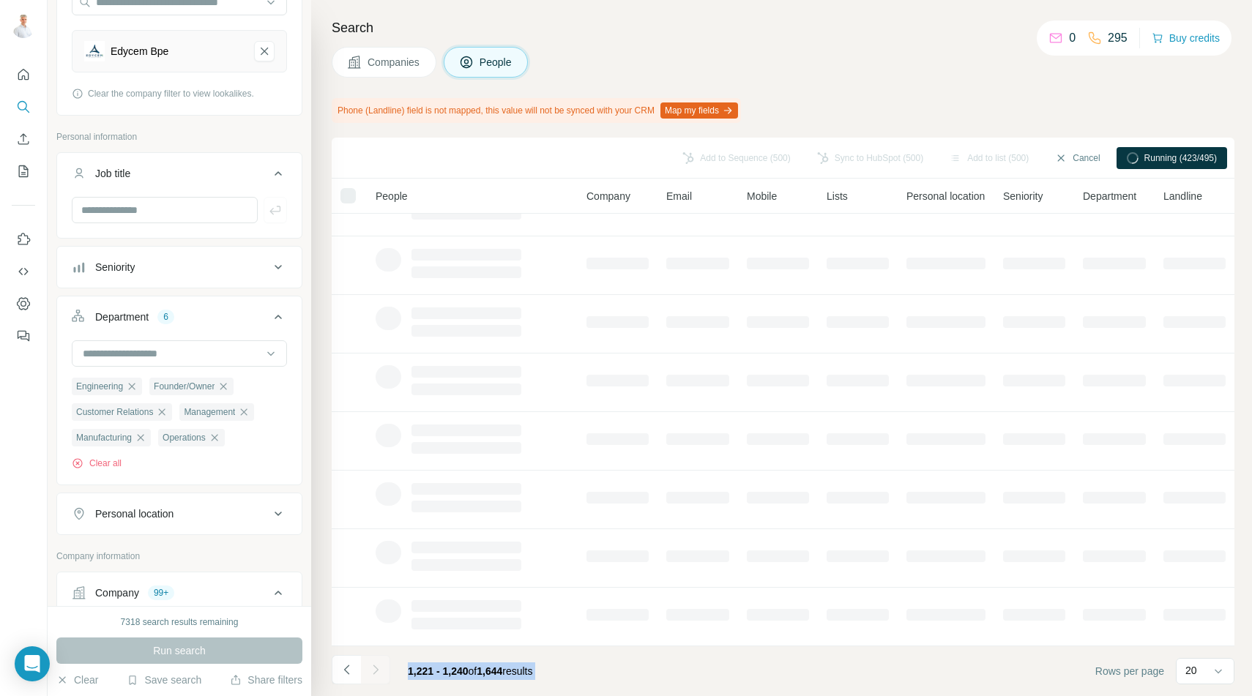
click at [374, 674] on div at bounding box center [375, 669] width 29 height 29
click at [374, 674] on icon "Navigate to next page" at bounding box center [375, 670] width 5 height 10
click at [374, 674] on div at bounding box center [375, 669] width 29 height 29
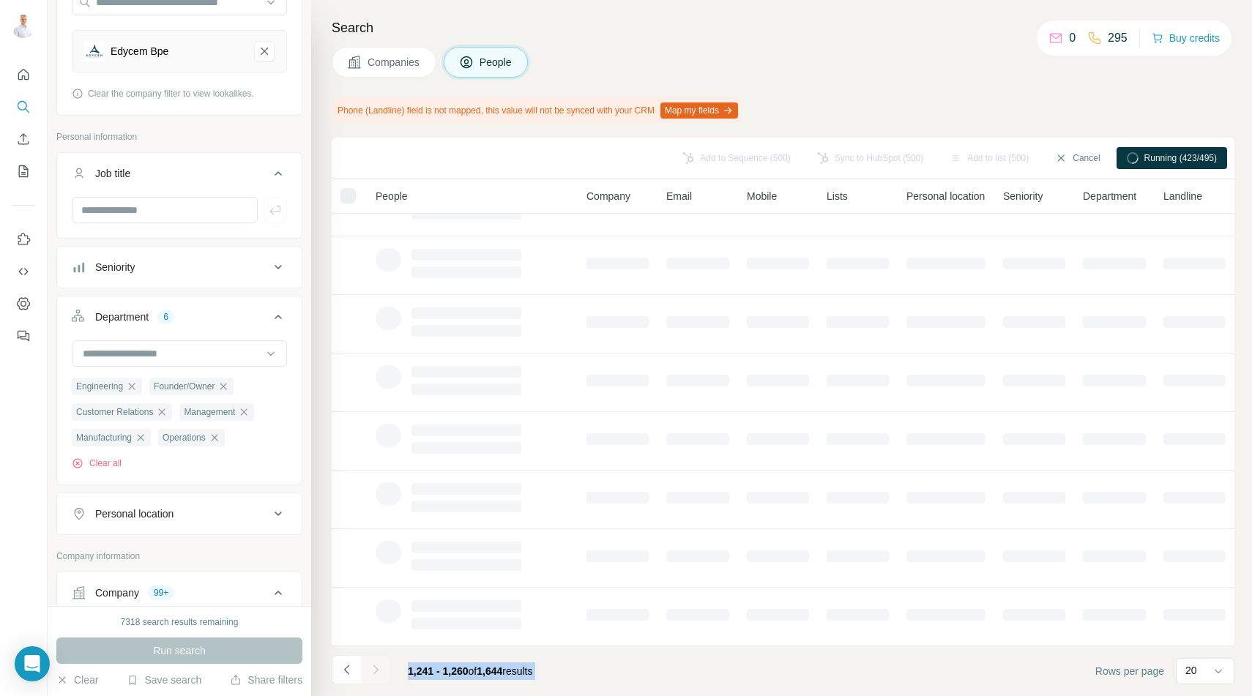
click at [374, 674] on div at bounding box center [375, 669] width 29 height 29
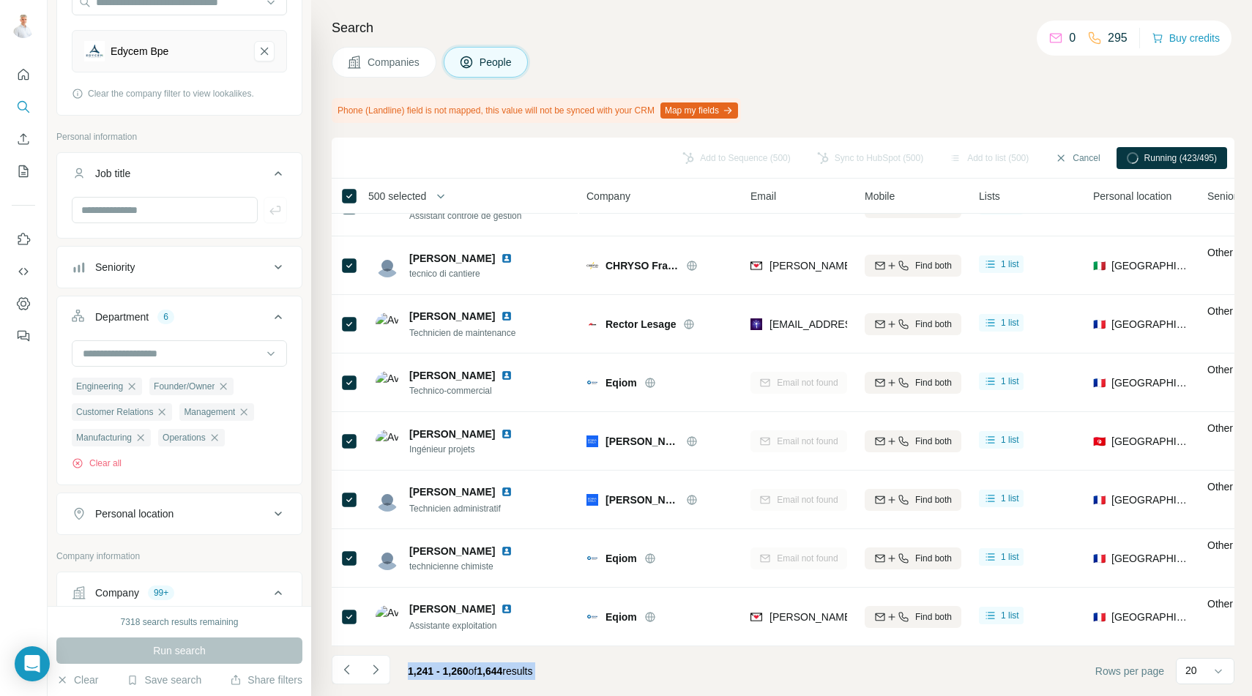
scroll to position [739, 0]
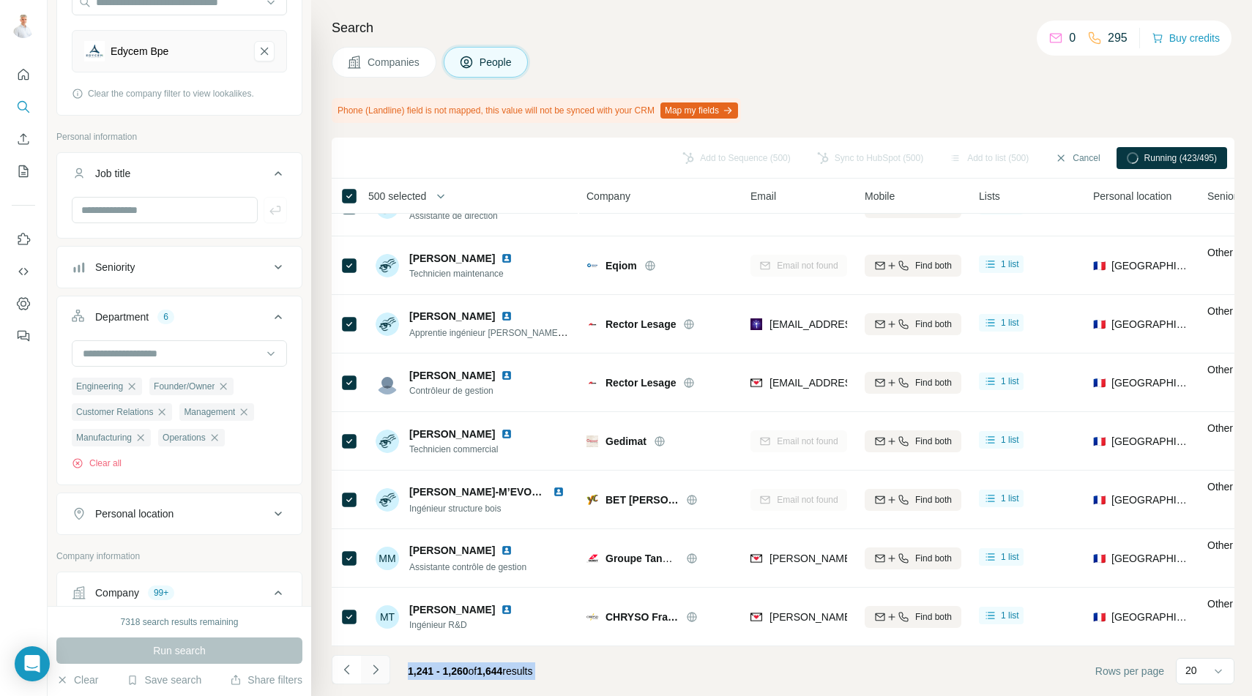
click at [376, 668] on icon "Navigate to next page" at bounding box center [375, 670] width 15 height 15
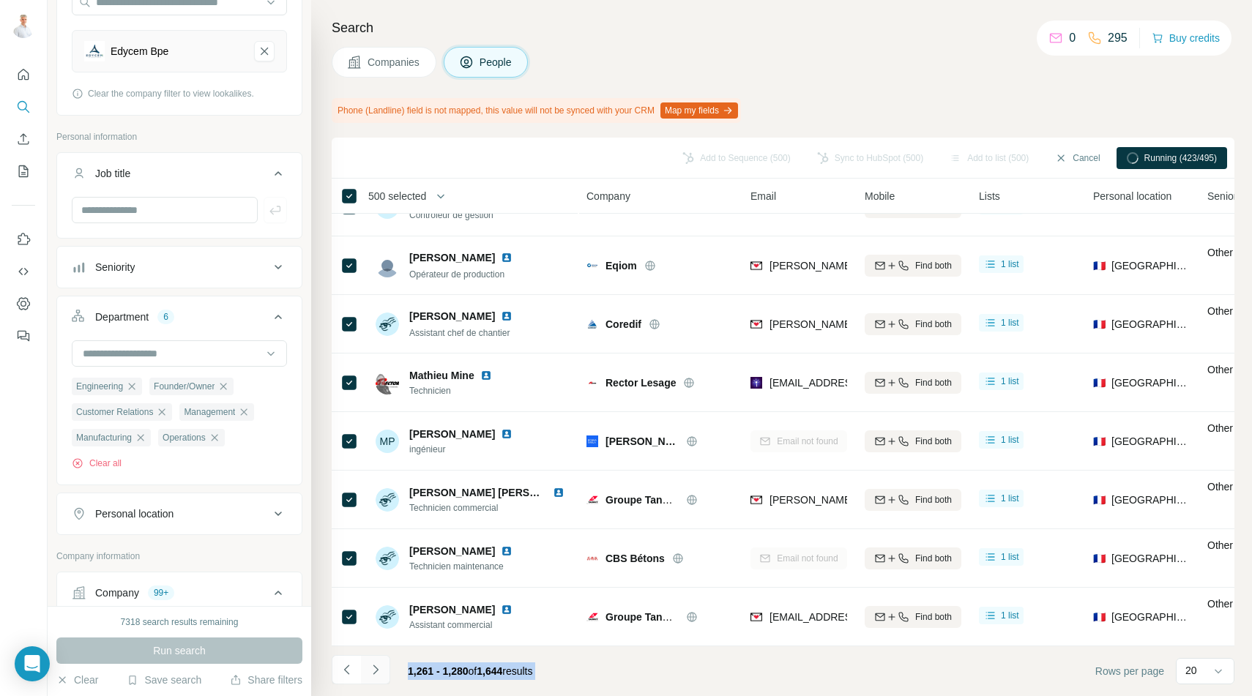
click at [376, 668] on icon "Navigate to next page" at bounding box center [375, 670] width 15 height 15
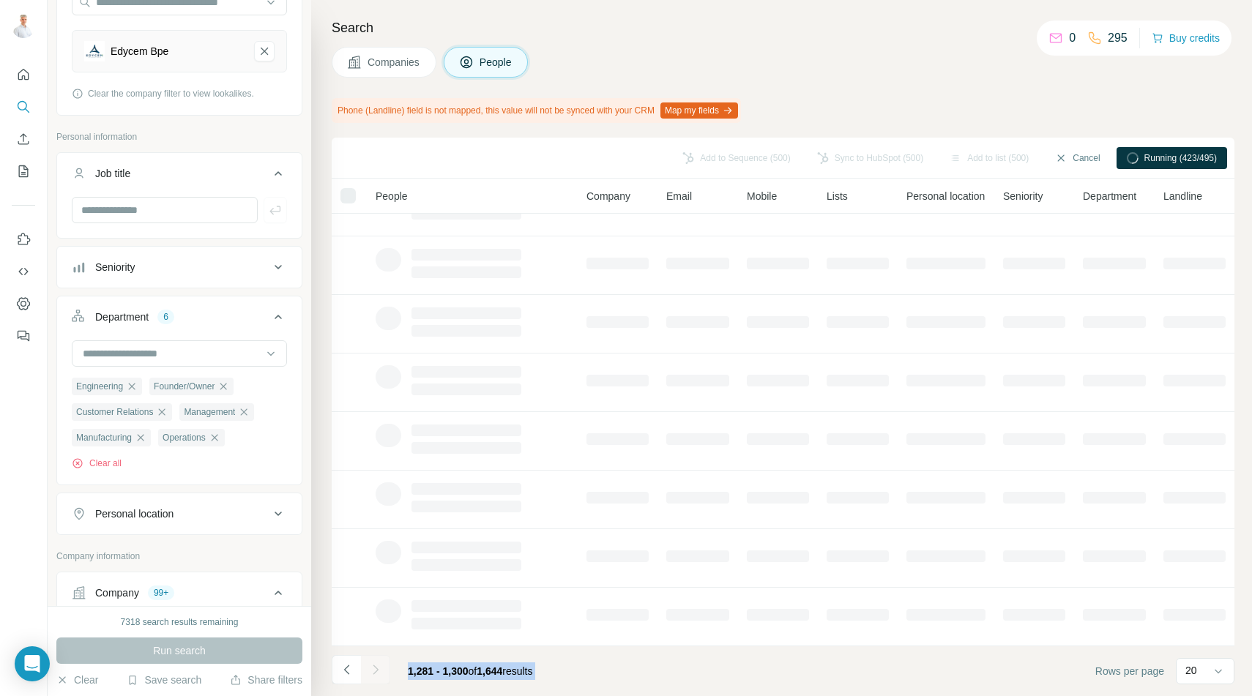
scroll to position [153, 0]
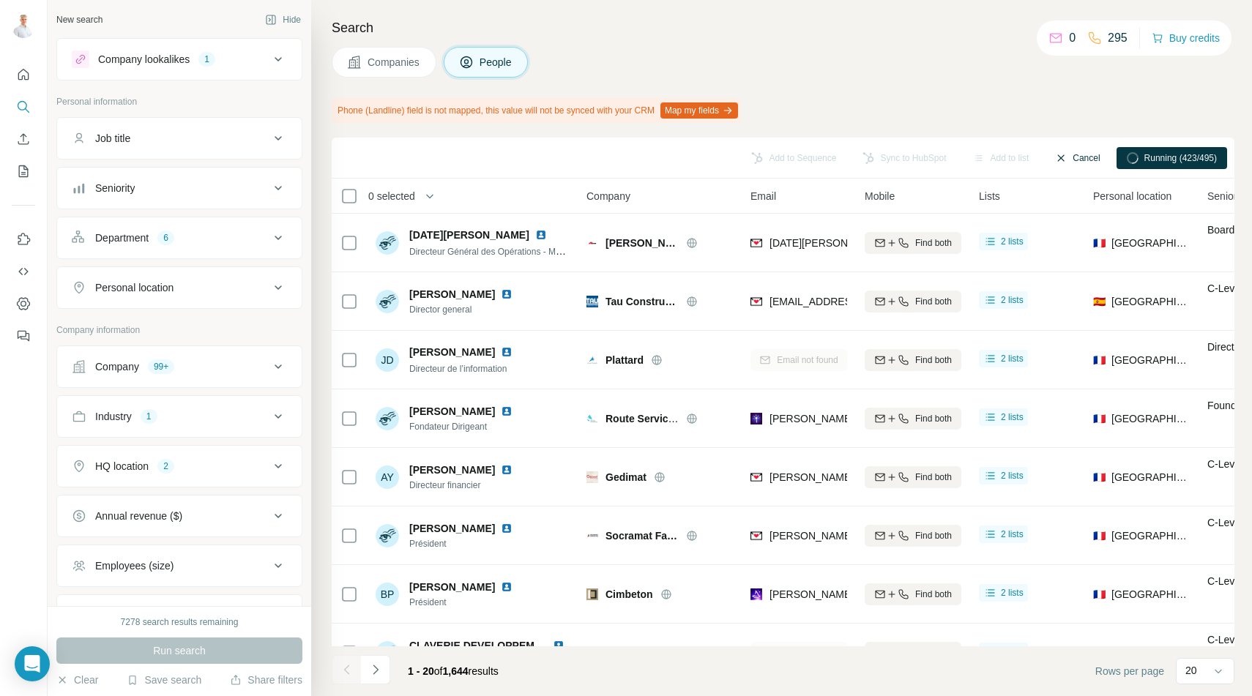
click at [1076, 157] on button "Cancel" at bounding box center [1077, 158] width 65 height 22
click at [387, 198] on span "0 selected" at bounding box center [391, 196] width 47 height 15
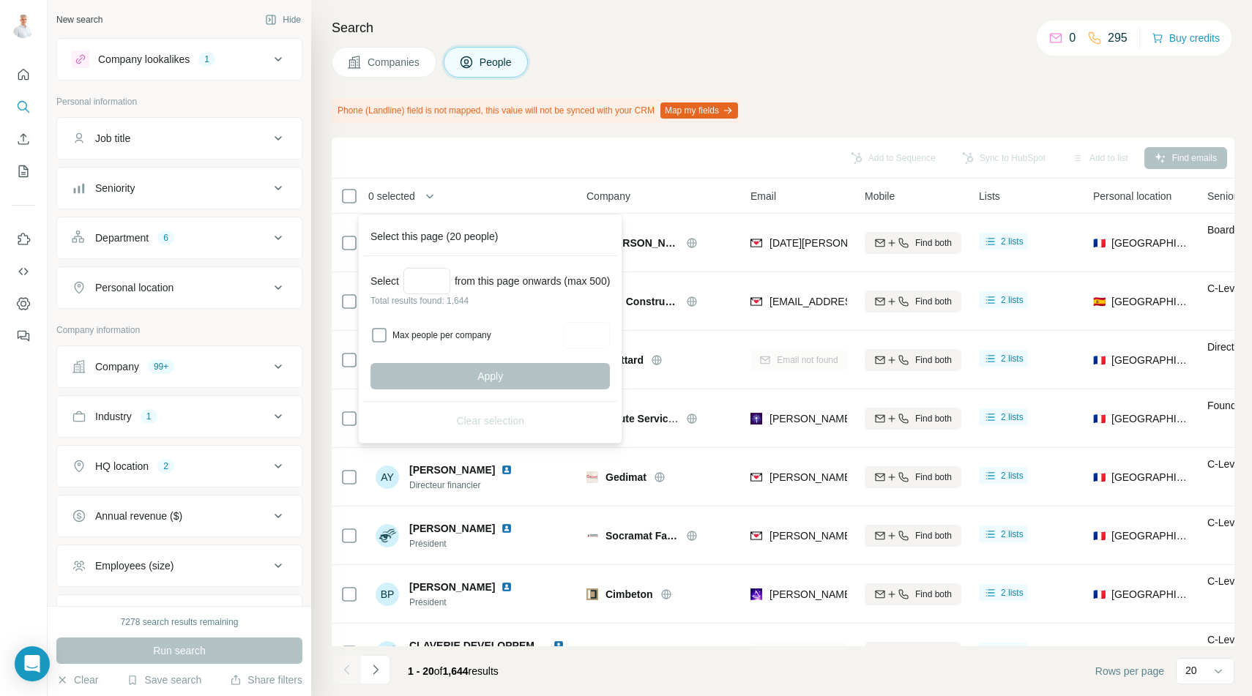
click at [441, 147] on div "Add to Sequence Sync to HubSpot Add to list Find emails" at bounding box center [783, 158] width 888 height 26
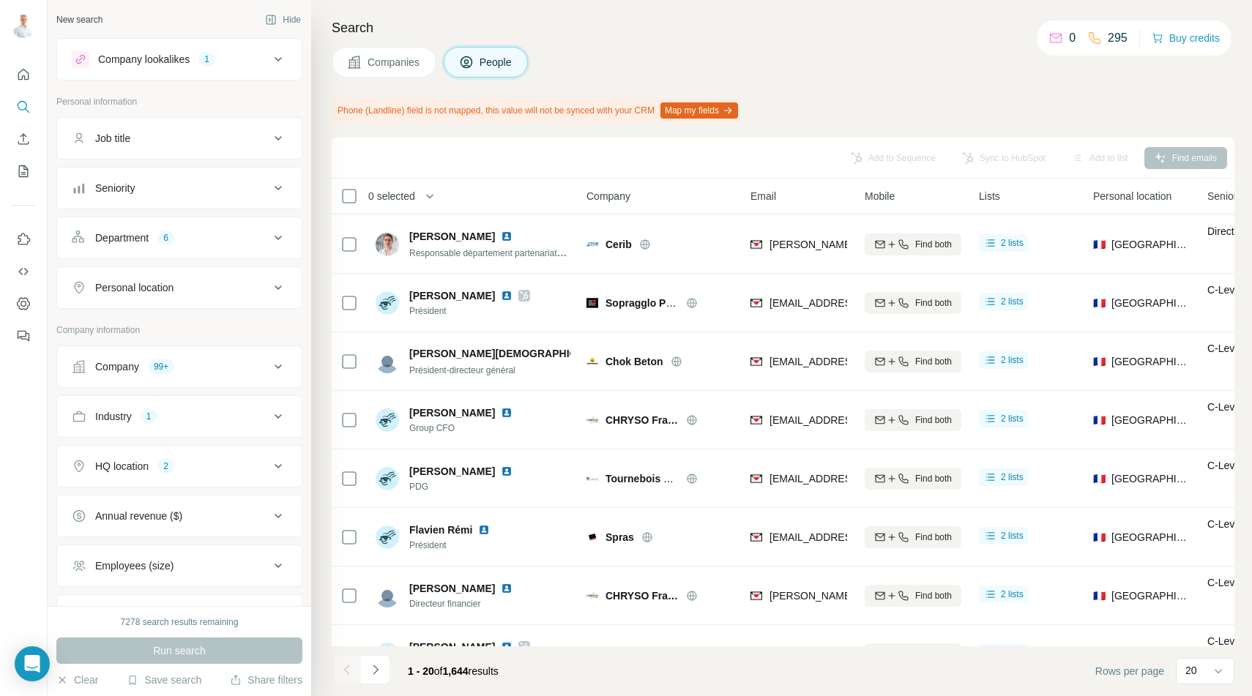
scroll to position [739, 0]
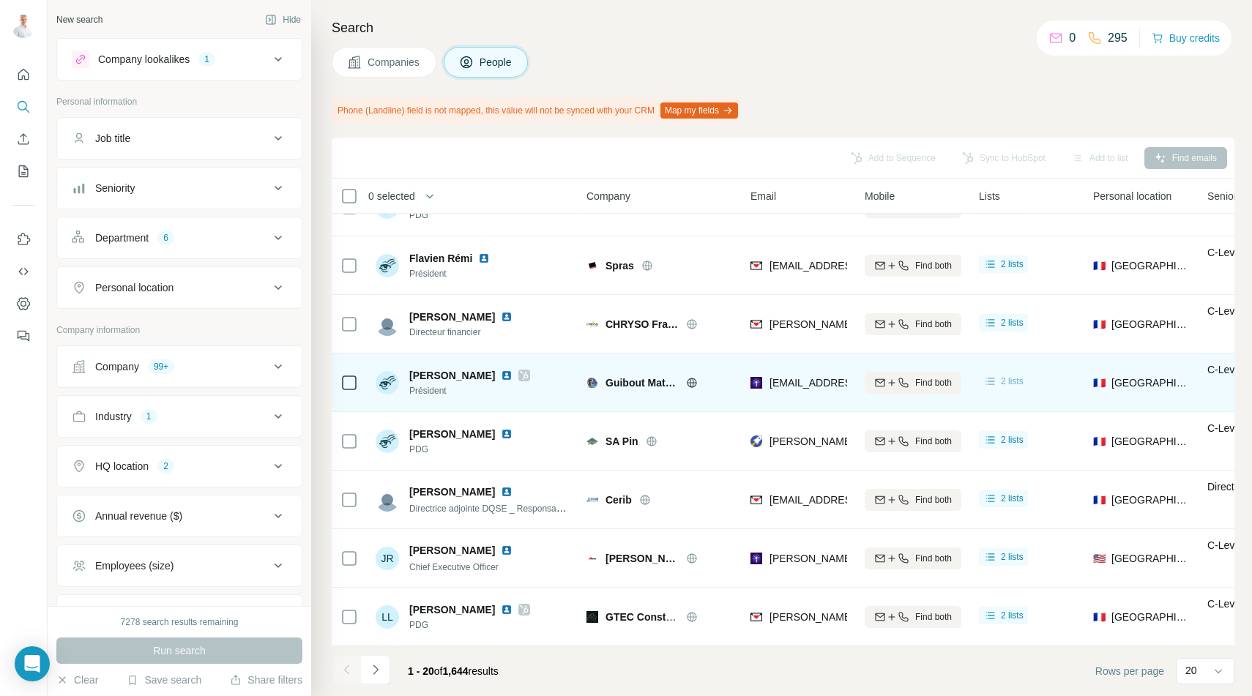
click at [1006, 379] on span "2 lists" at bounding box center [1012, 381] width 23 height 13
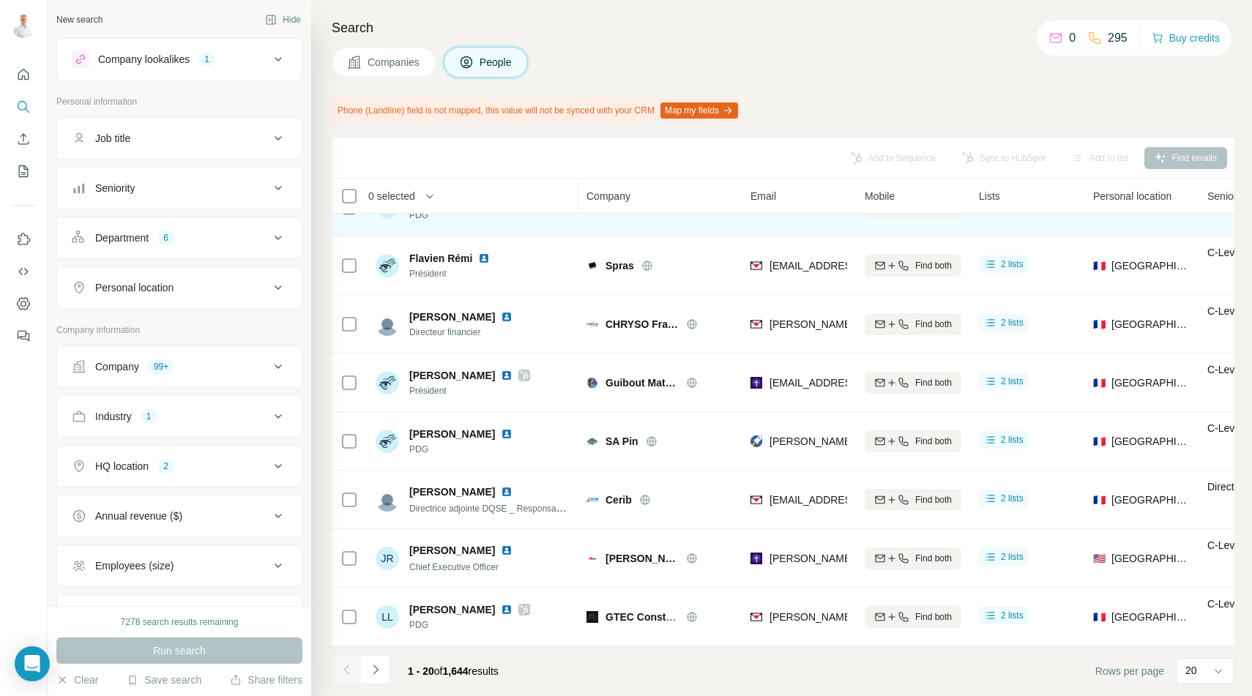
click at [1004, 228] on td "2 lists" at bounding box center [1027, 207] width 114 height 59
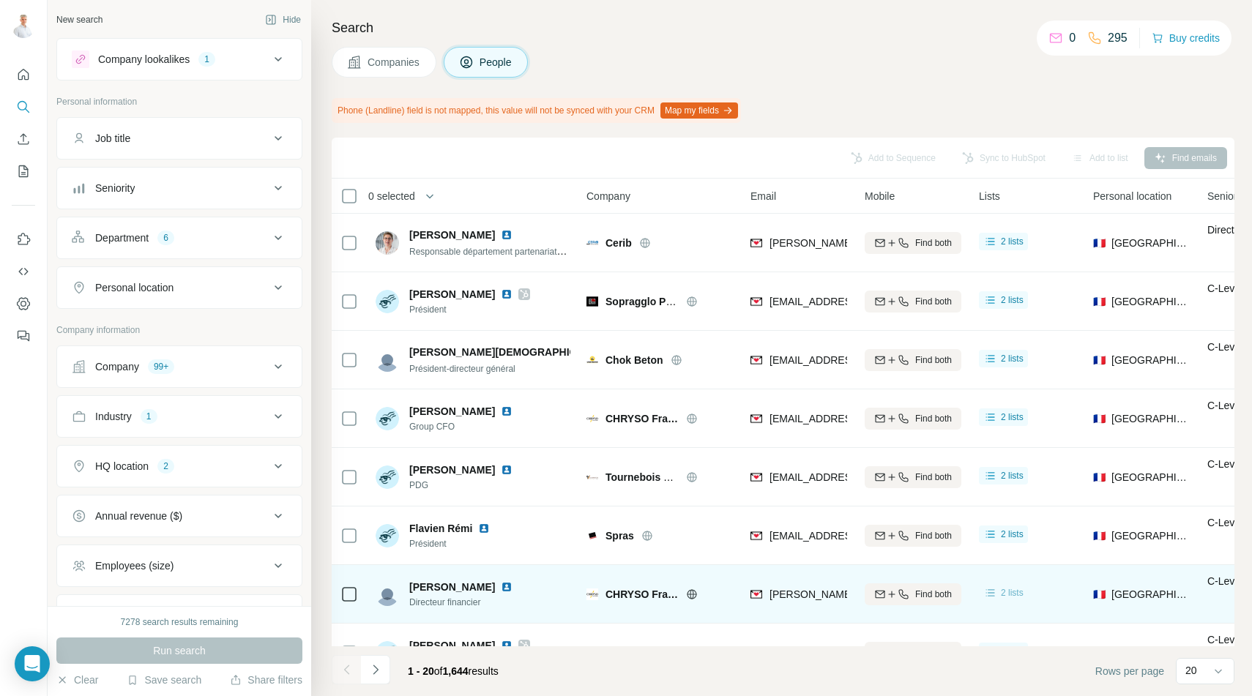
scroll to position [461, 0]
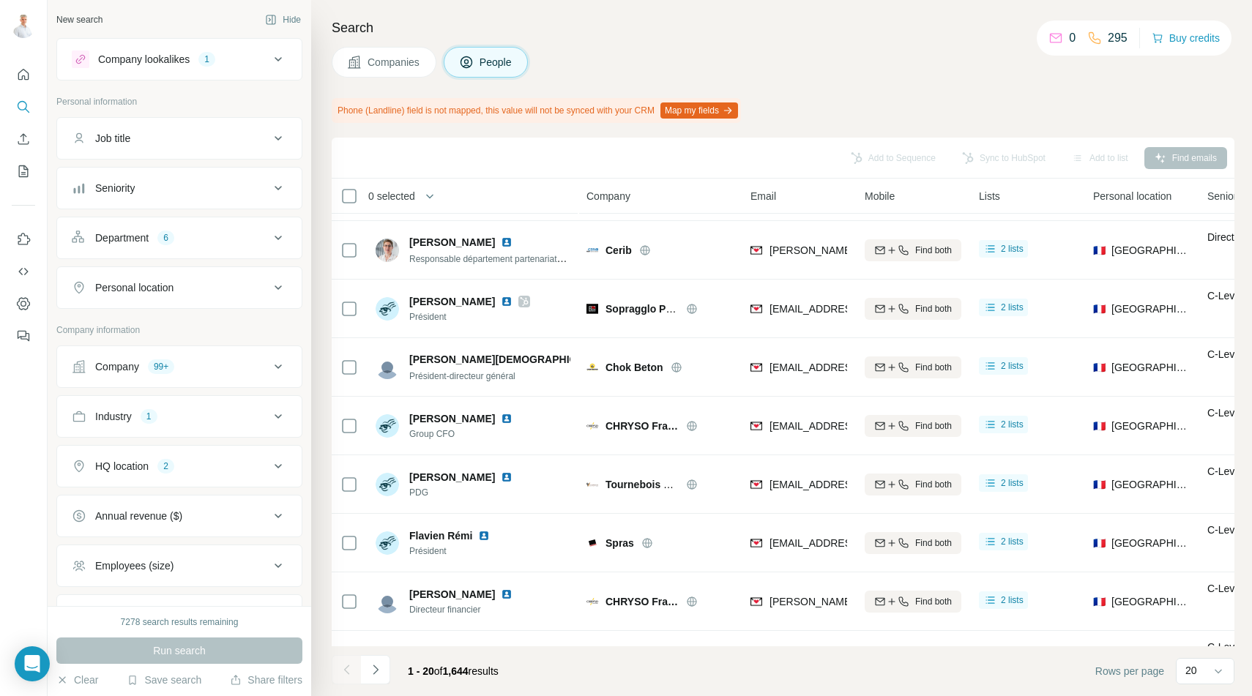
click at [381, 198] on span "0 selected" at bounding box center [391, 196] width 47 height 15
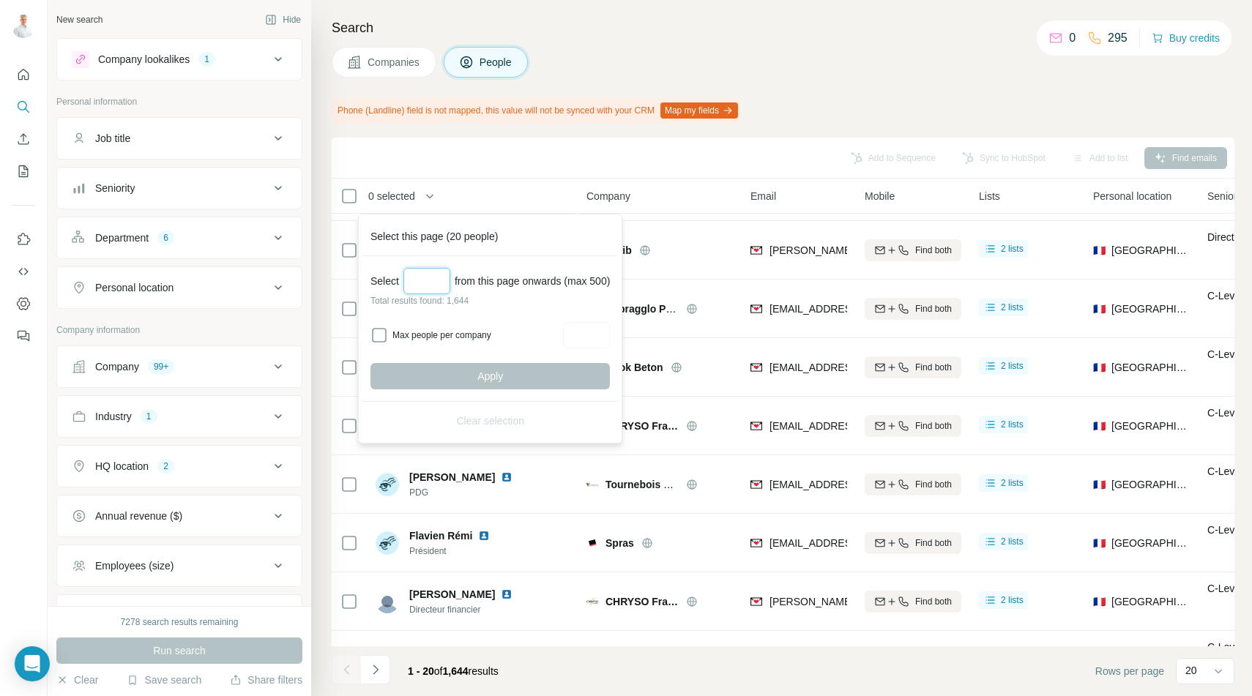
click at [441, 283] on input "Select a number (up to 500)" at bounding box center [426, 281] width 47 height 26
type input "***"
click at [494, 146] on div "Add to Sequence Sync to HubSpot Add to list Find emails" at bounding box center [783, 158] width 888 height 26
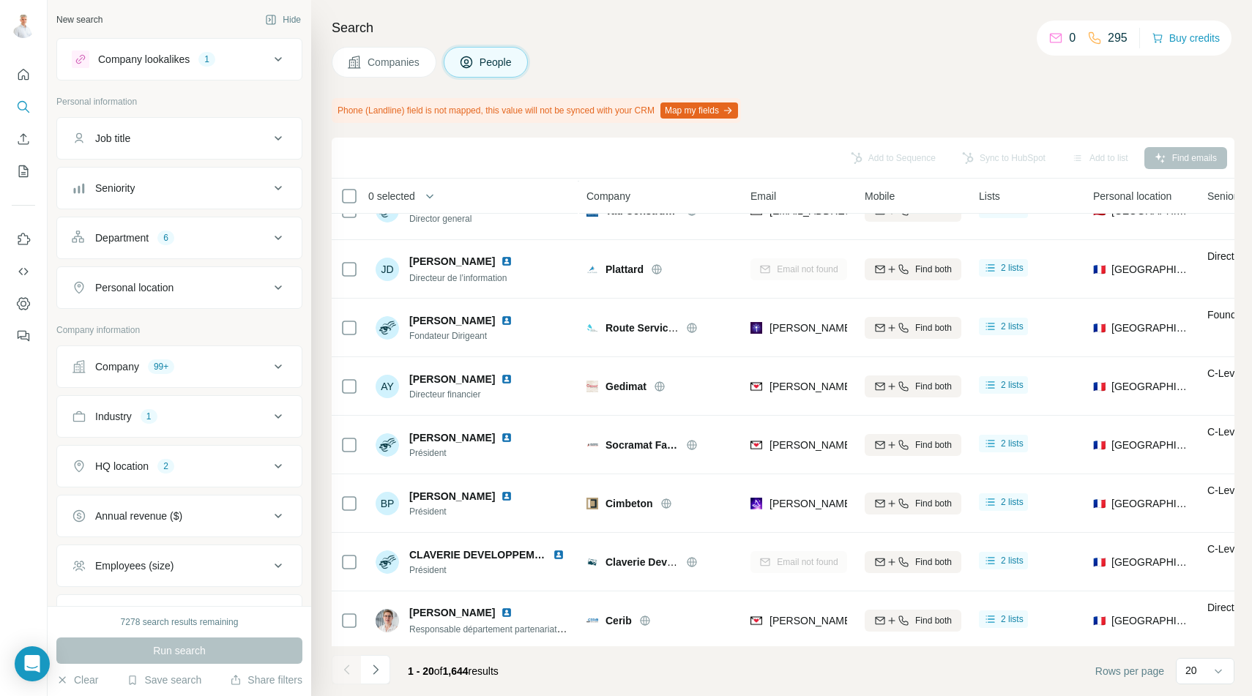
scroll to position [0, 0]
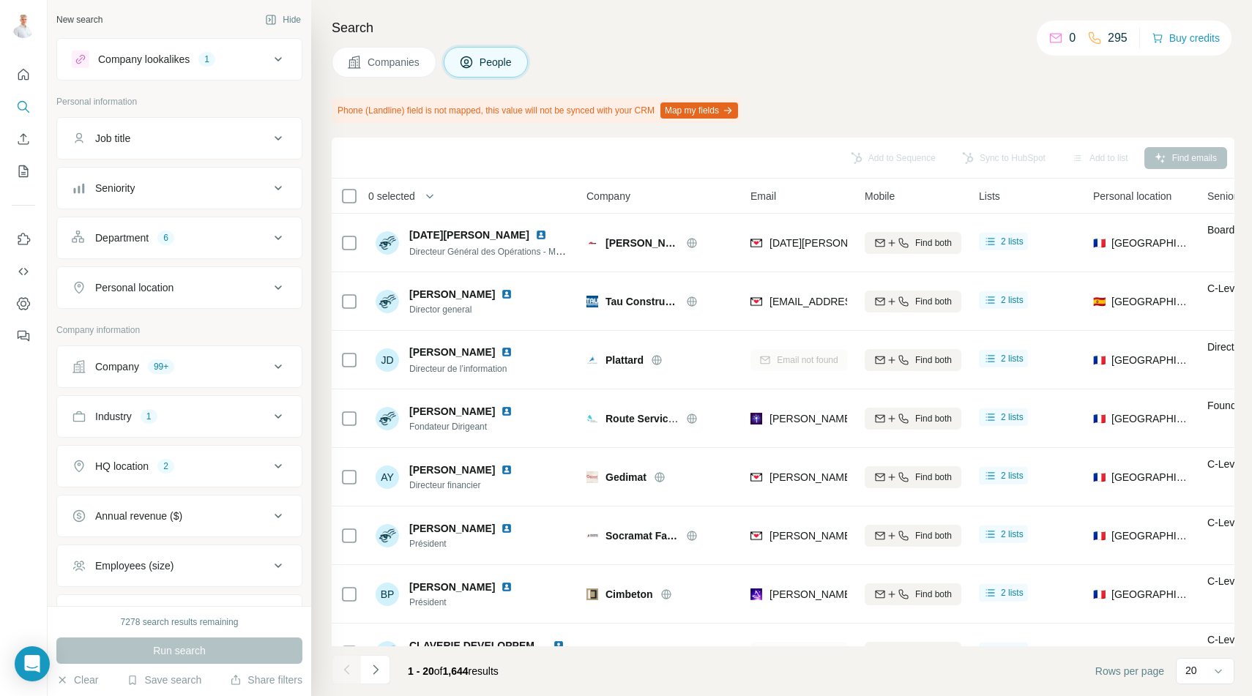
click at [1095, 163] on div "Add to list" at bounding box center [1100, 158] width 77 height 22
click at [990, 197] on span "Lists" at bounding box center [989, 196] width 21 height 15
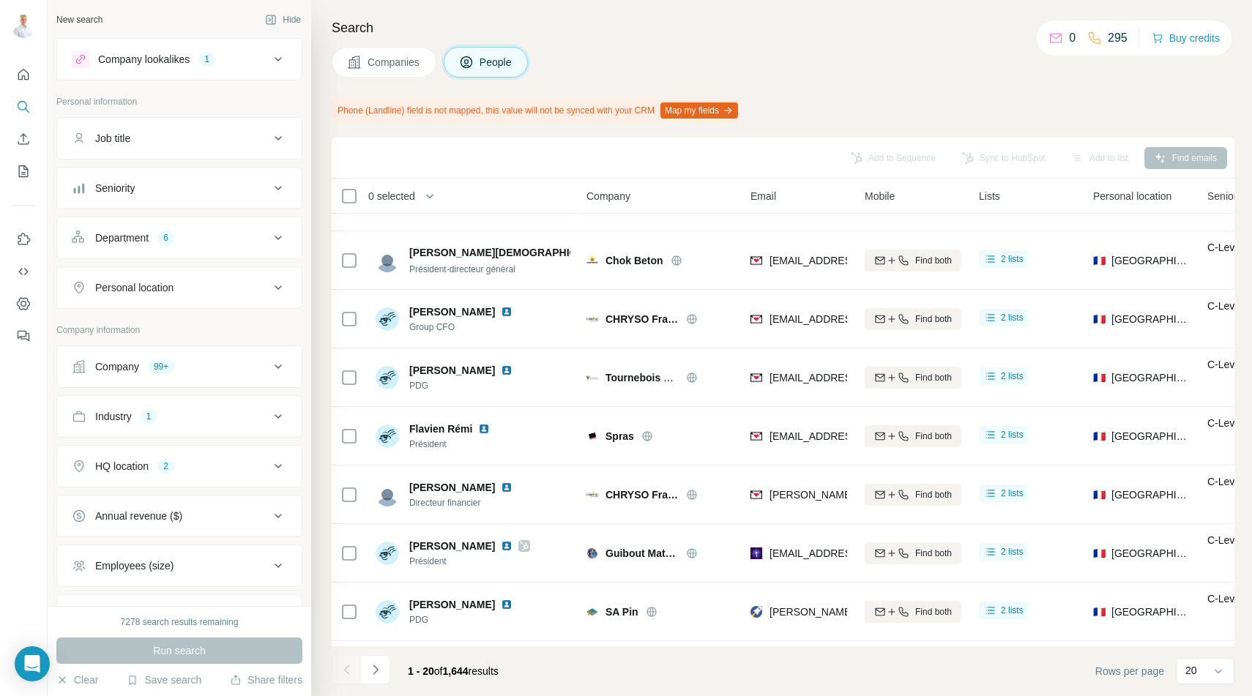
scroll to position [739, 0]
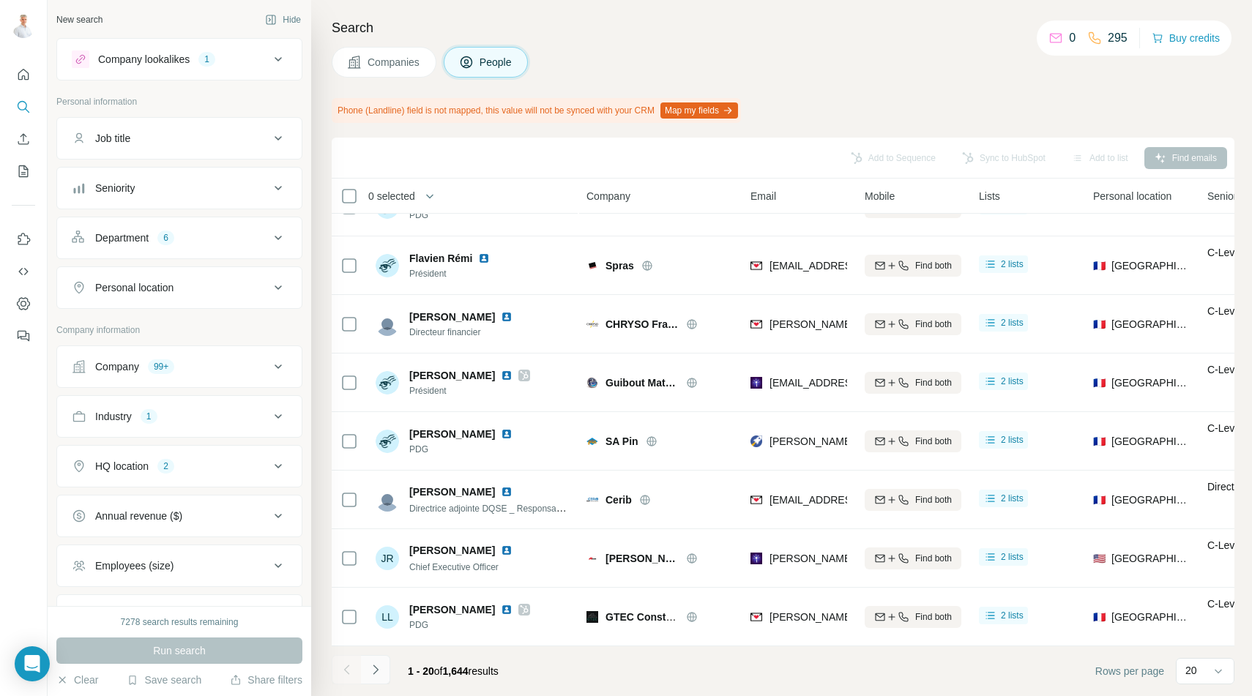
click at [370, 671] on icon "Navigate to next page" at bounding box center [375, 670] width 15 height 15
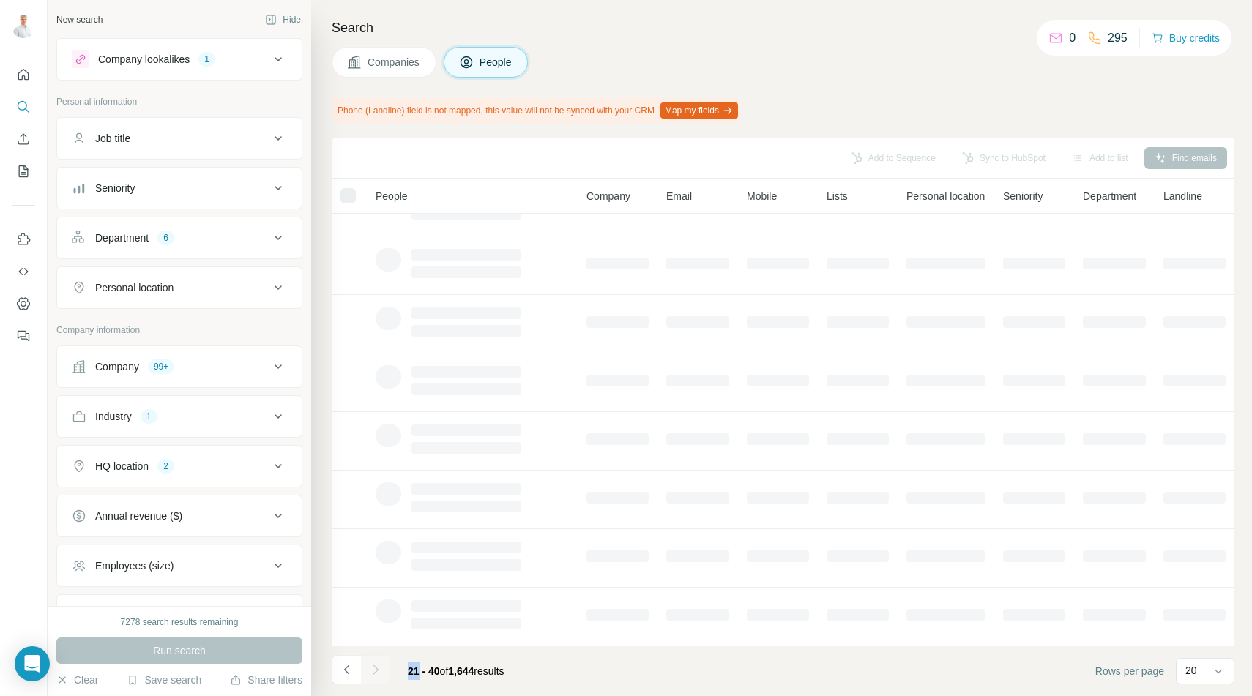
click at [370, 671] on div at bounding box center [375, 669] width 29 height 29
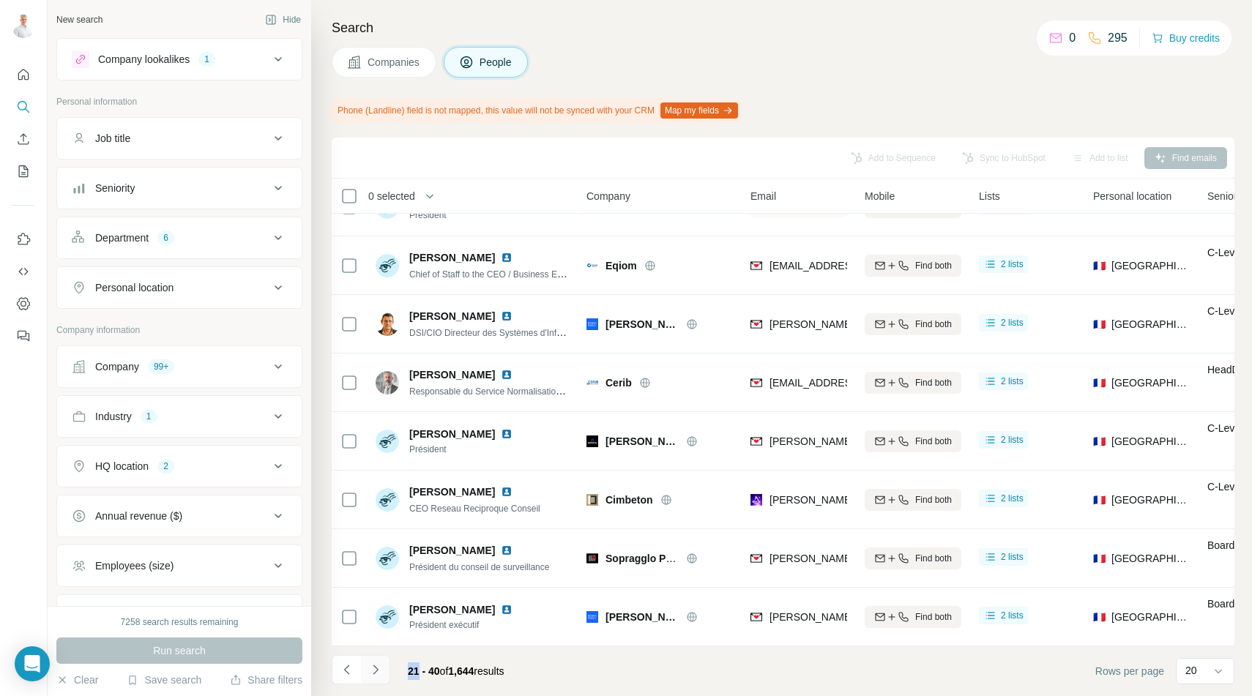
click at [370, 671] on icon "Navigate to next page" at bounding box center [375, 670] width 15 height 15
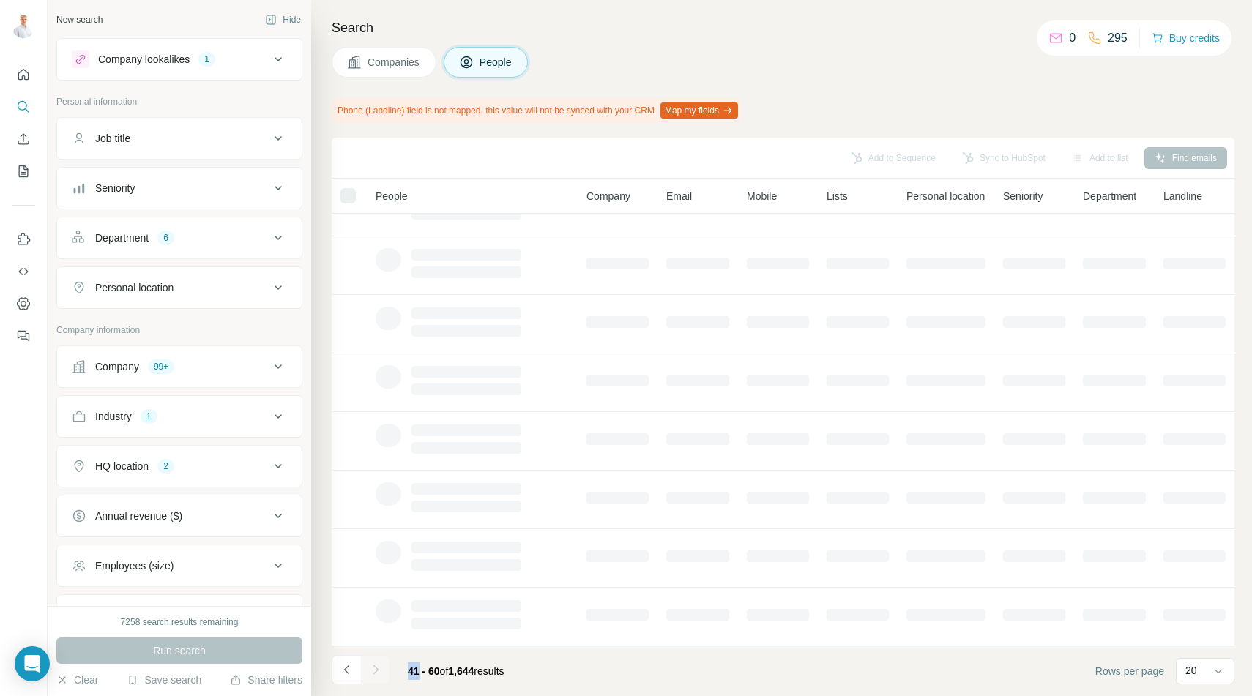
click at [370, 671] on div at bounding box center [375, 669] width 29 height 29
click at [370, 671] on icon "Navigate to next page" at bounding box center [375, 670] width 15 height 15
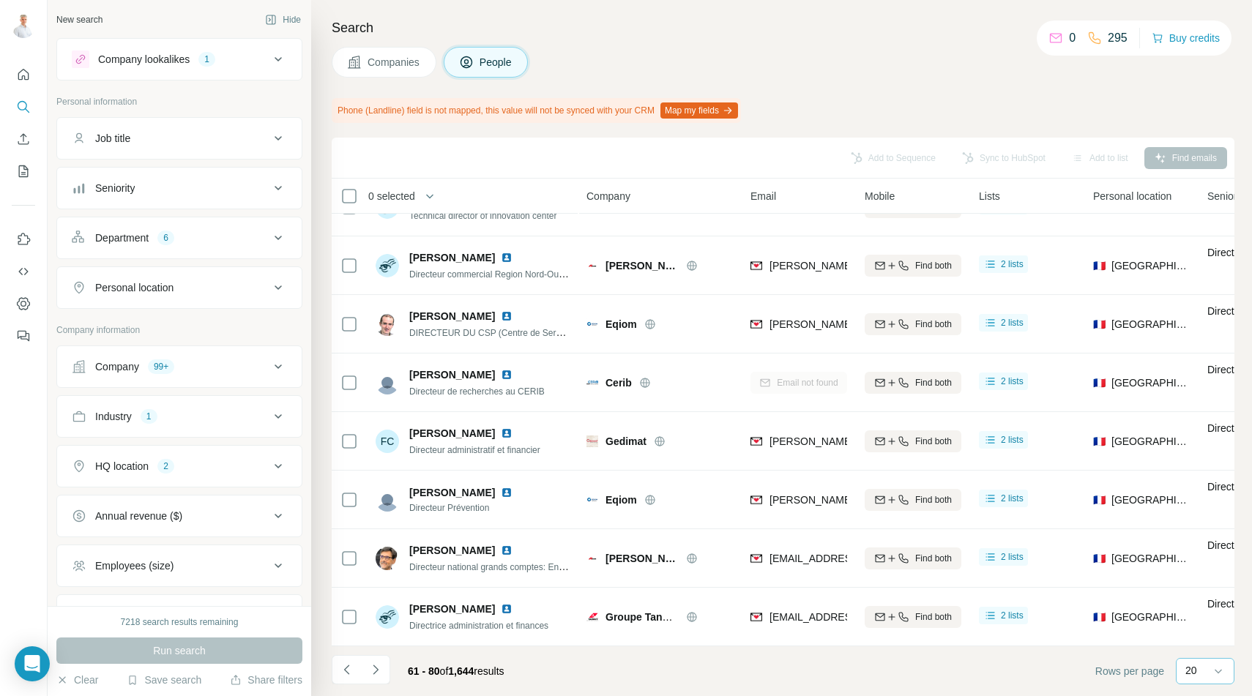
click at [1195, 678] on div "20" at bounding box center [1203, 671] width 37 height 25
click at [1199, 553] on p "60" at bounding box center [1194, 553] width 12 height 15
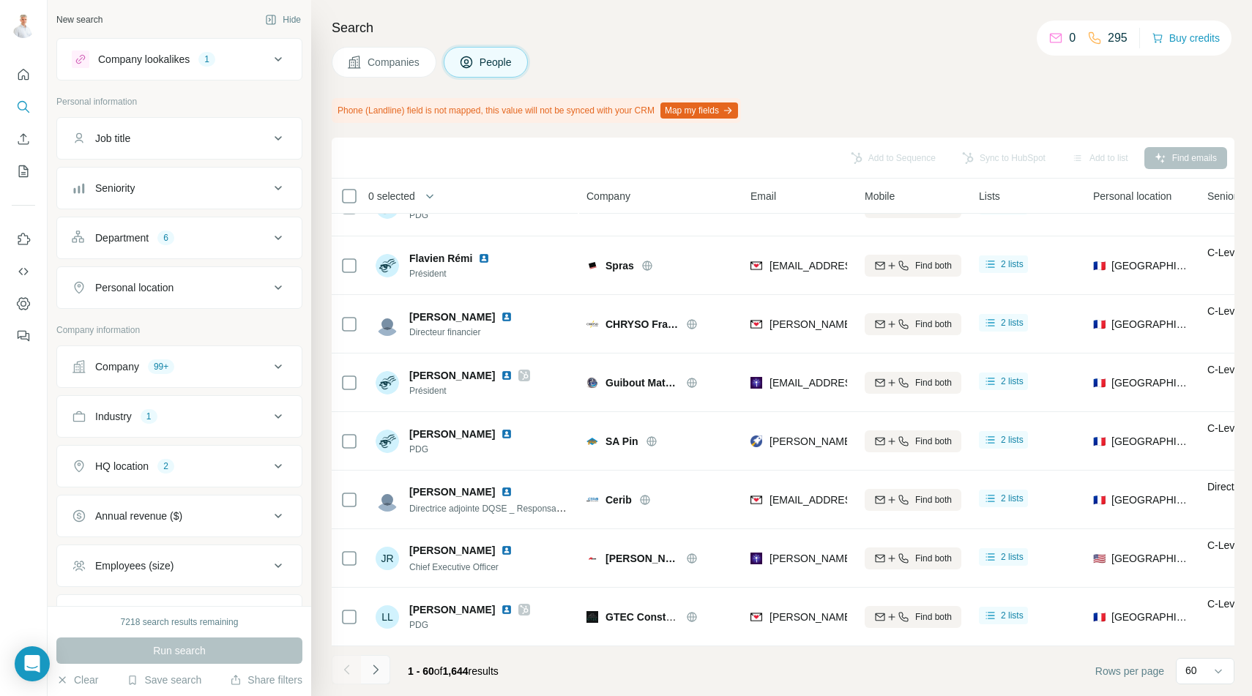
click at [375, 671] on icon "Navigate to next page" at bounding box center [375, 670] width 15 height 15
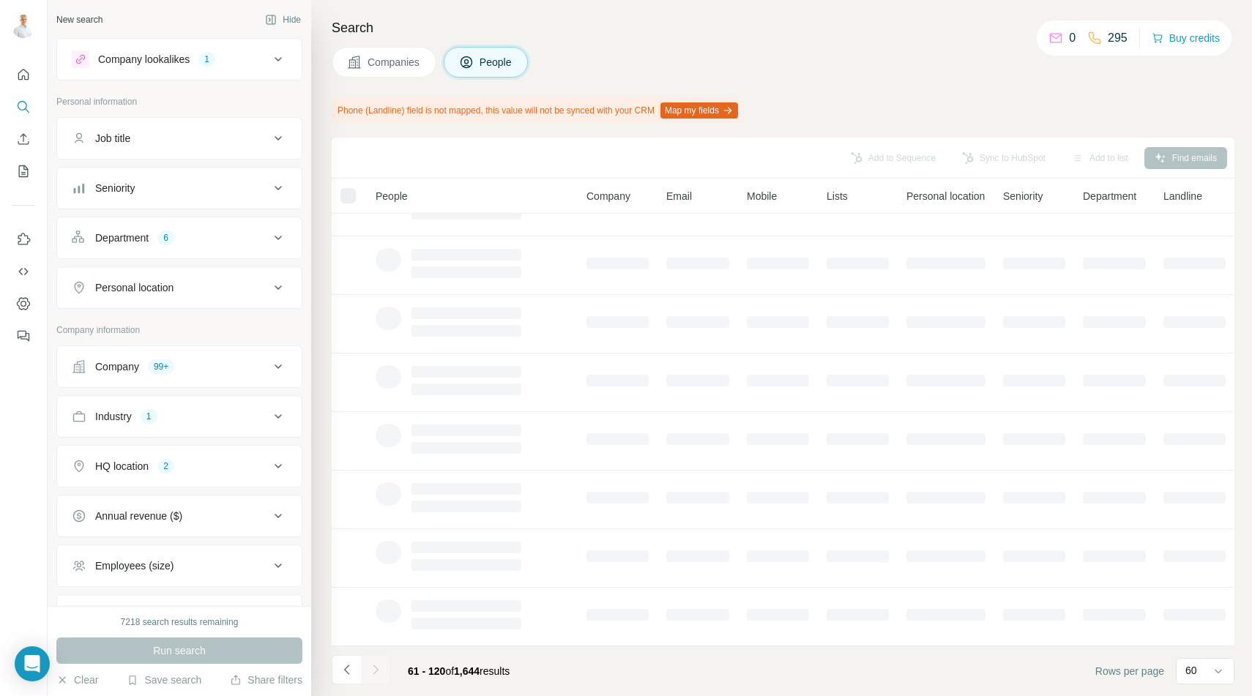
scroll to position [153, 0]
click at [375, 671] on div at bounding box center [375, 669] width 29 height 29
click at [375, 671] on icon "Navigate to next page" at bounding box center [375, 670] width 15 height 15
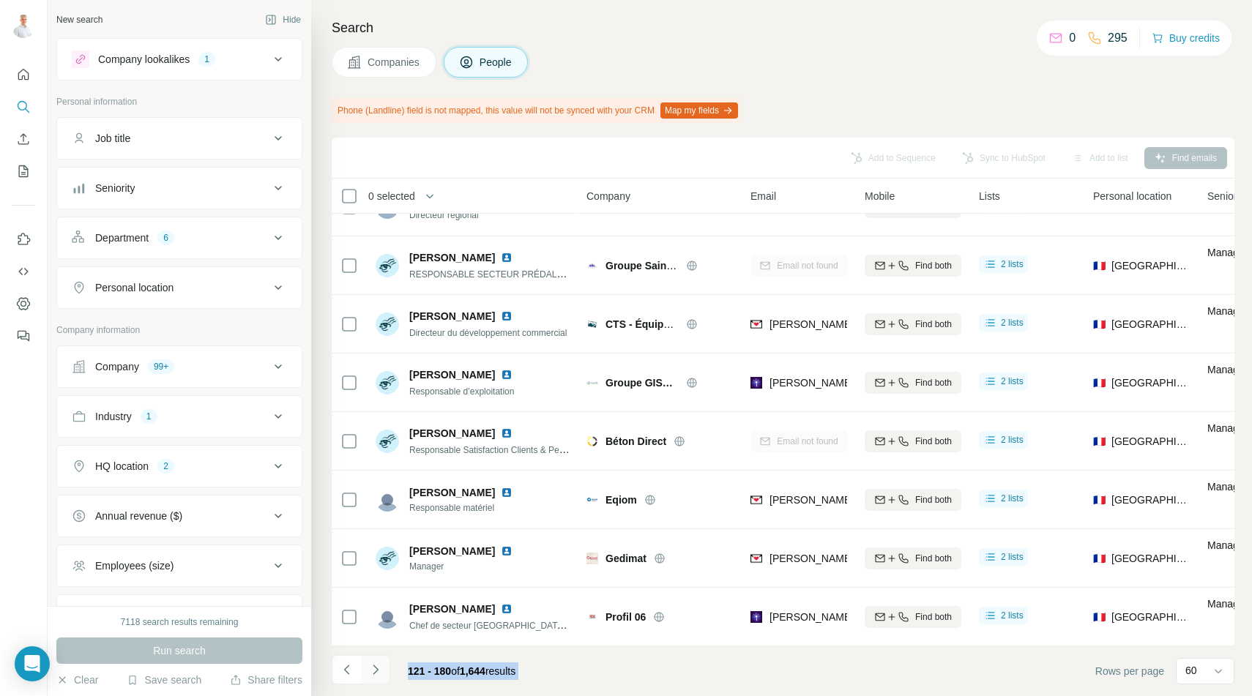
click at [375, 670] on icon "Navigate to next page" at bounding box center [375, 670] width 15 height 15
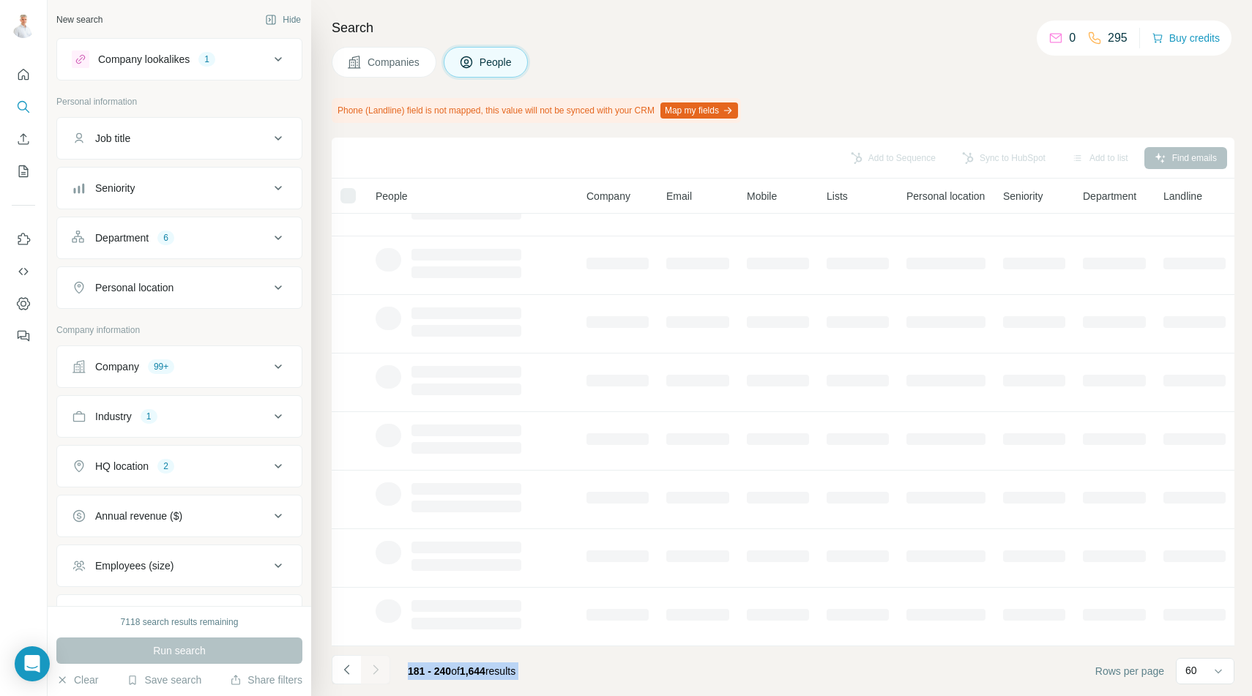
click at [375, 670] on div at bounding box center [375, 669] width 29 height 29
click at [375, 670] on icon "Navigate to next page" at bounding box center [375, 670] width 15 height 15
click at [375, 670] on div at bounding box center [375, 669] width 29 height 29
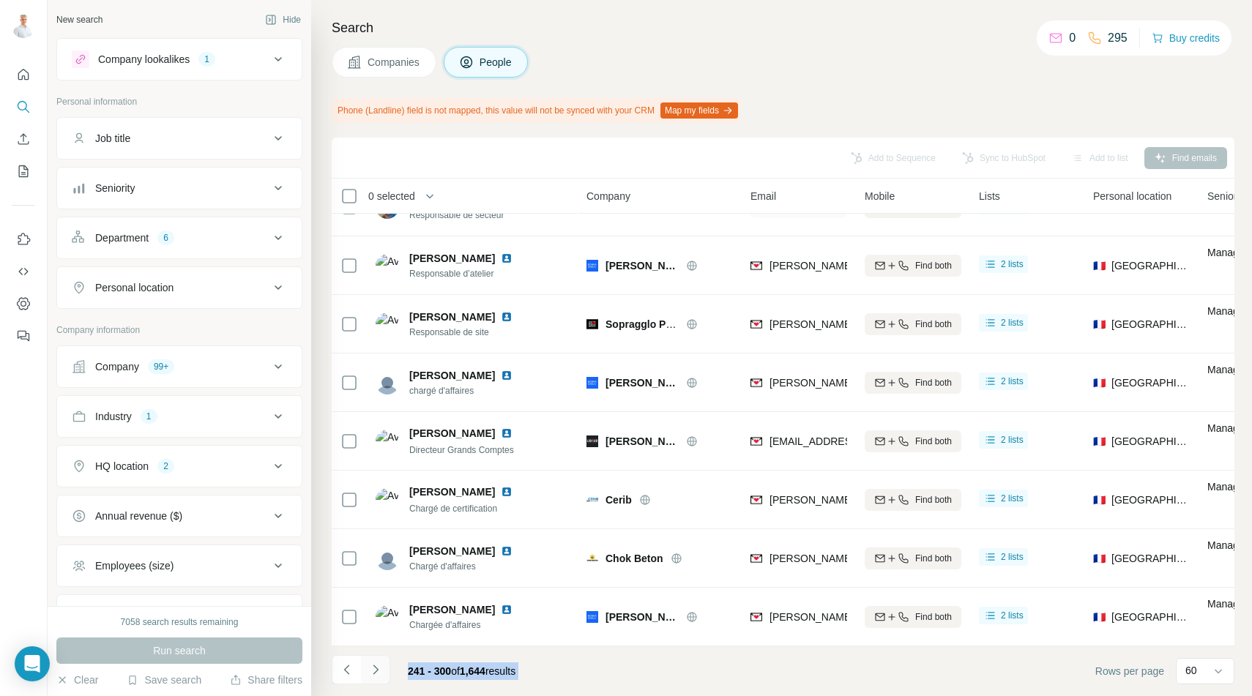
scroll to position [739, 0]
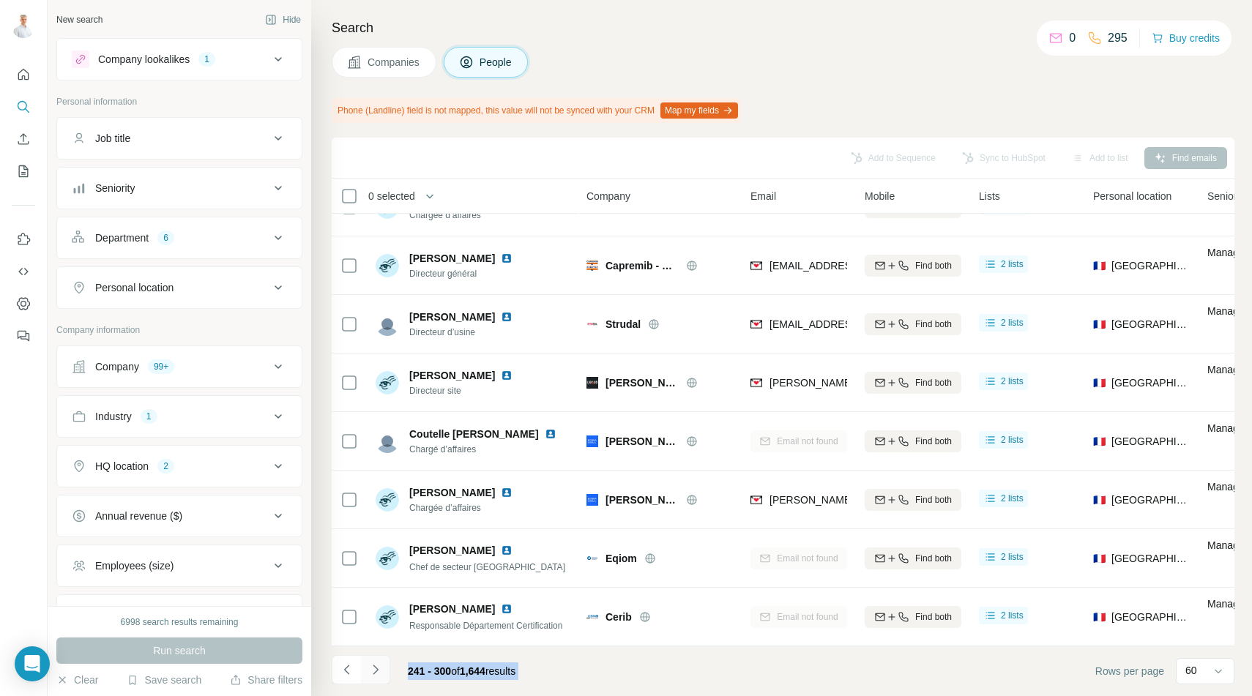
click at [375, 670] on icon "Navigate to next page" at bounding box center [375, 670] width 15 height 15
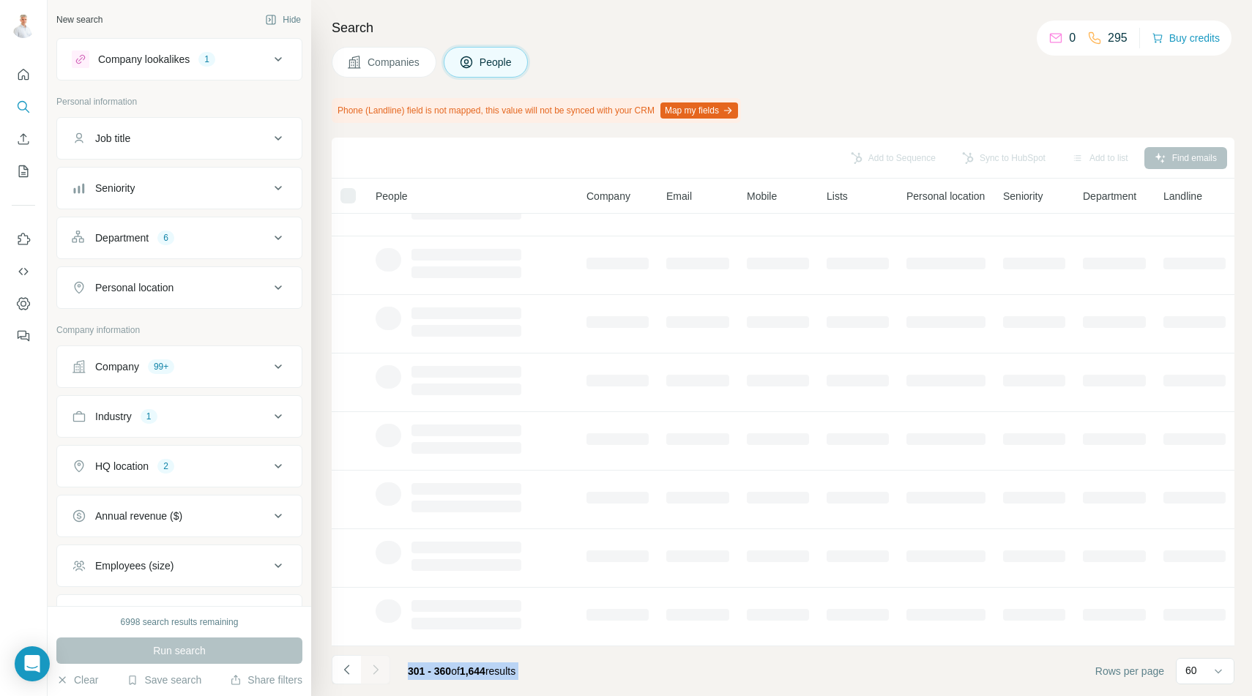
scroll to position [153, 0]
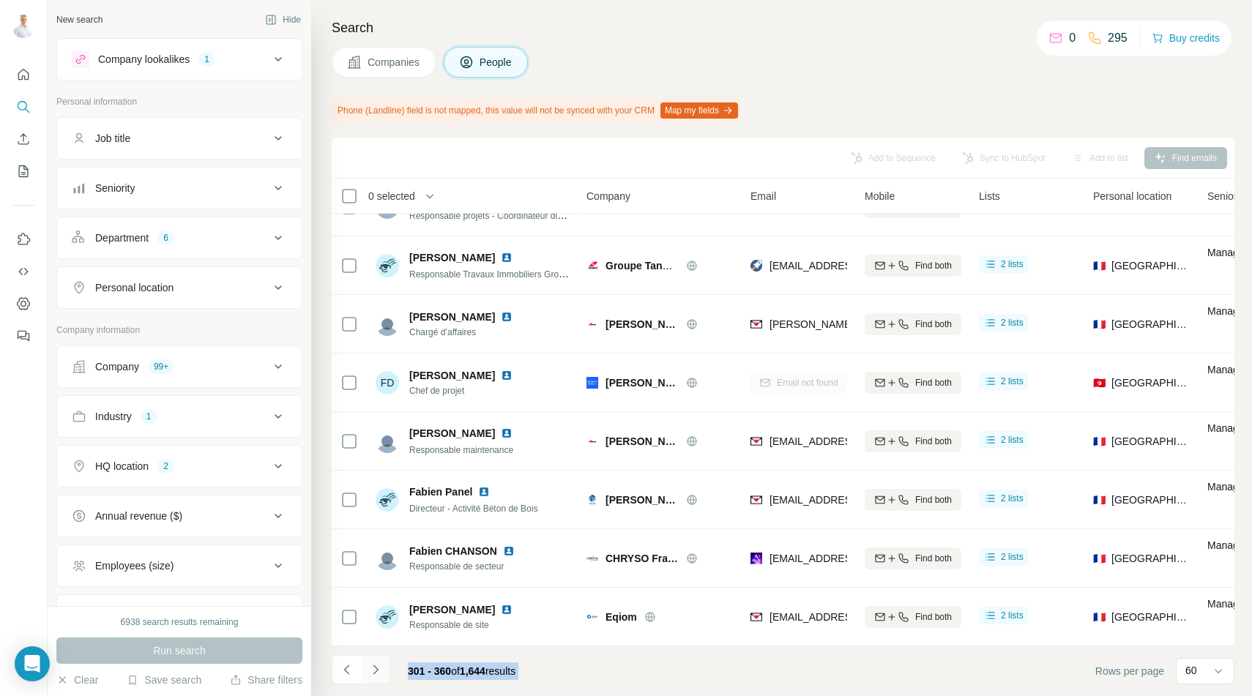
click at [375, 670] on icon "Navigate to next page" at bounding box center [375, 670] width 15 height 15
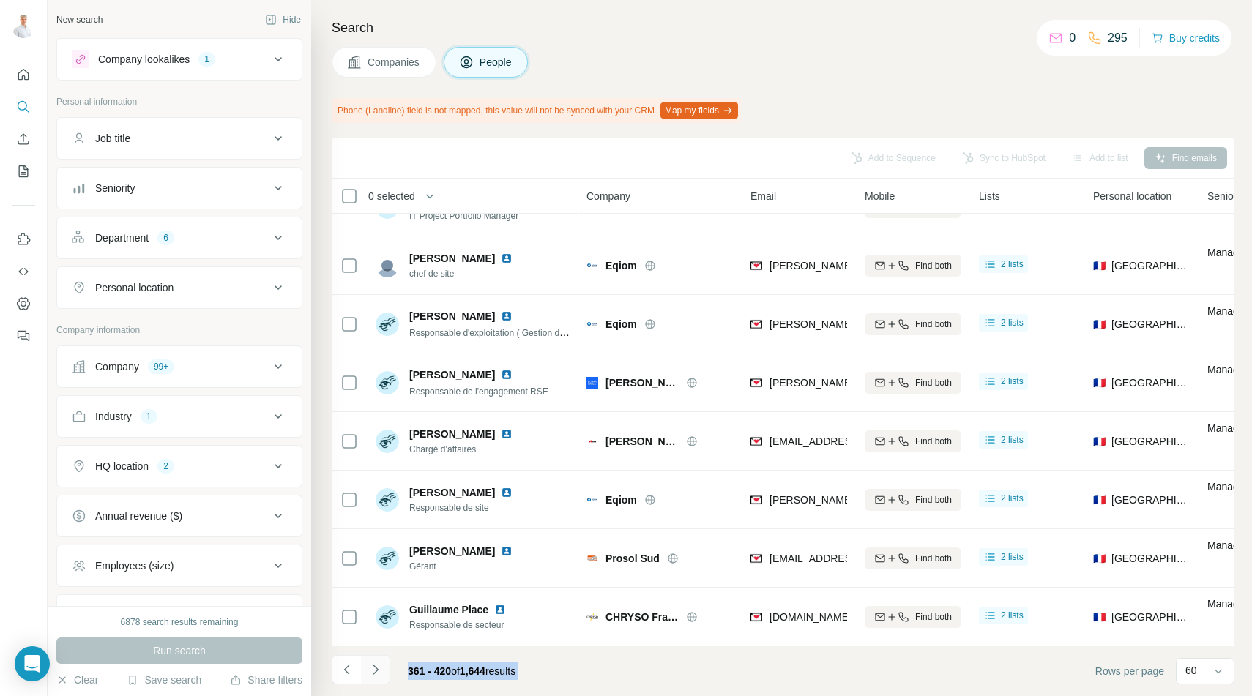
click at [375, 670] on icon "Navigate to next page" at bounding box center [375, 670] width 15 height 15
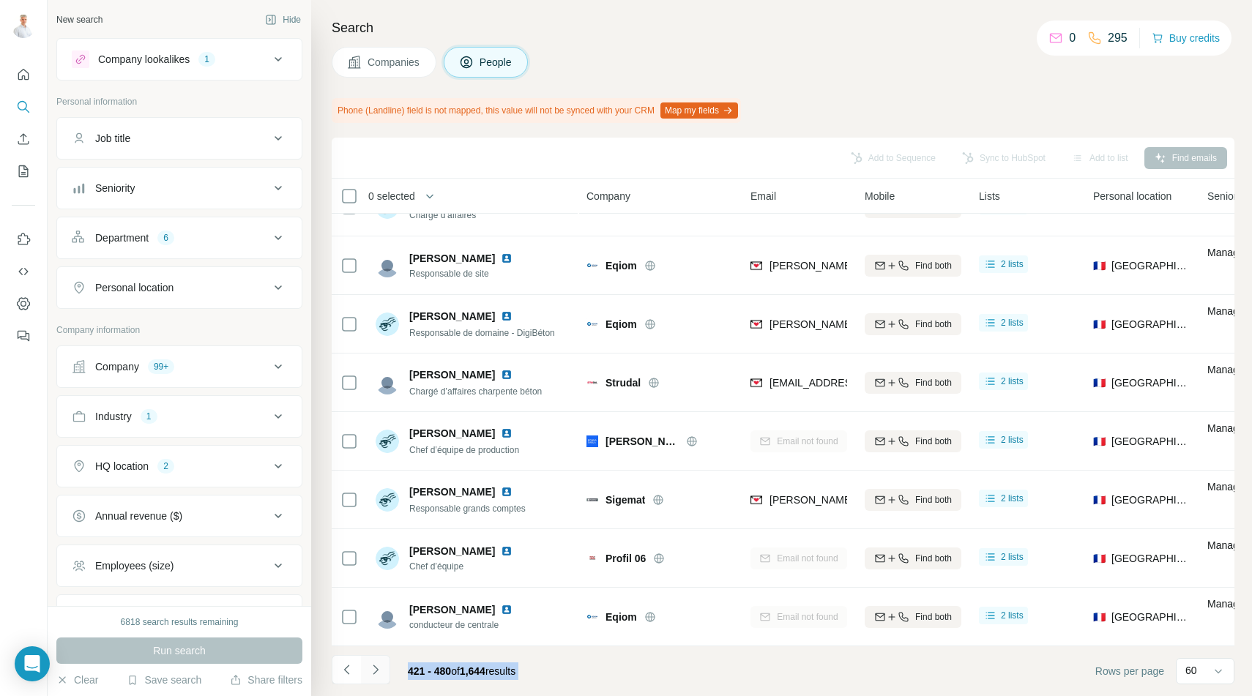
click at [375, 670] on icon "Navigate to next page" at bounding box center [375, 670] width 15 height 15
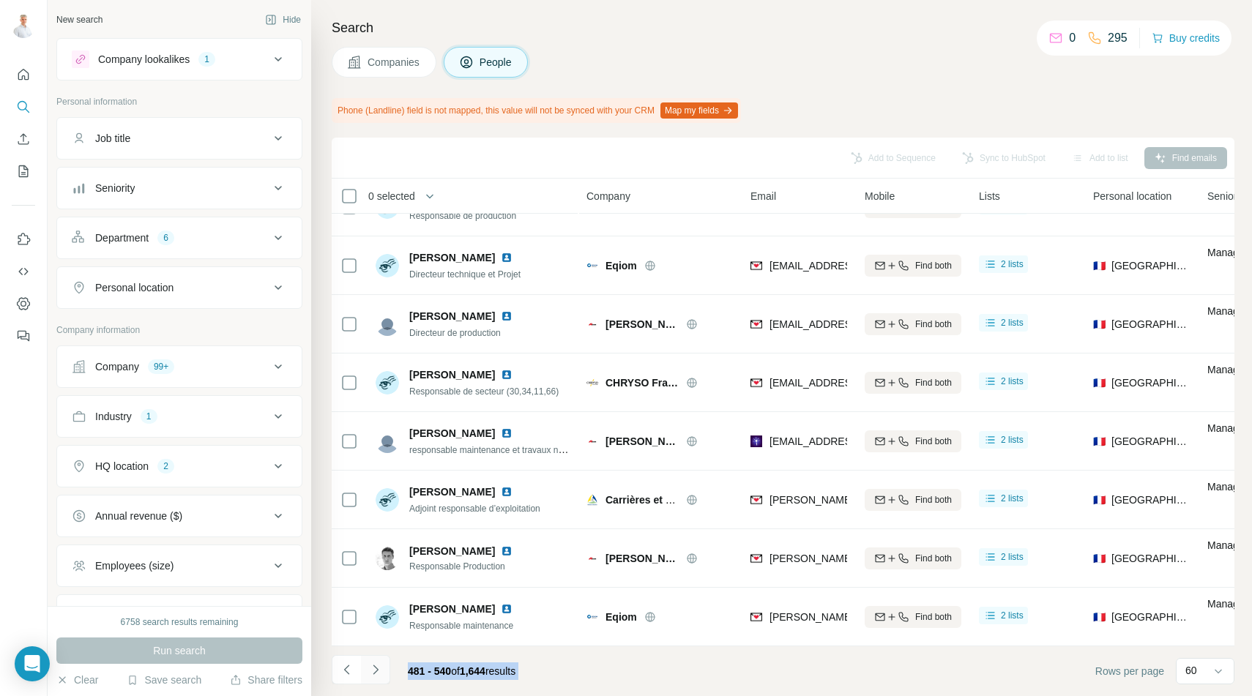
click at [374, 670] on icon "Navigate to next page" at bounding box center [375, 670] width 15 height 15
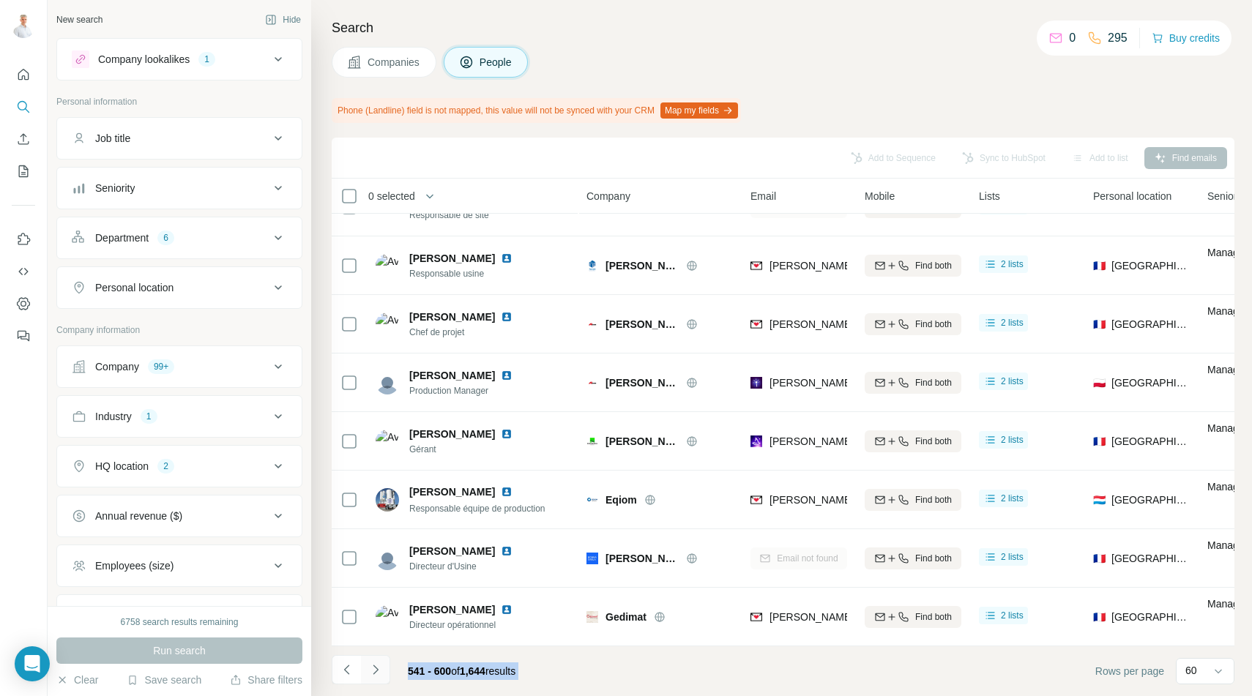
scroll to position [739, 0]
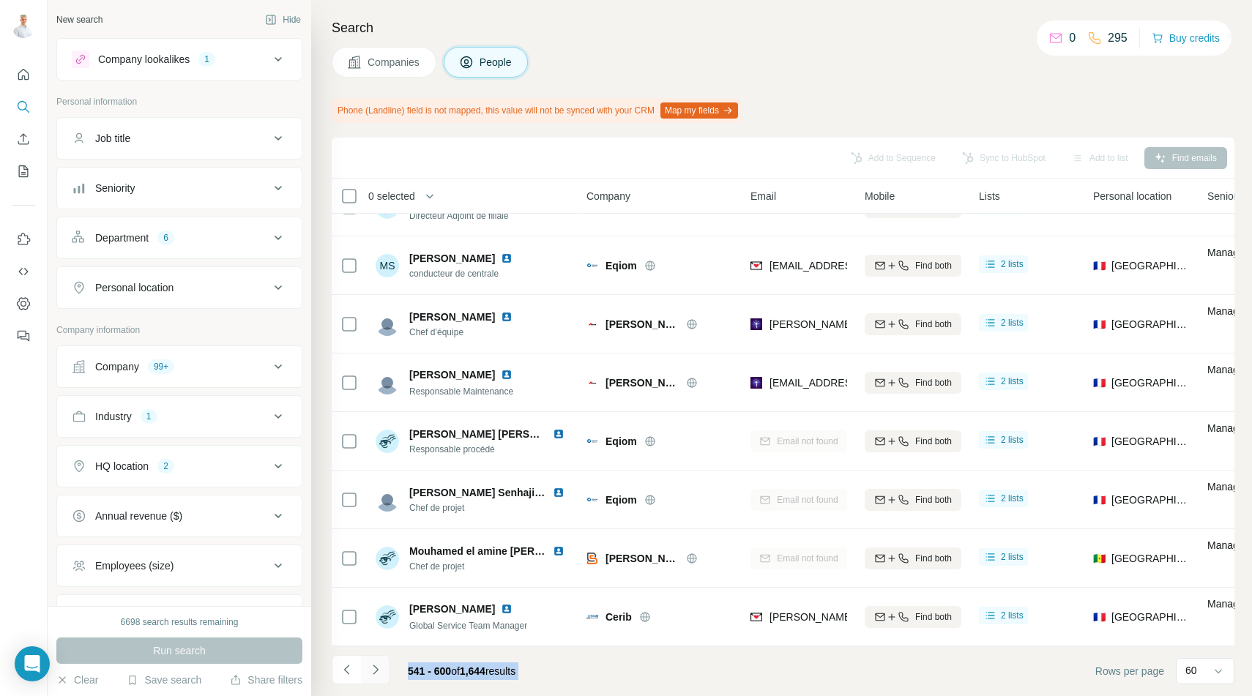
click at [374, 670] on icon "Navigate to next page" at bounding box center [375, 670] width 15 height 15
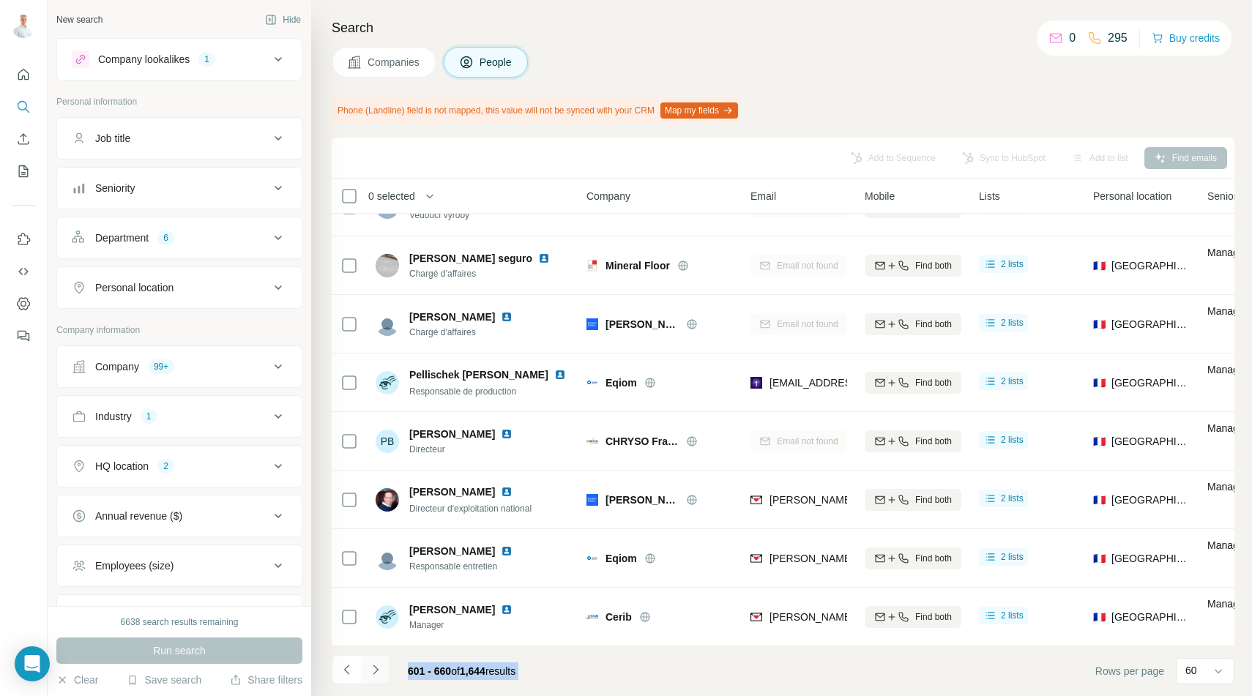
click at [374, 670] on icon "Navigate to next page" at bounding box center [375, 670] width 15 height 15
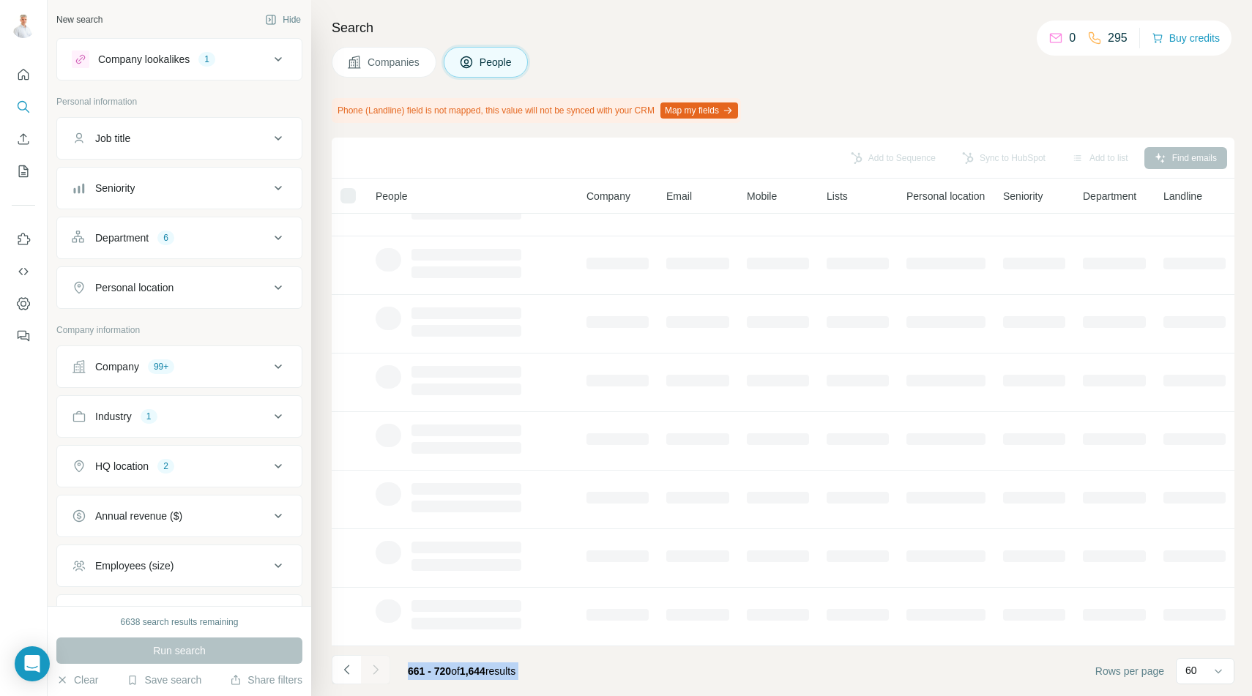
scroll to position [153, 0]
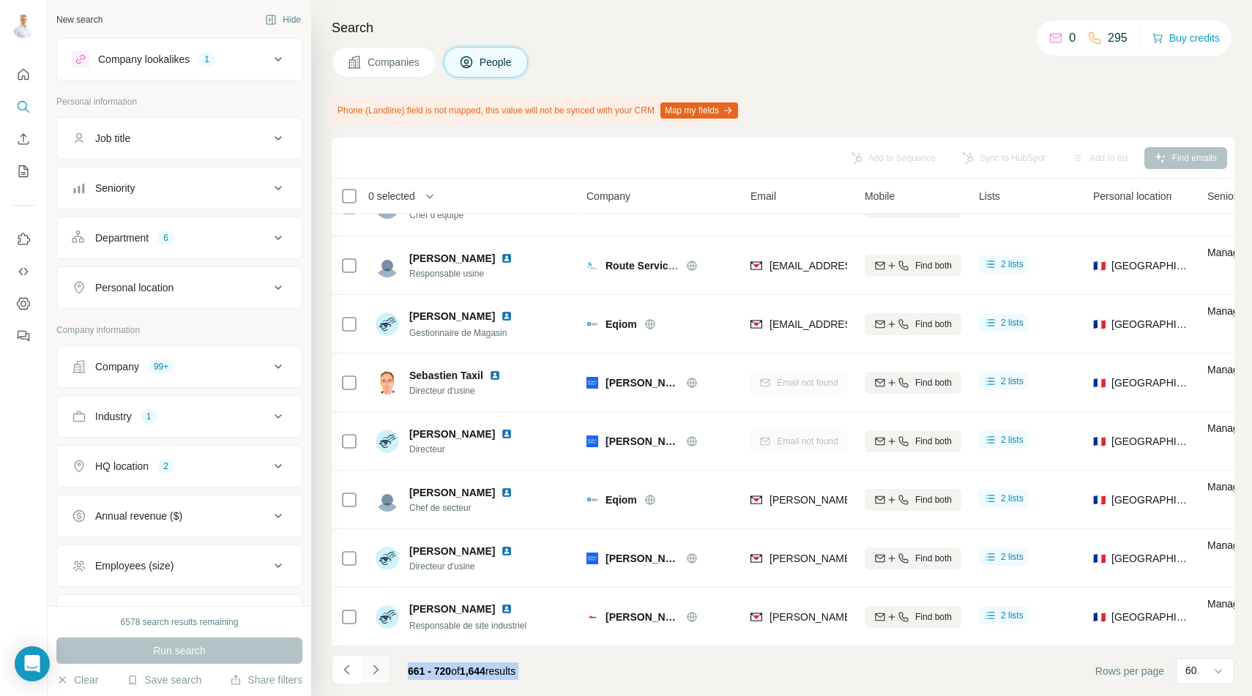
click at [374, 671] on icon "Navigate to next page" at bounding box center [375, 670] width 15 height 15
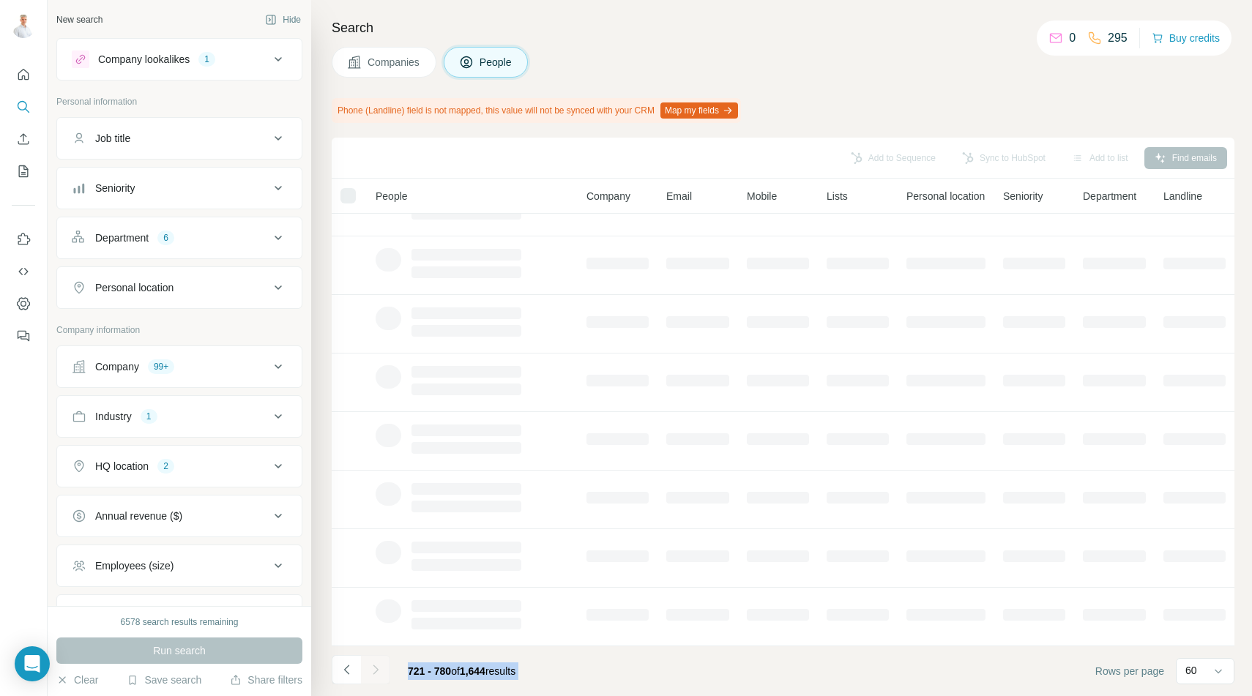
click at [374, 671] on div at bounding box center [375, 669] width 29 height 29
click at [374, 671] on icon "Navigate to next page" at bounding box center [375, 670] width 15 height 15
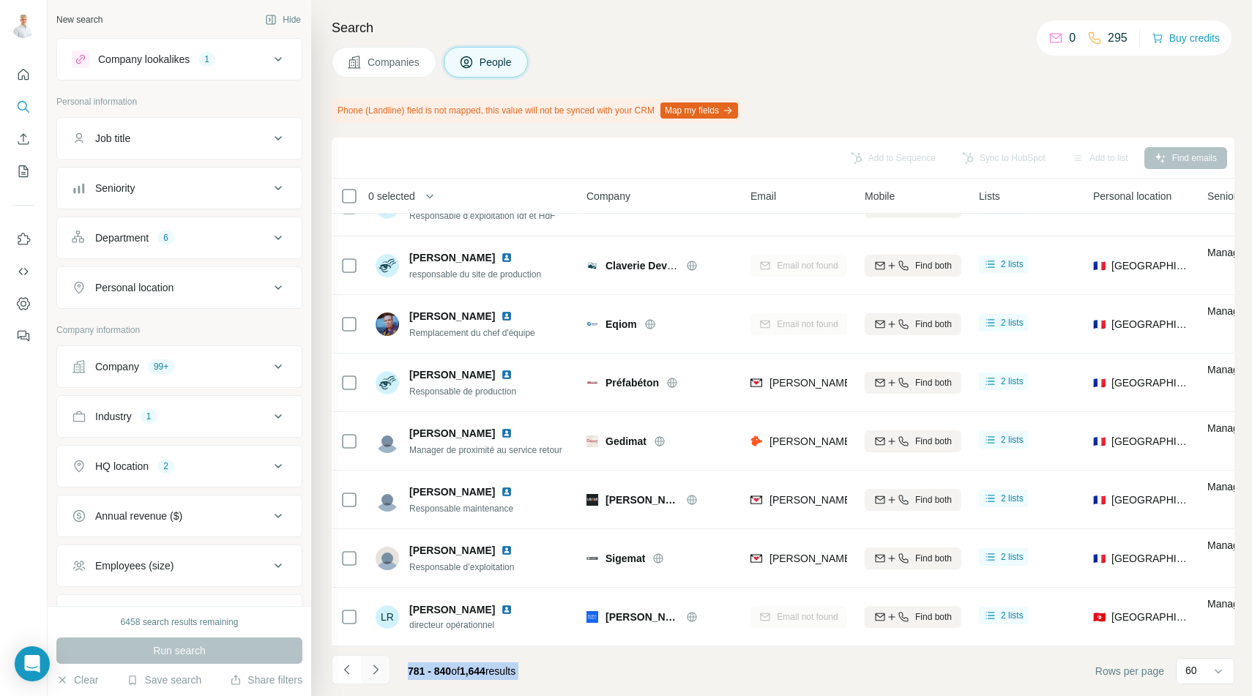
click at [374, 671] on icon "Navigate to next page" at bounding box center [375, 670] width 15 height 15
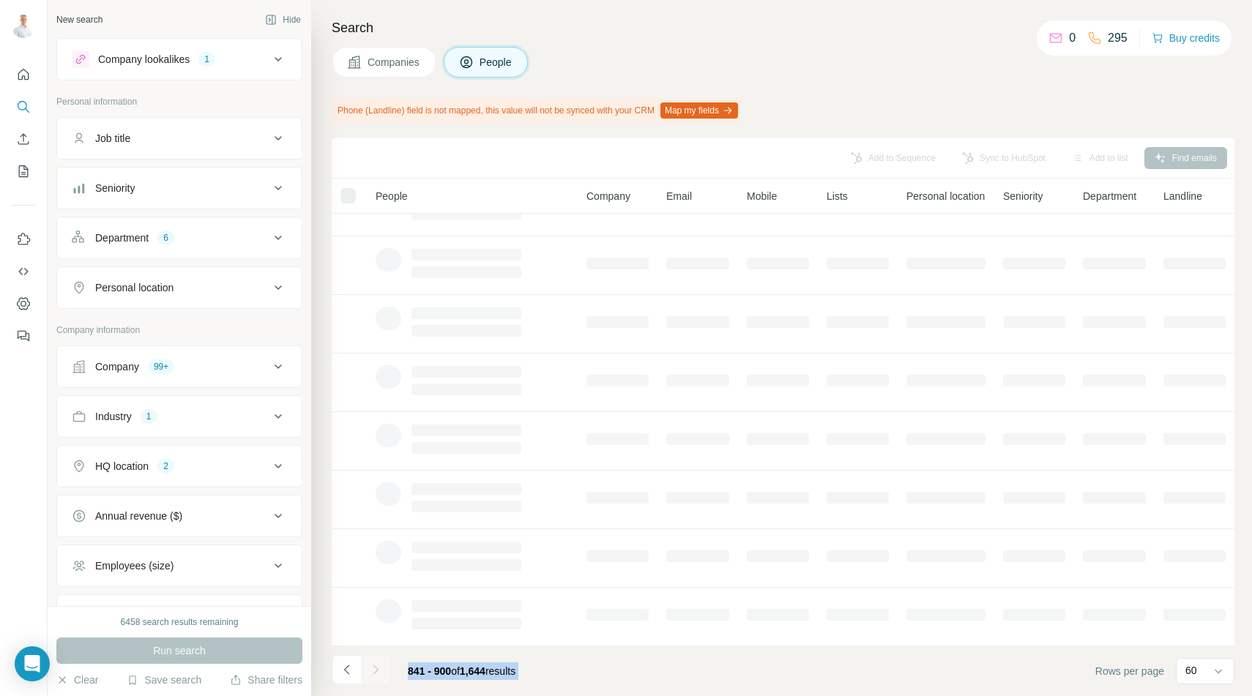
click at [374, 671] on div at bounding box center [375, 669] width 29 height 29
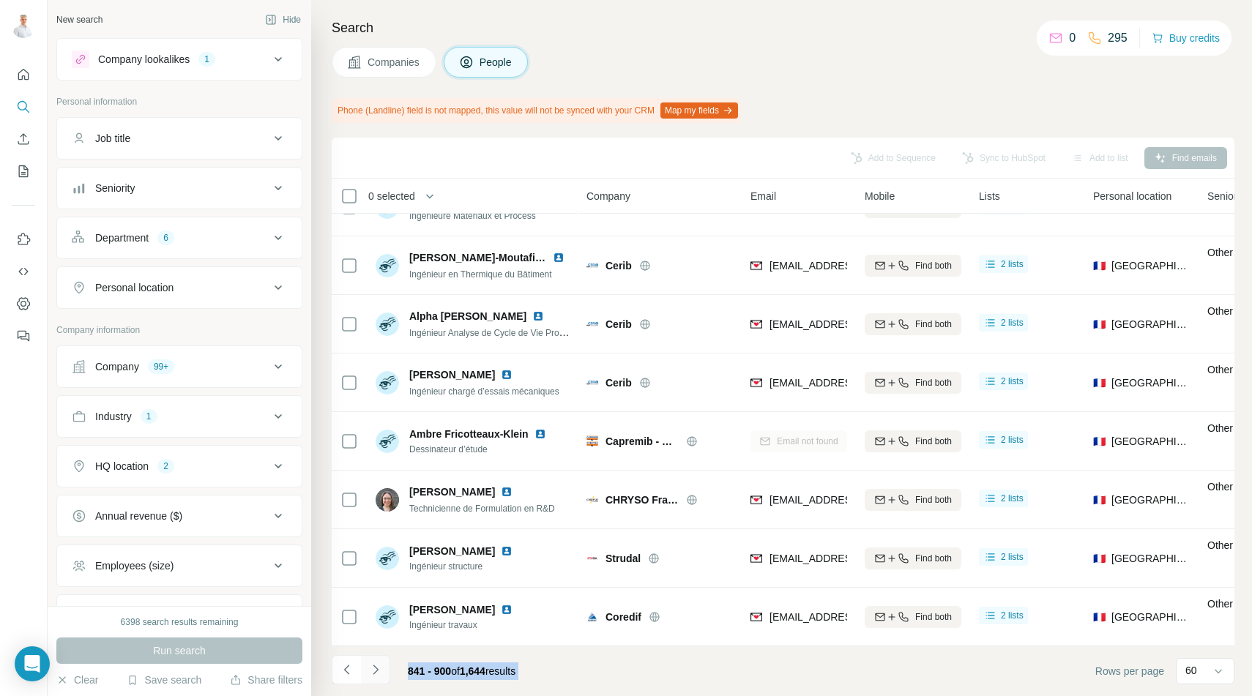
click at [374, 671] on icon "Navigate to next page" at bounding box center [375, 670] width 15 height 15
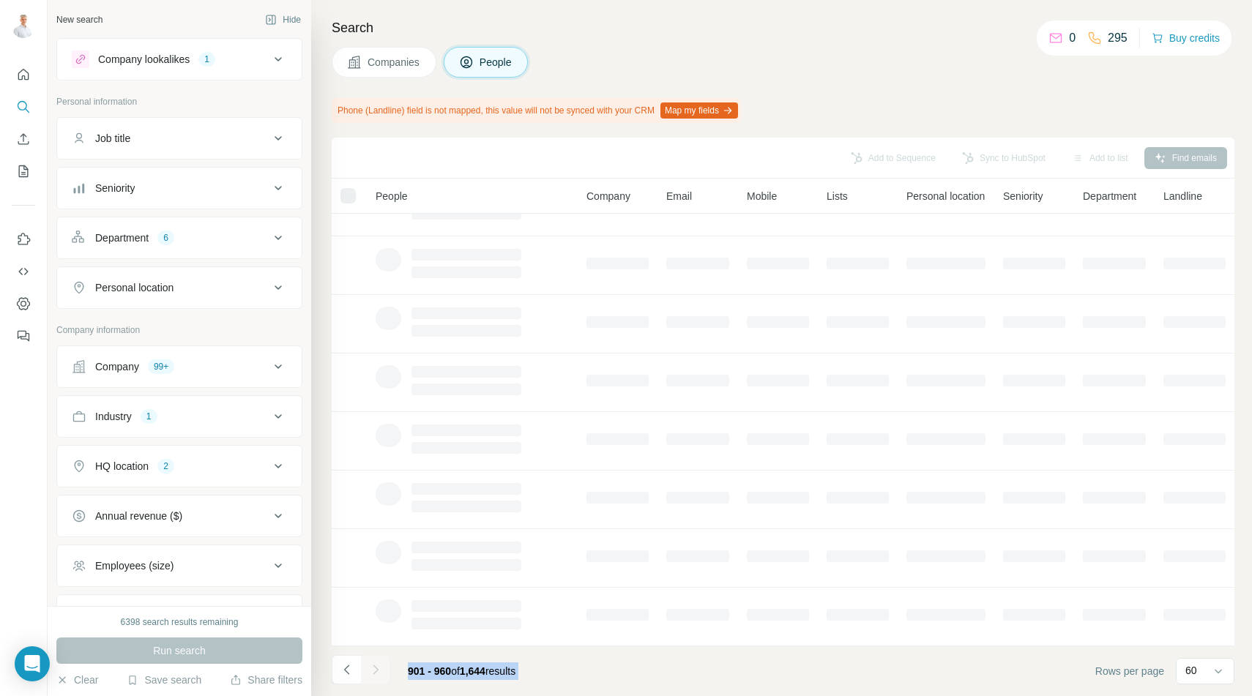
click at [374, 671] on div at bounding box center [375, 669] width 29 height 29
click at [374, 671] on icon "Navigate to next page" at bounding box center [375, 670] width 15 height 15
click at [374, 671] on div at bounding box center [375, 669] width 29 height 29
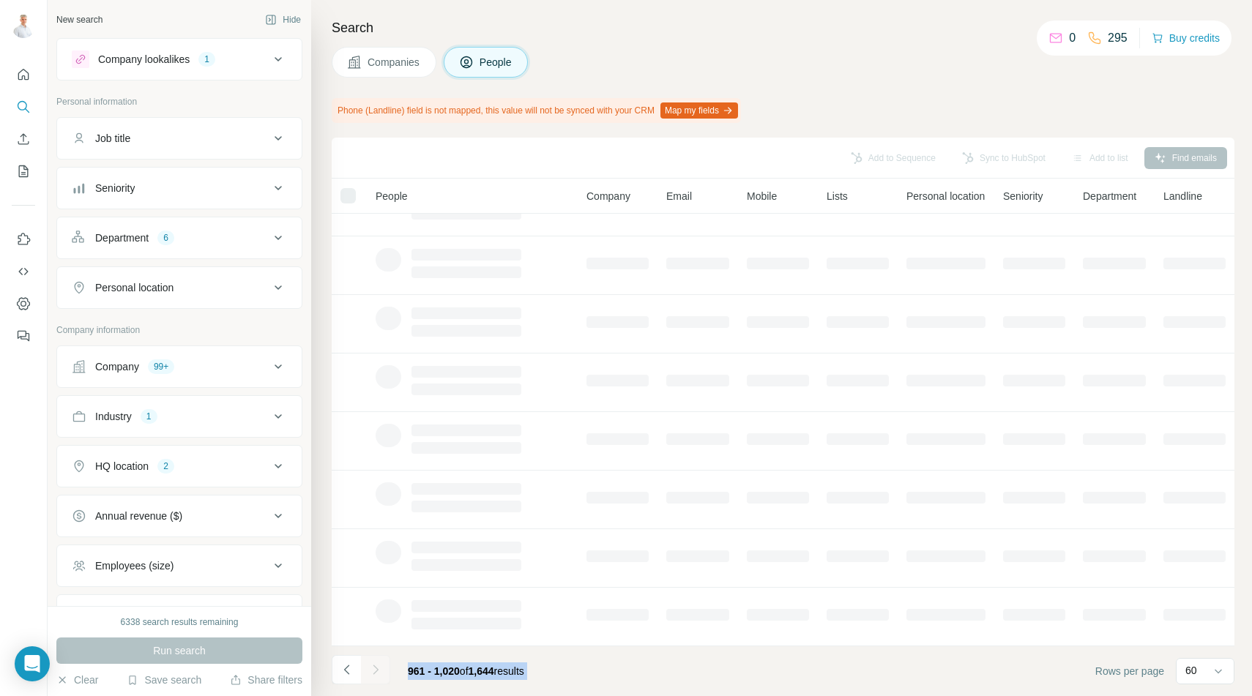
click at [374, 671] on div at bounding box center [375, 669] width 29 height 29
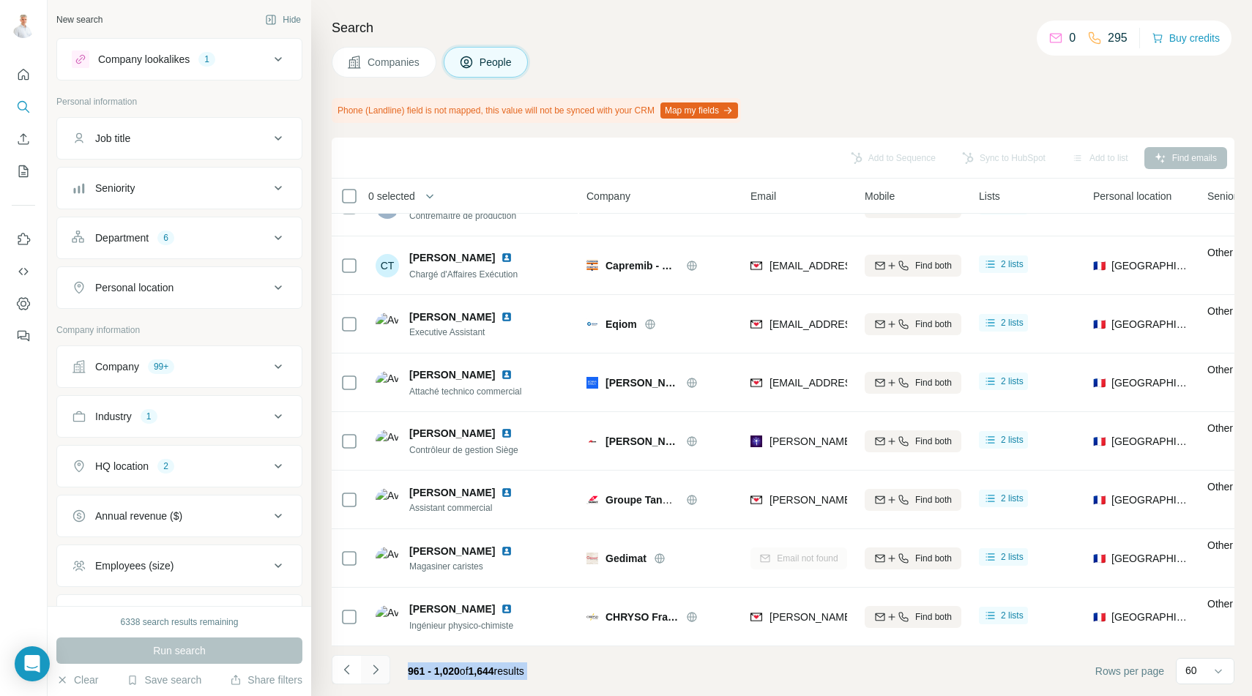
scroll to position [739, 0]
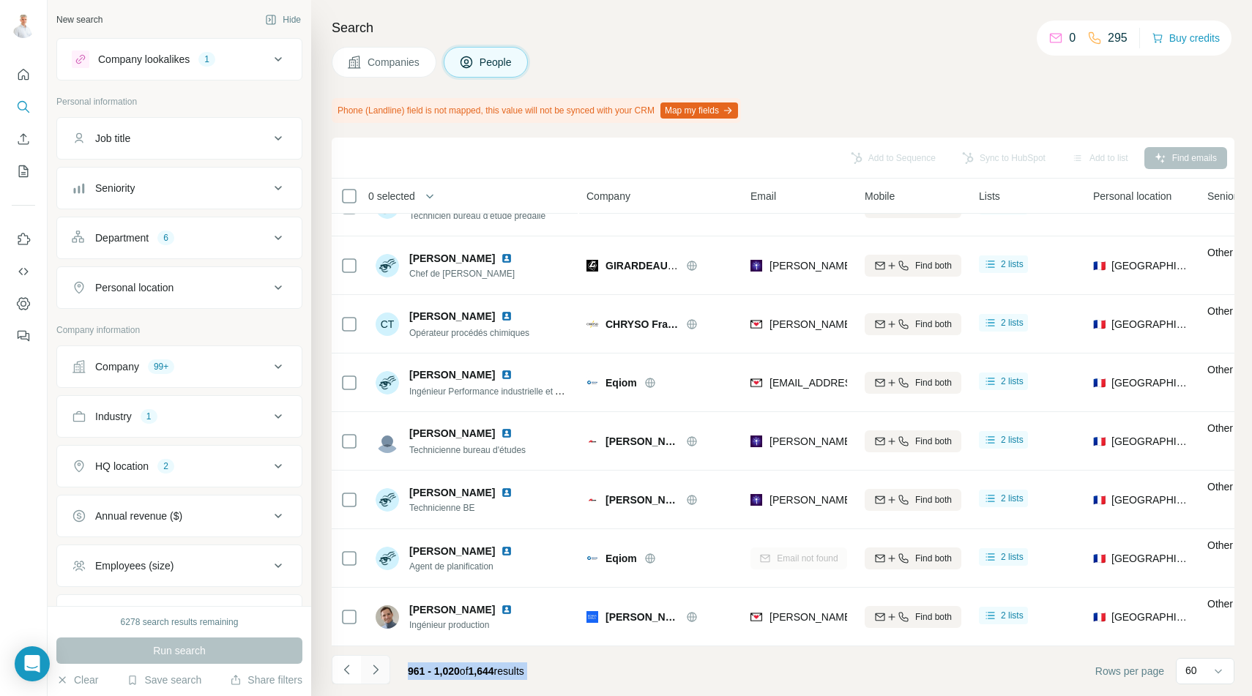
click at [374, 671] on icon "Navigate to next page" at bounding box center [375, 670] width 15 height 15
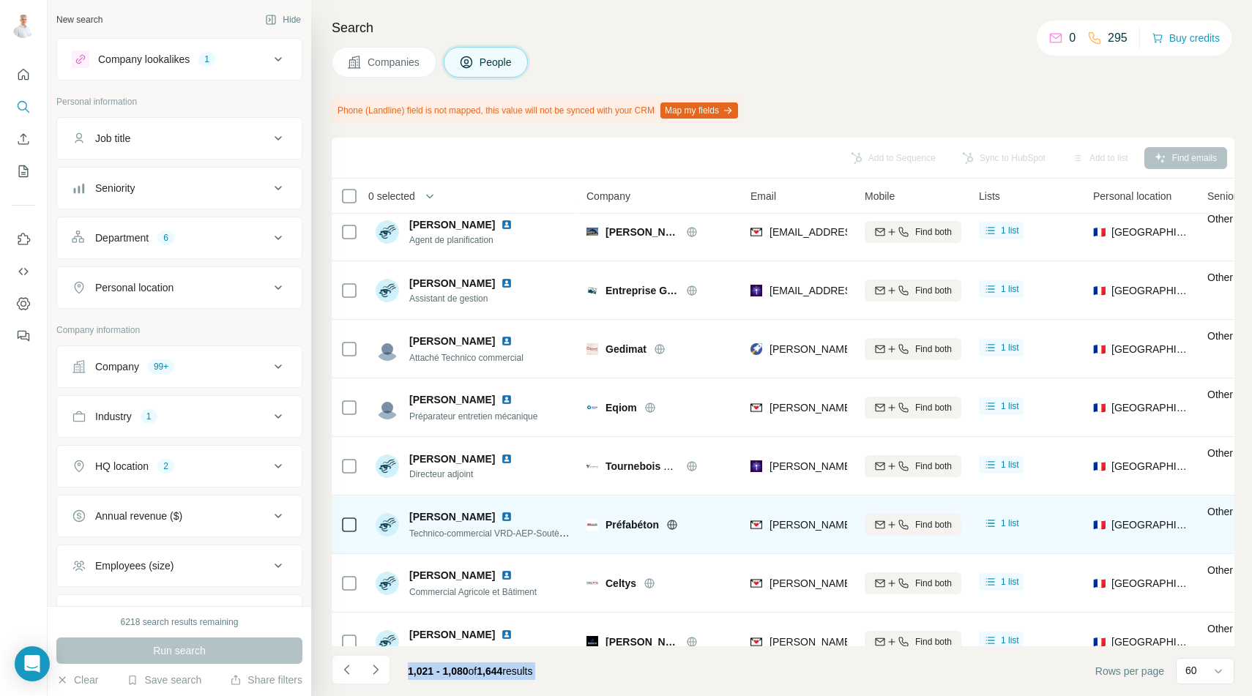
scroll to position [712, 0]
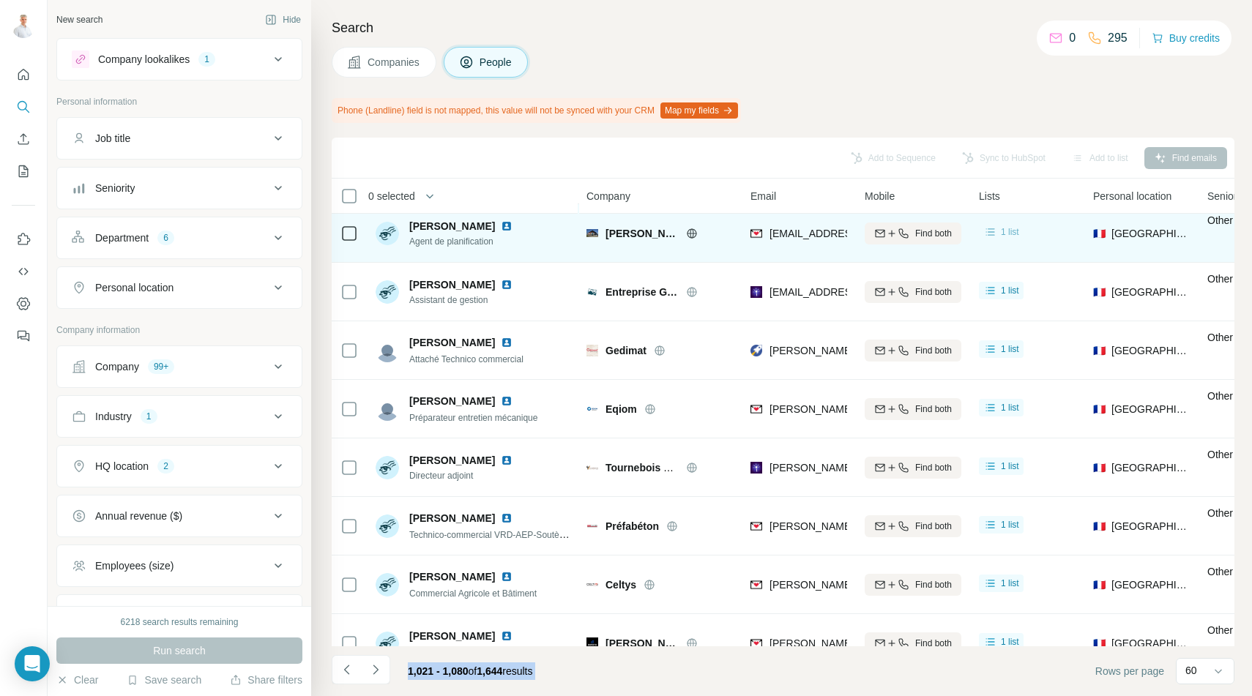
click at [1007, 230] on span "1 list" at bounding box center [1010, 231] width 18 height 13
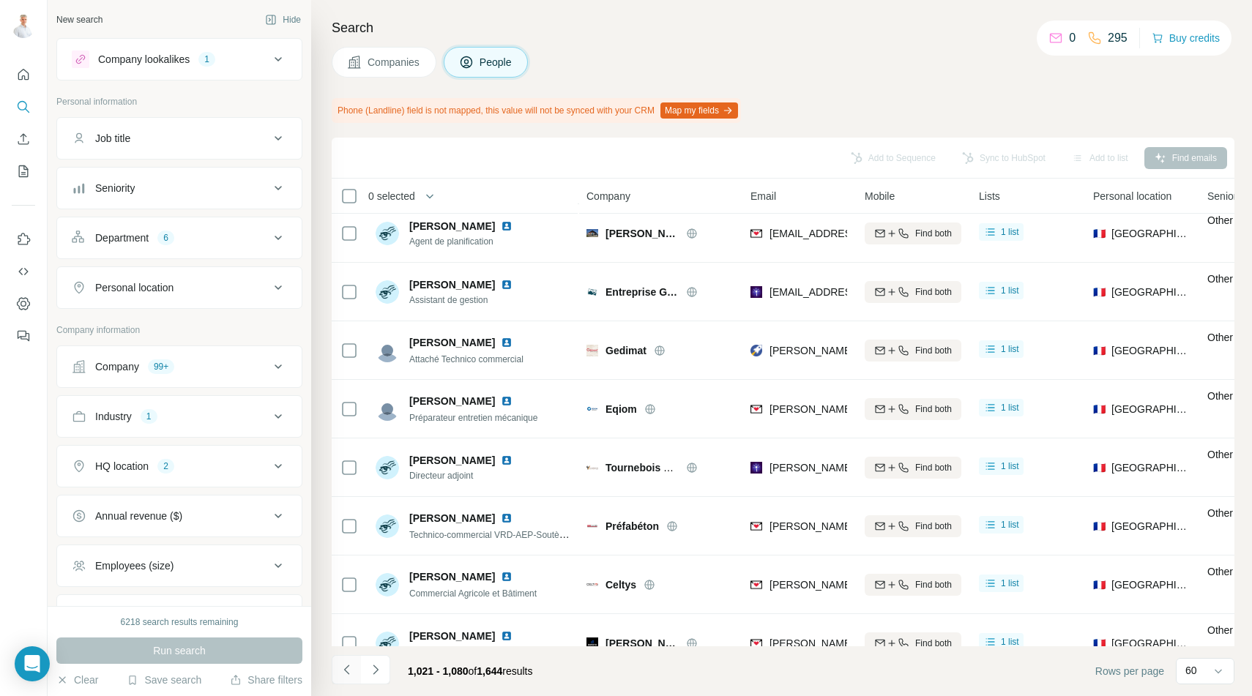
click at [344, 669] on icon "Navigate to previous page" at bounding box center [345, 670] width 5 height 10
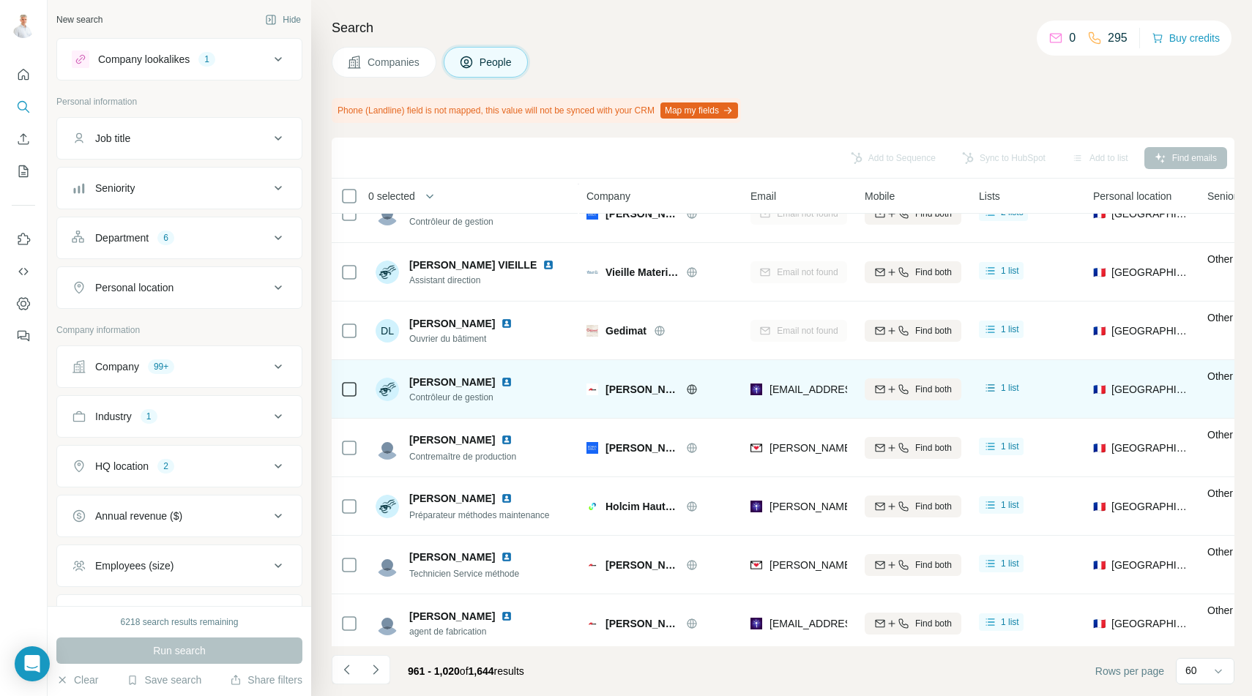
scroll to position [2315, 0]
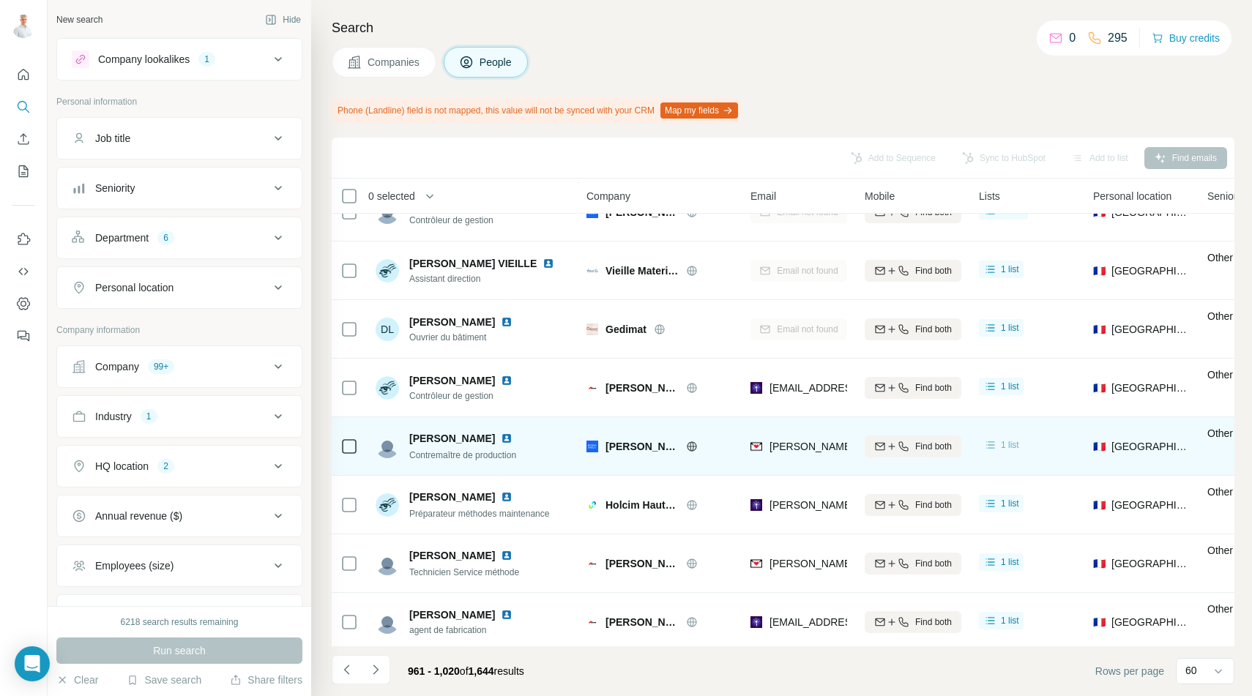
click at [999, 451] on div "1 list" at bounding box center [1001, 445] width 36 height 15
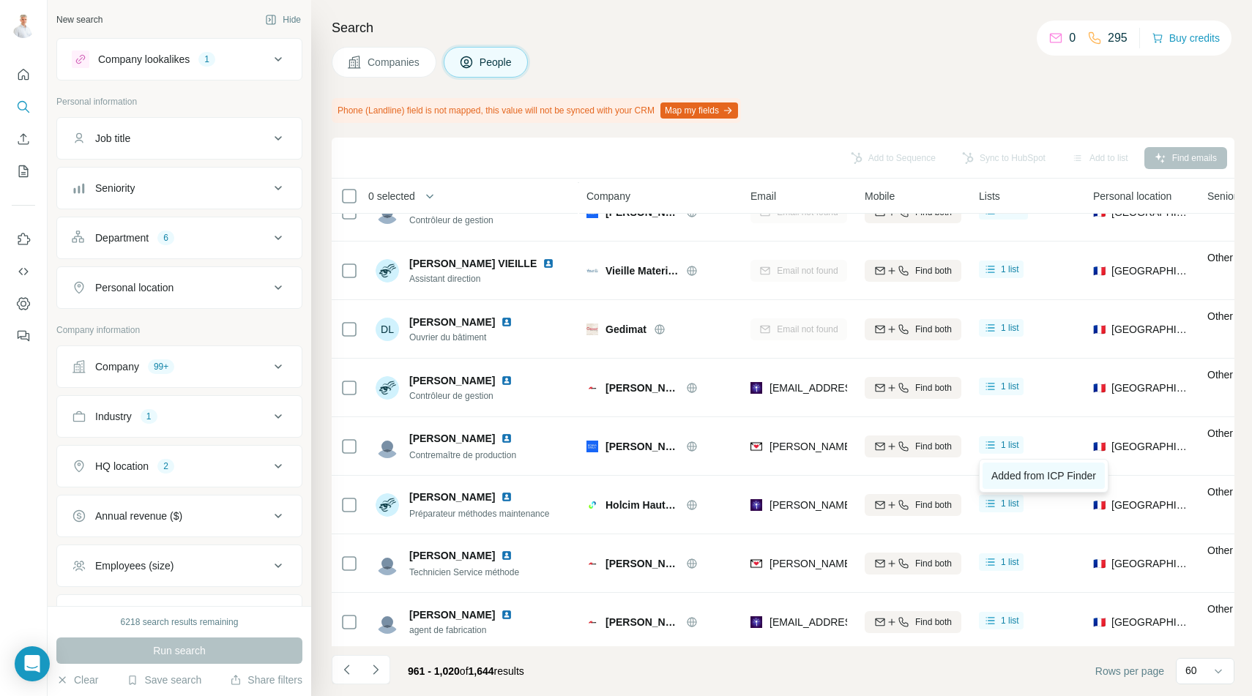
click at [1015, 479] on span "Added from ICP Finder" at bounding box center [1043, 476] width 105 height 12
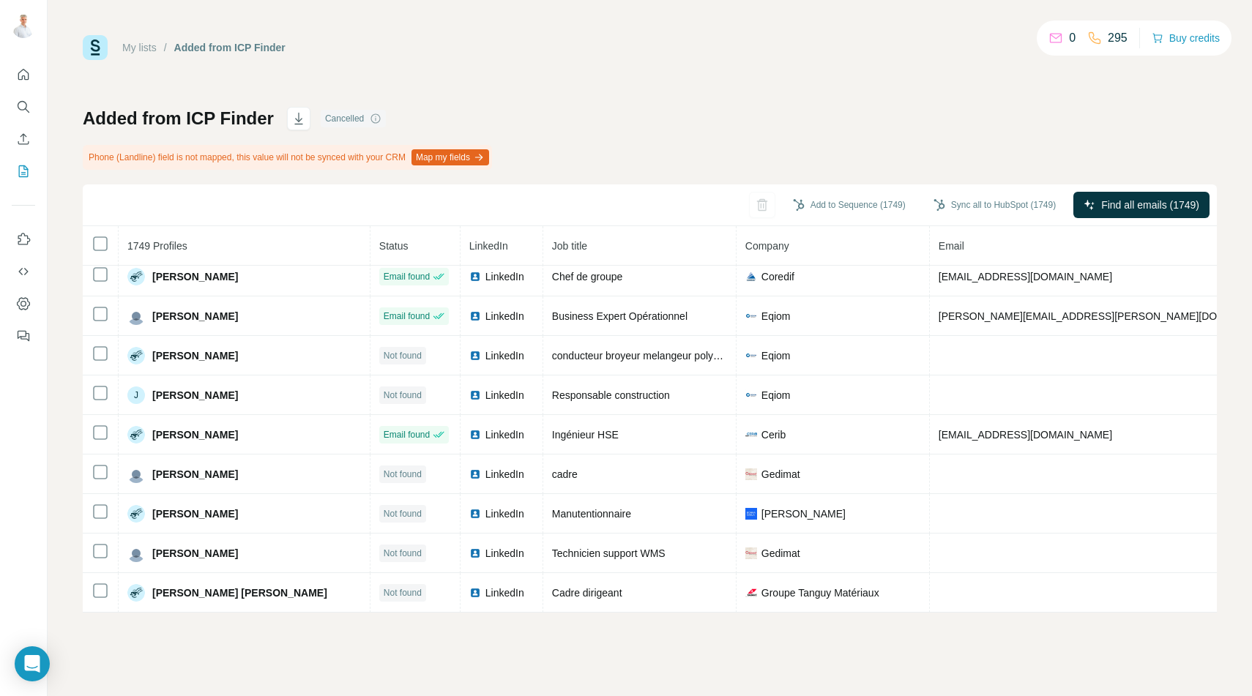
scroll to position [5776, 0]
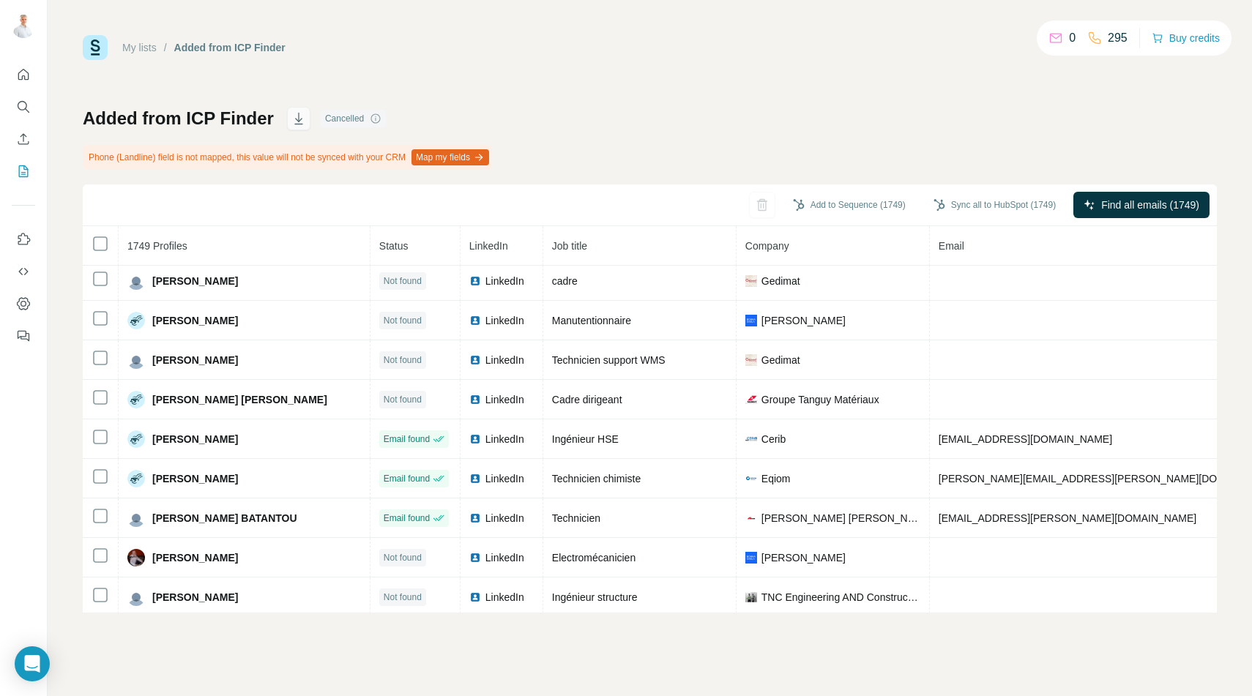
click at [297, 118] on icon "button" at bounding box center [298, 118] width 15 height 15
